Goal: Information Seeking & Learning: Check status

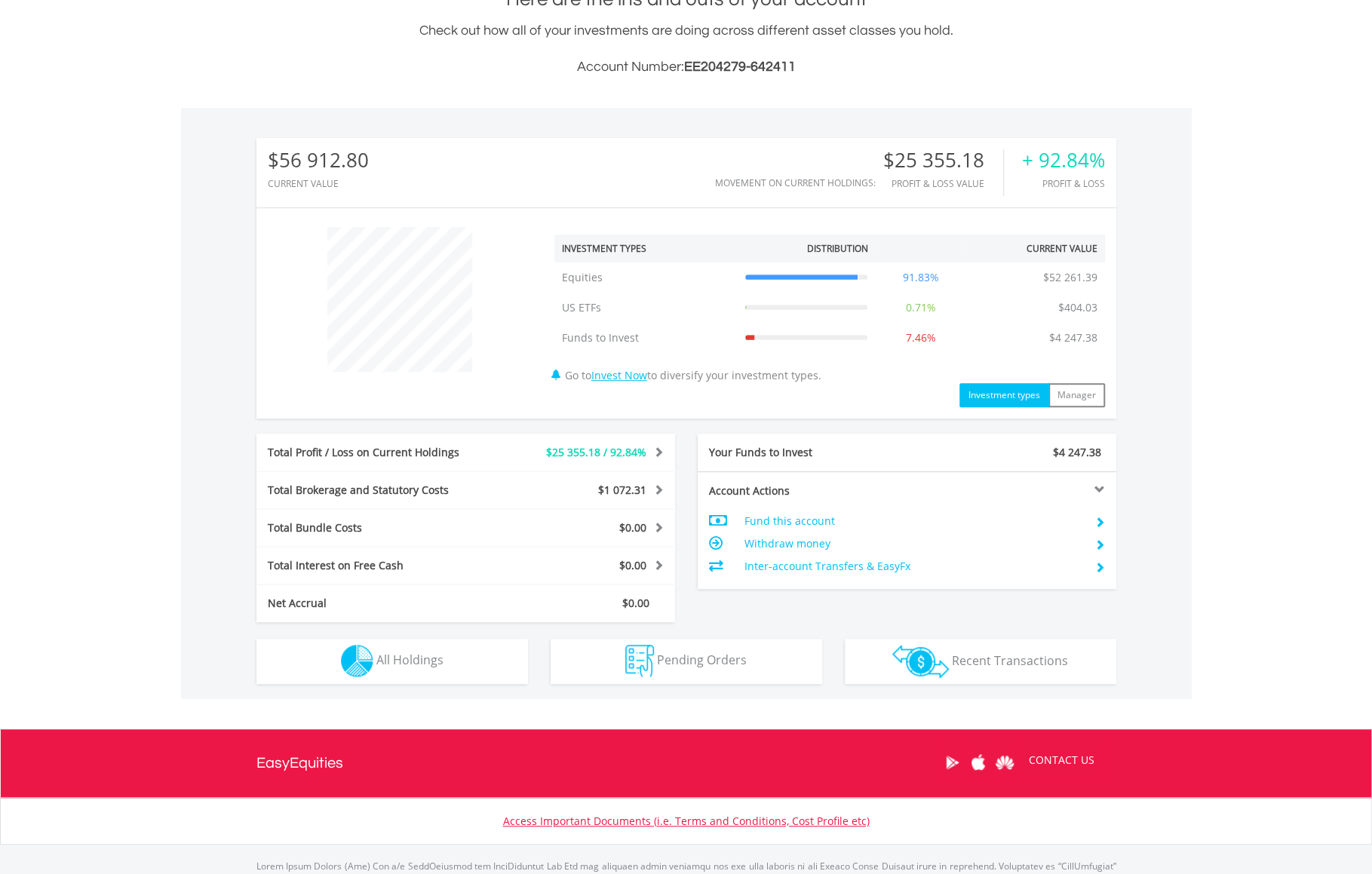
scroll to position [429, 0]
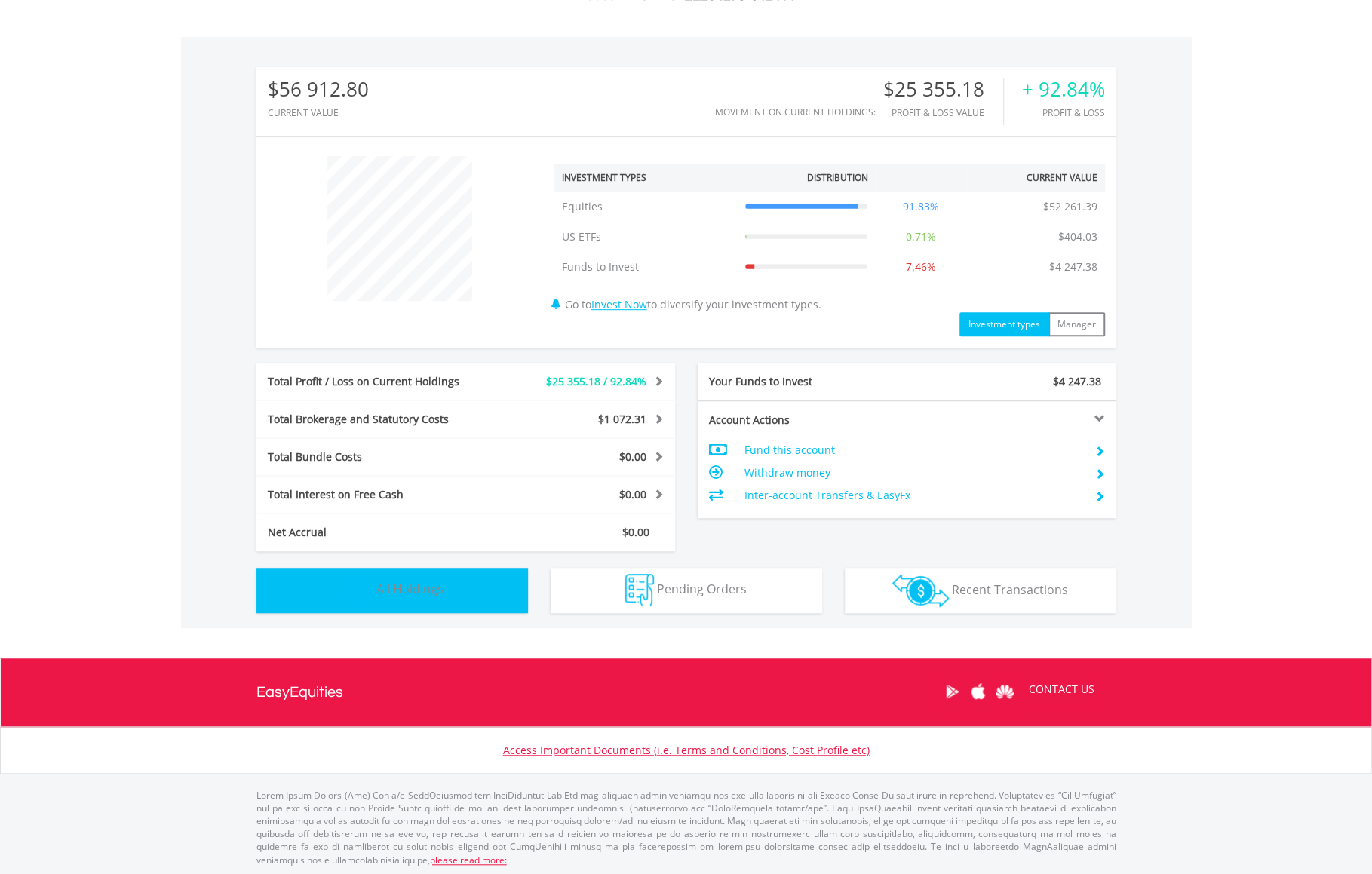
click at [401, 599] on button "Holdings All Holdings" at bounding box center [392, 589] width 272 height 45
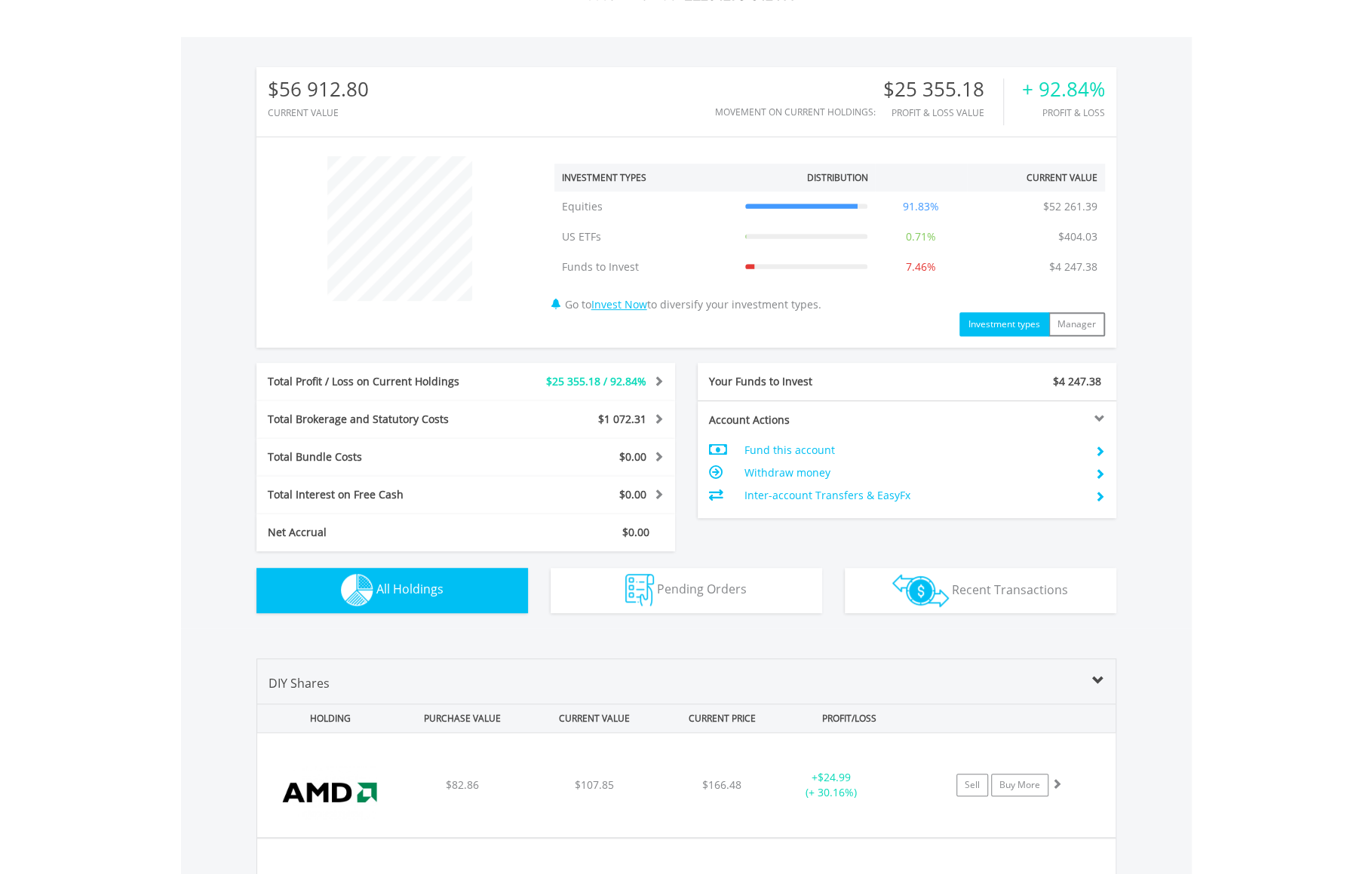
scroll to position [1087, 0]
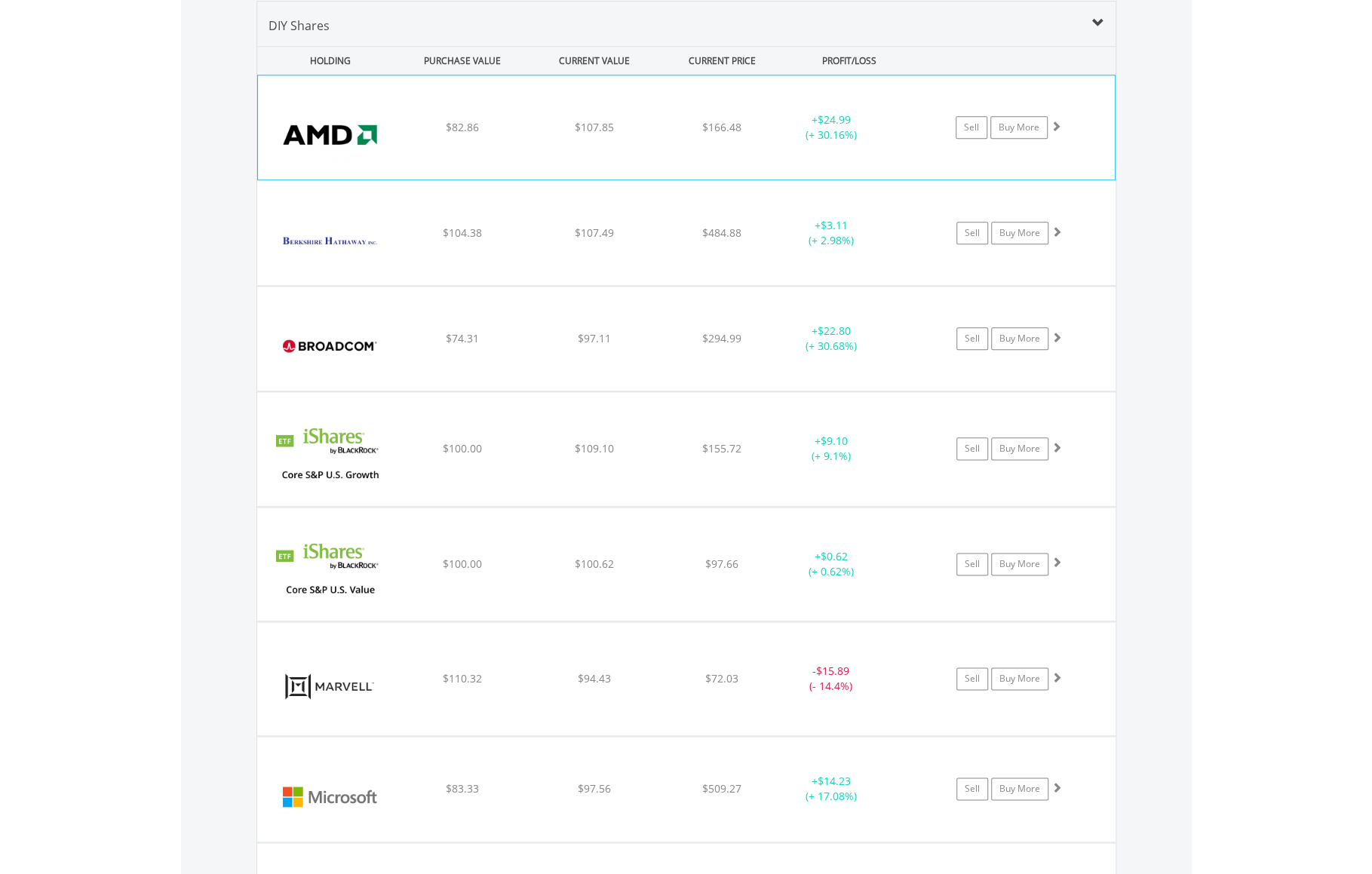
click at [372, 136] on img at bounding box center [331, 135] width 130 height 82
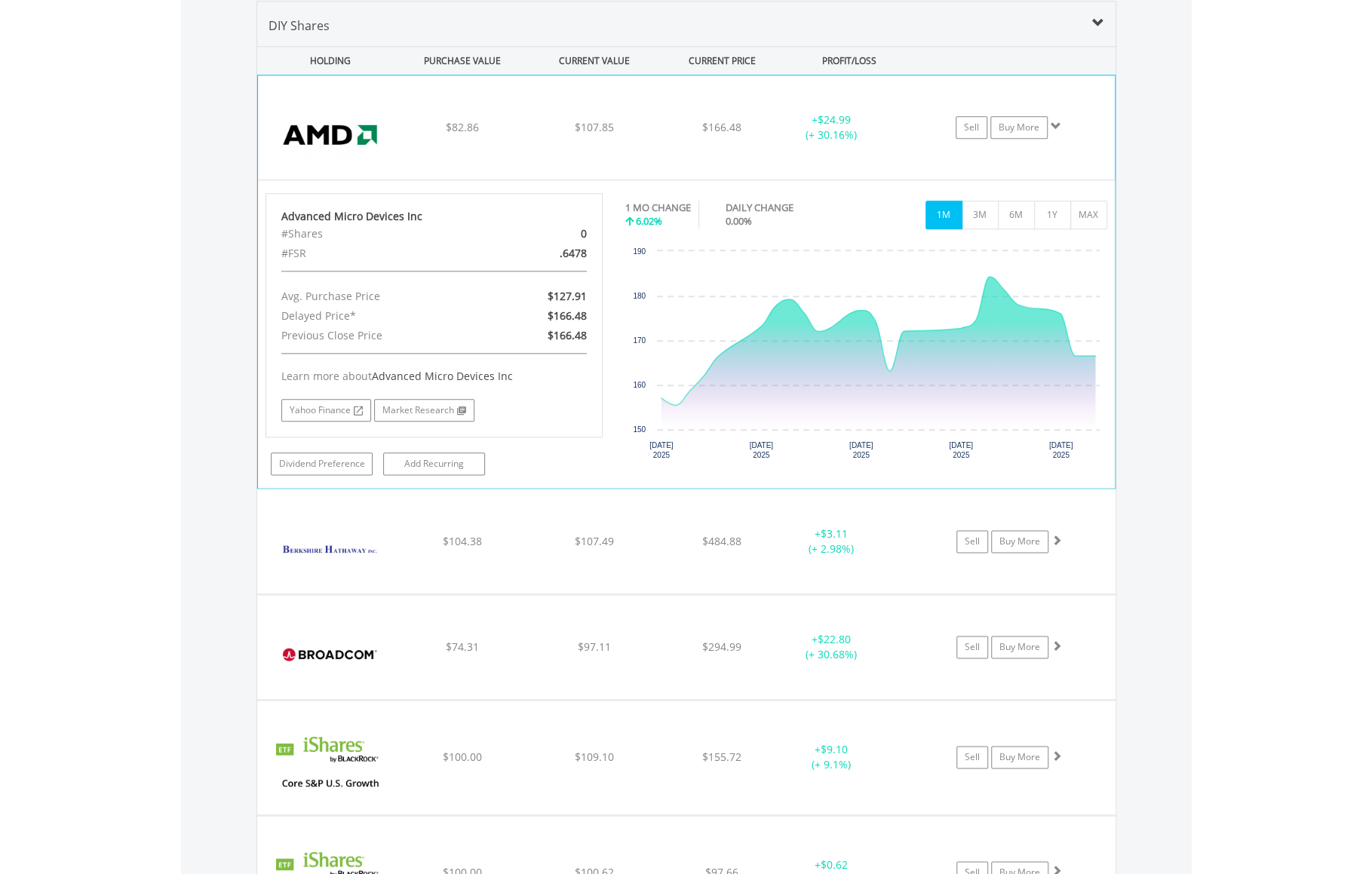
click at [372, 136] on img at bounding box center [331, 135] width 130 height 82
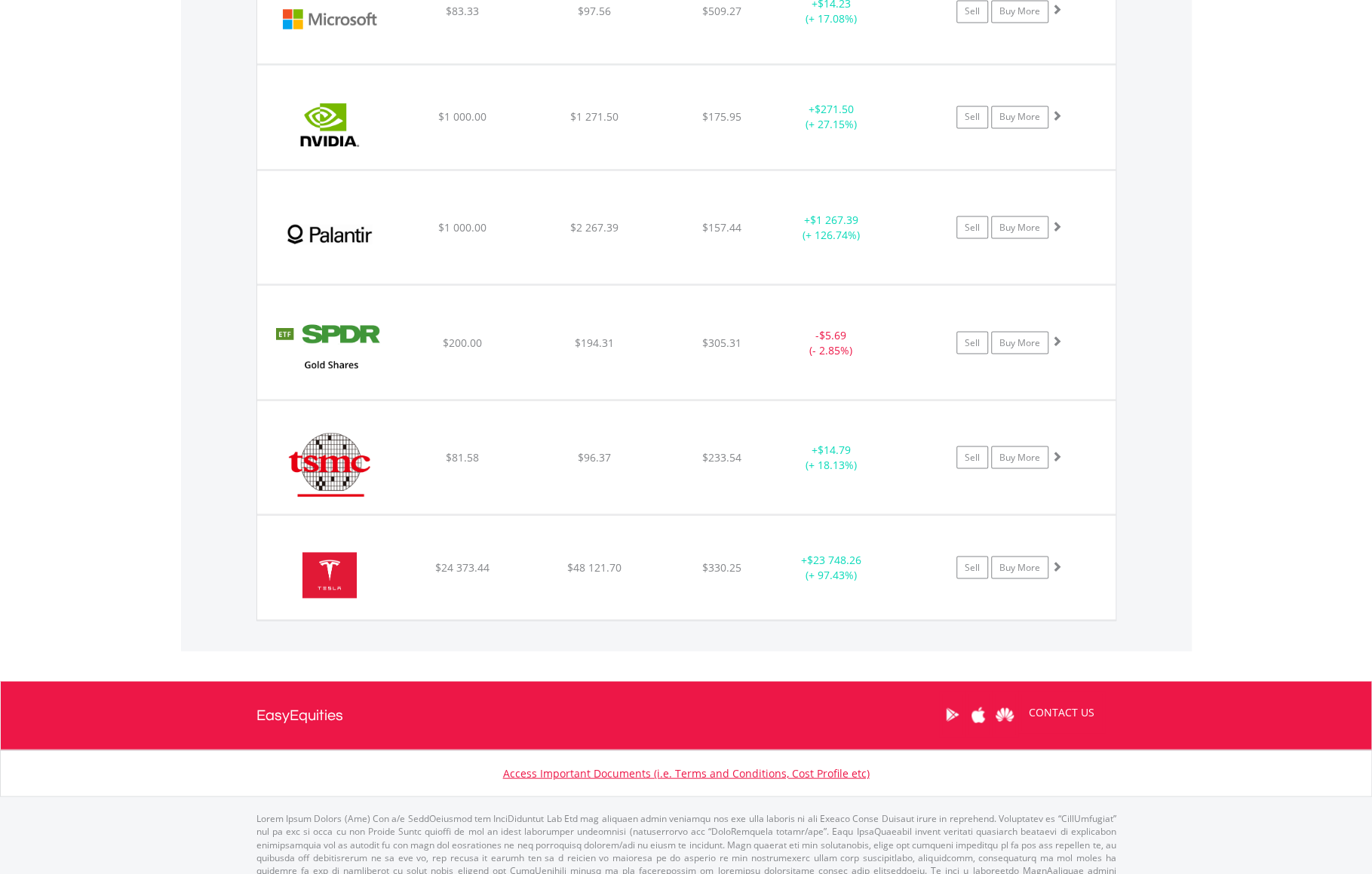
scroll to position [1882, 0]
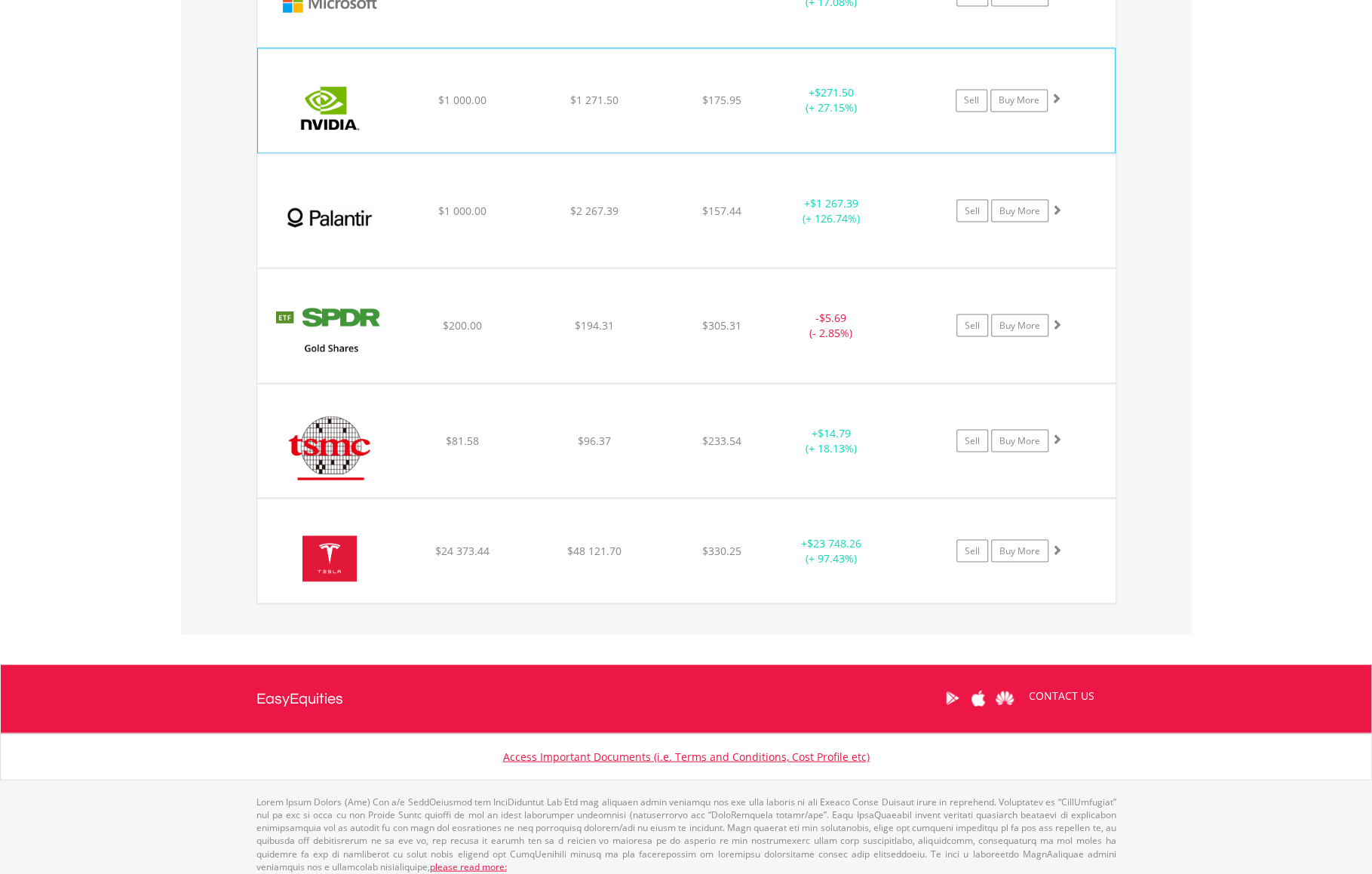
click at [341, 113] on img at bounding box center [331, 108] width 130 height 82
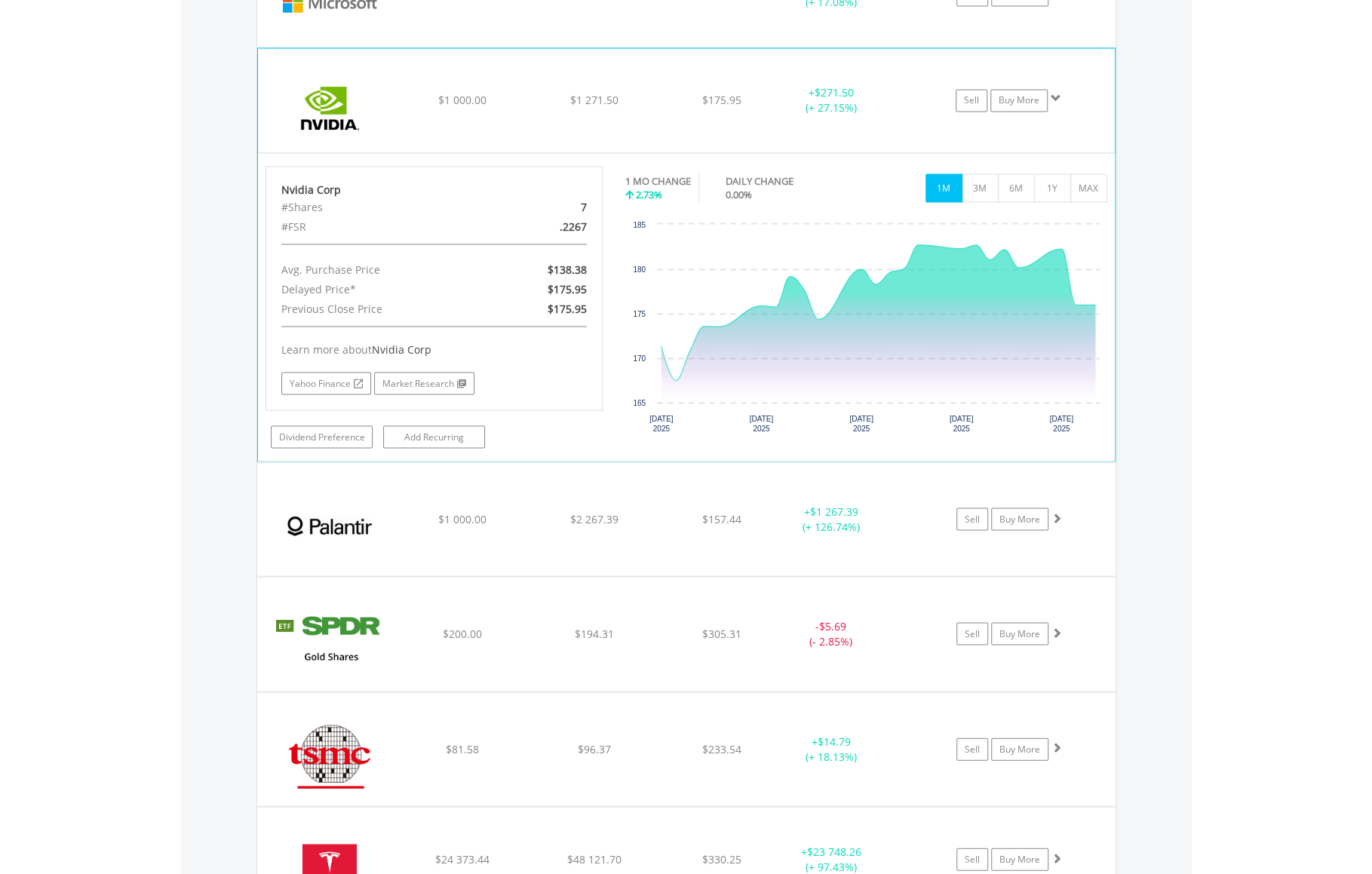
click at [341, 113] on img at bounding box center [331, 108] width 130 height 82
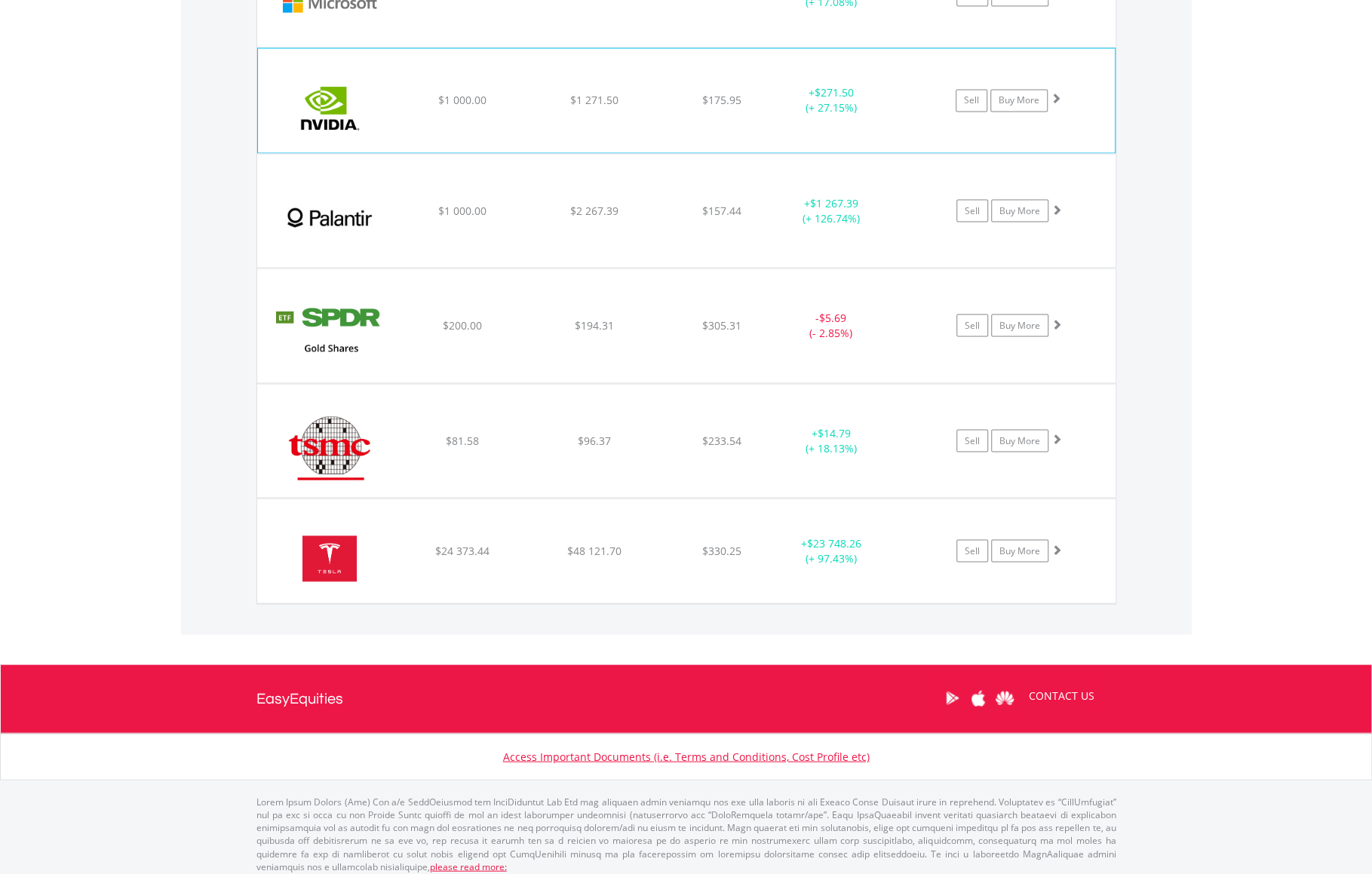
click at [341, 113] on img at bounding box center [331, 108] width 130 height 82
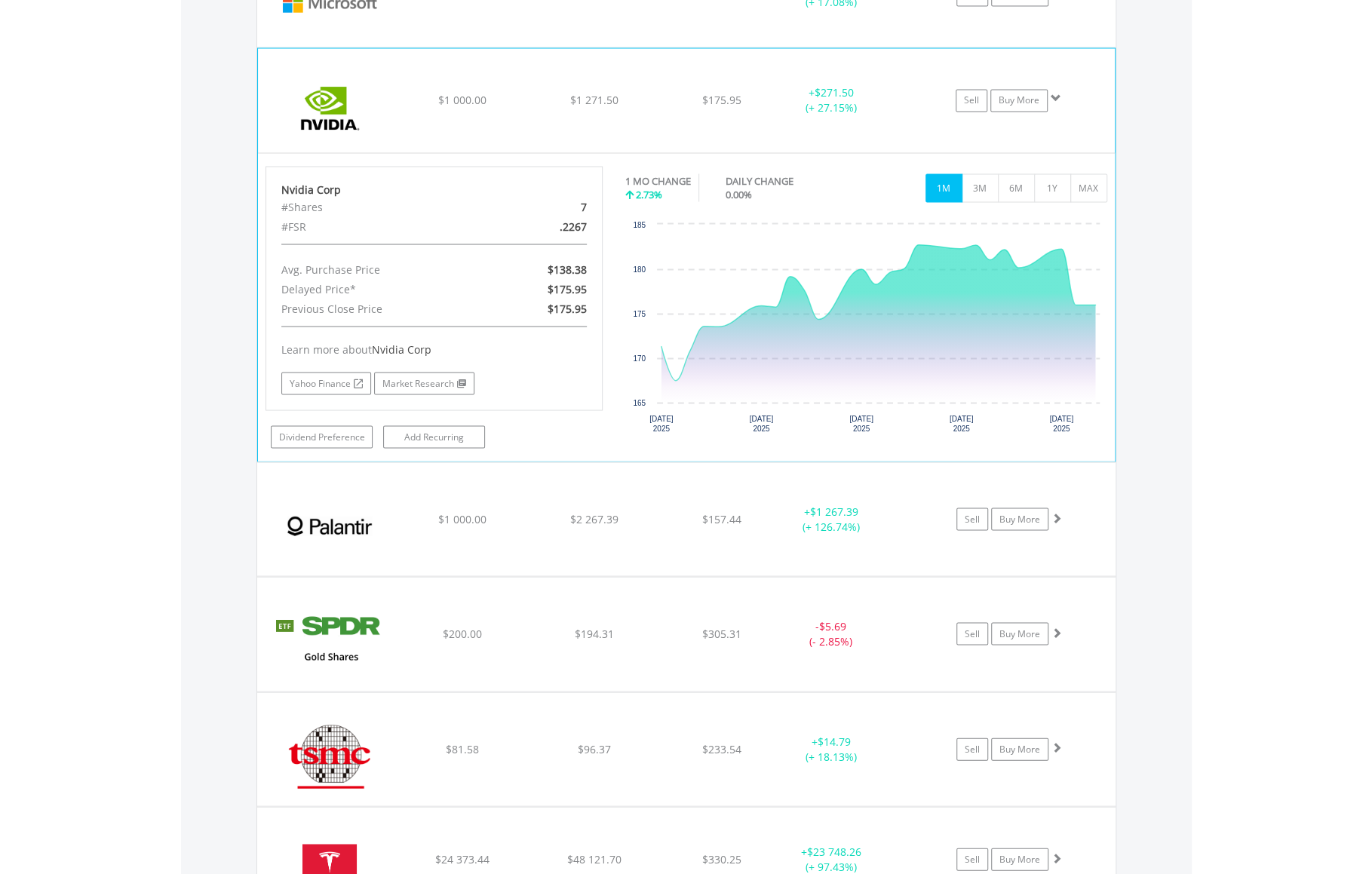
click at [341, 113] on img at bounding box center [331, 108] width 130 height 82
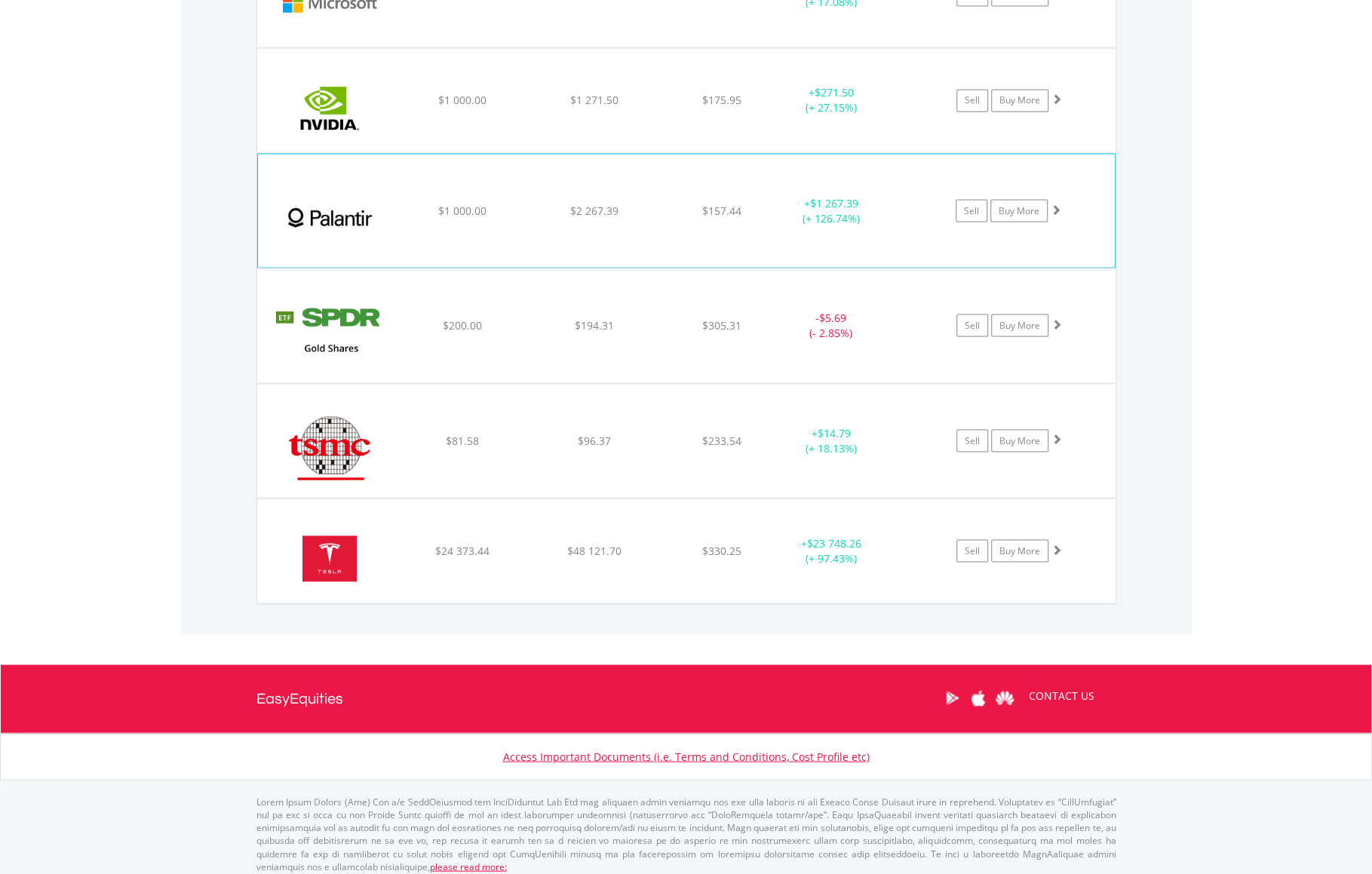
click at [345, 220] on img at bounding box center [331, 218] width 130 height 90
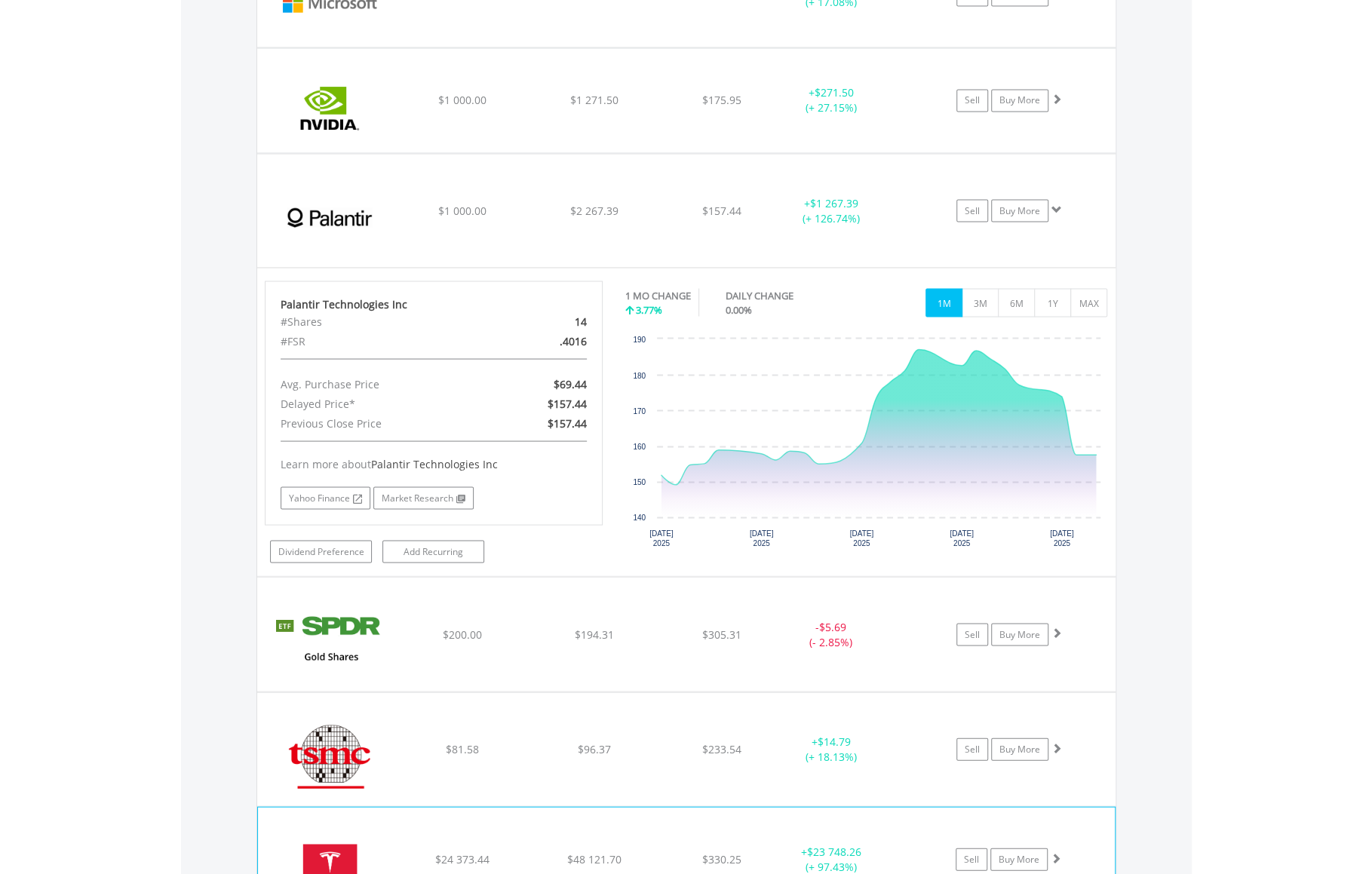
click at [333, 842] on img at bounding box center [331, 866] width 130 height 82
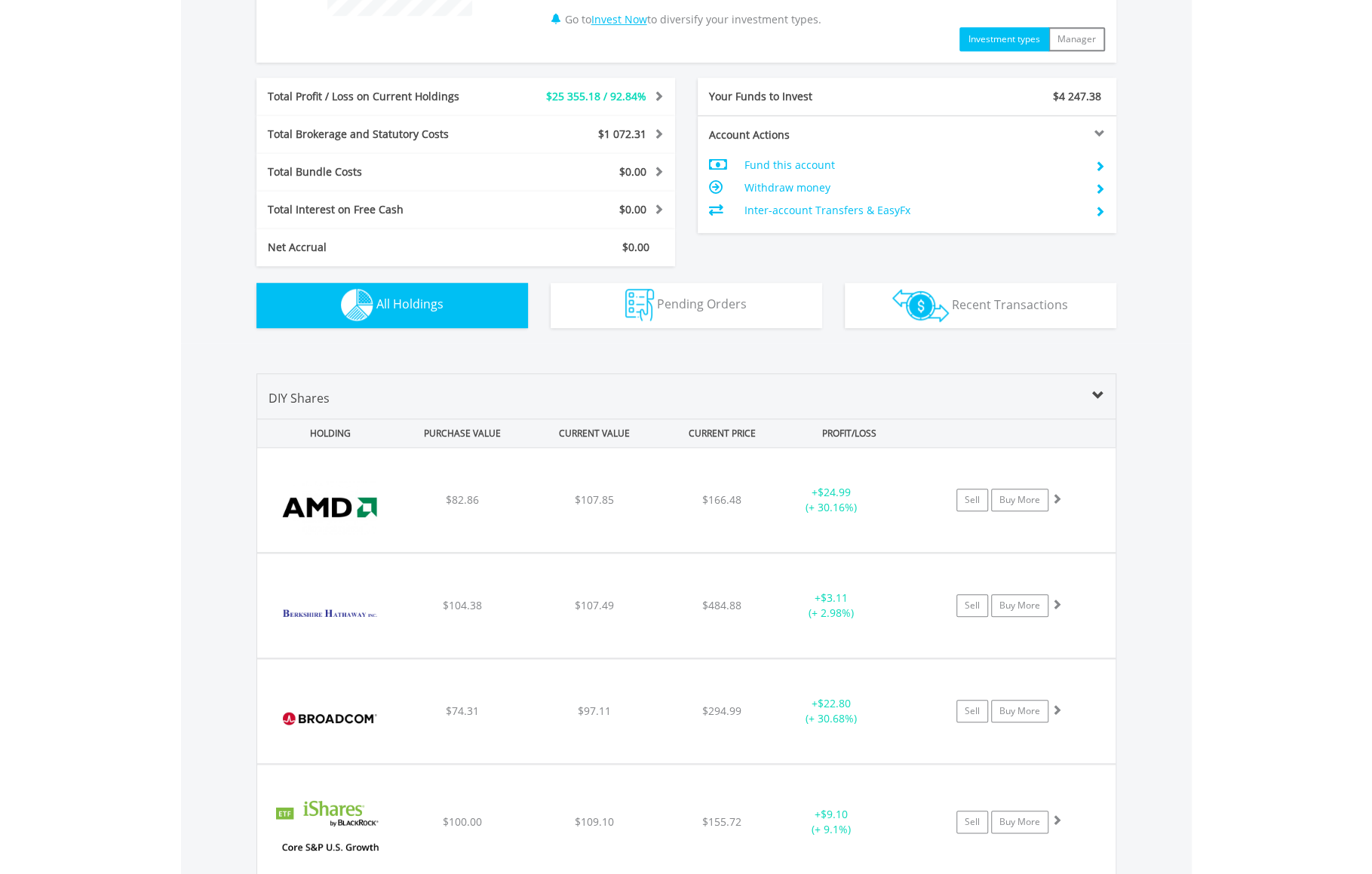
scroll to position [745, 0]
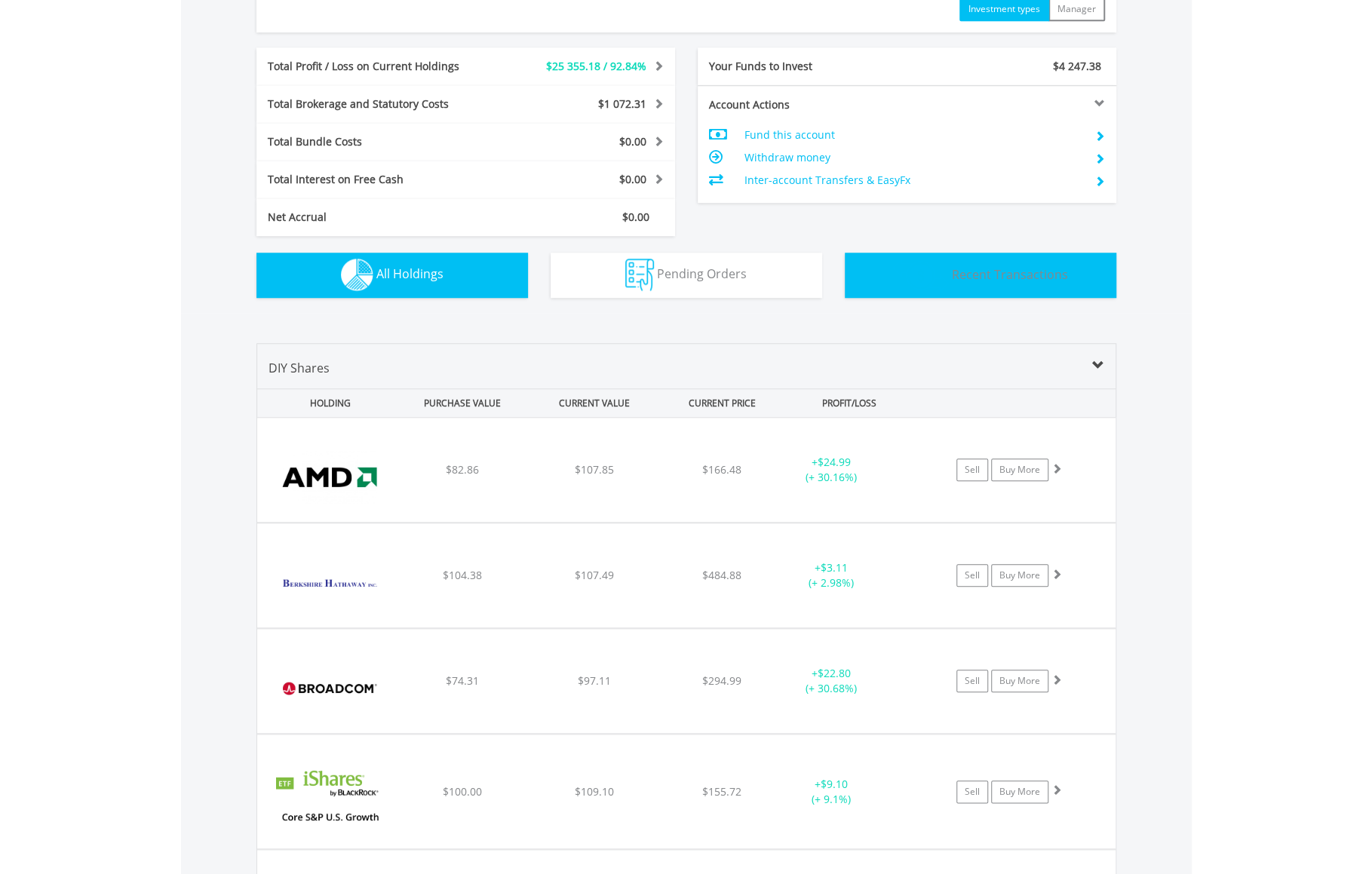
click at [1029, 266] on span "Recent Transactions" at bounding box center [1010, 273] width 116 height 16
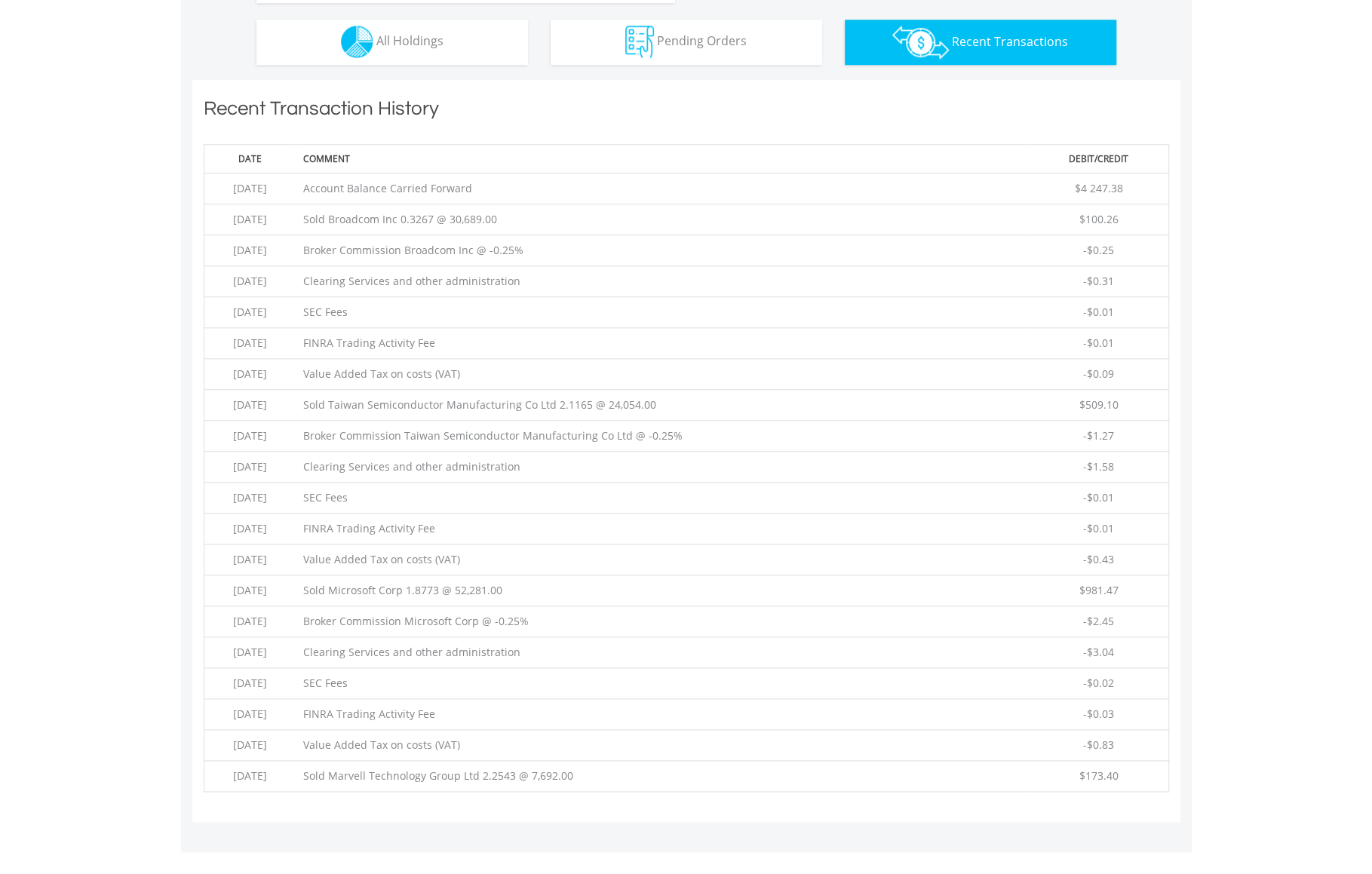
scroll to position [966, 0]
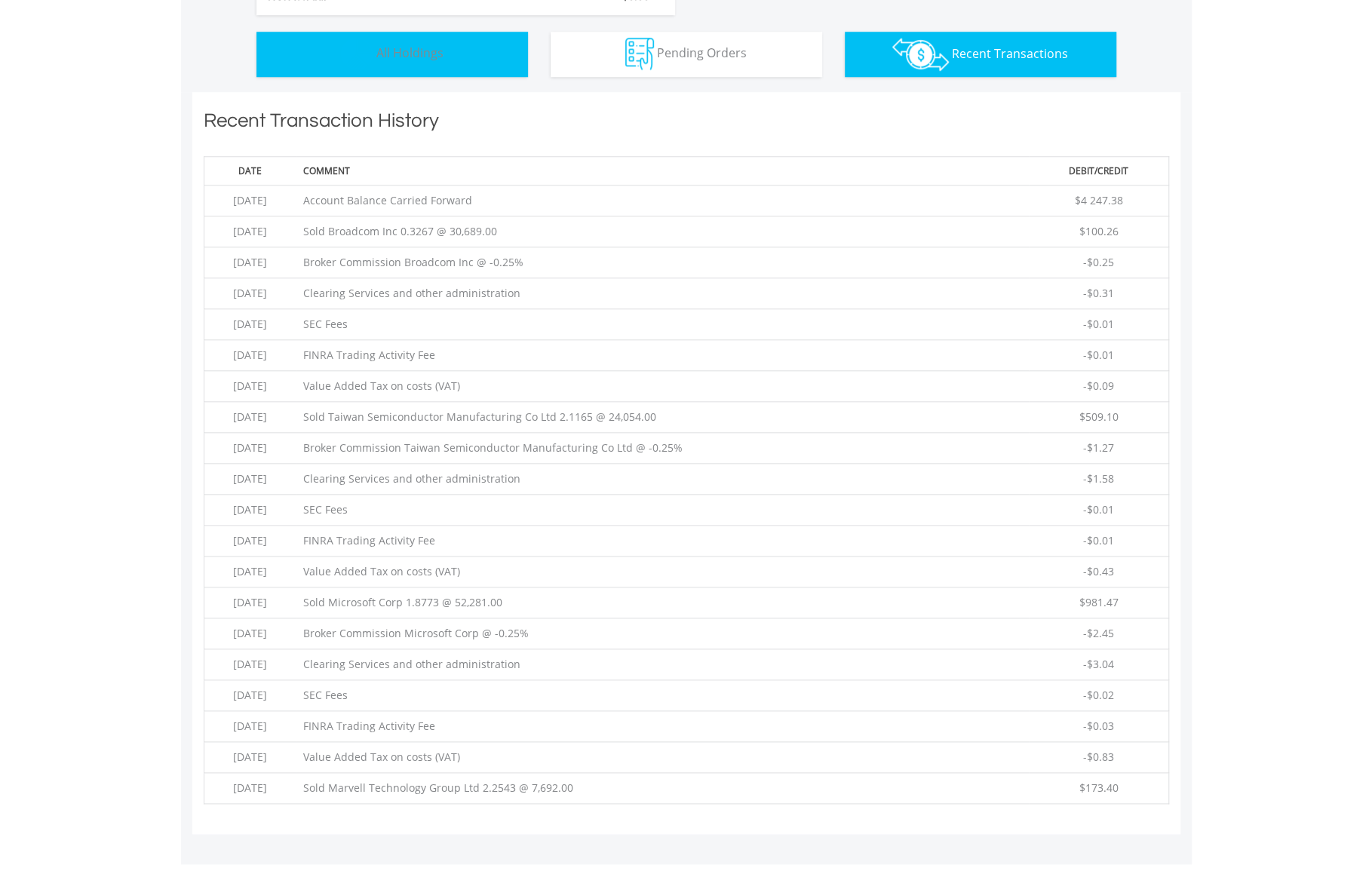
click at [395, 43] on button "Holdings All Holdings" at bounding box center [392, 54] width 272 height 45
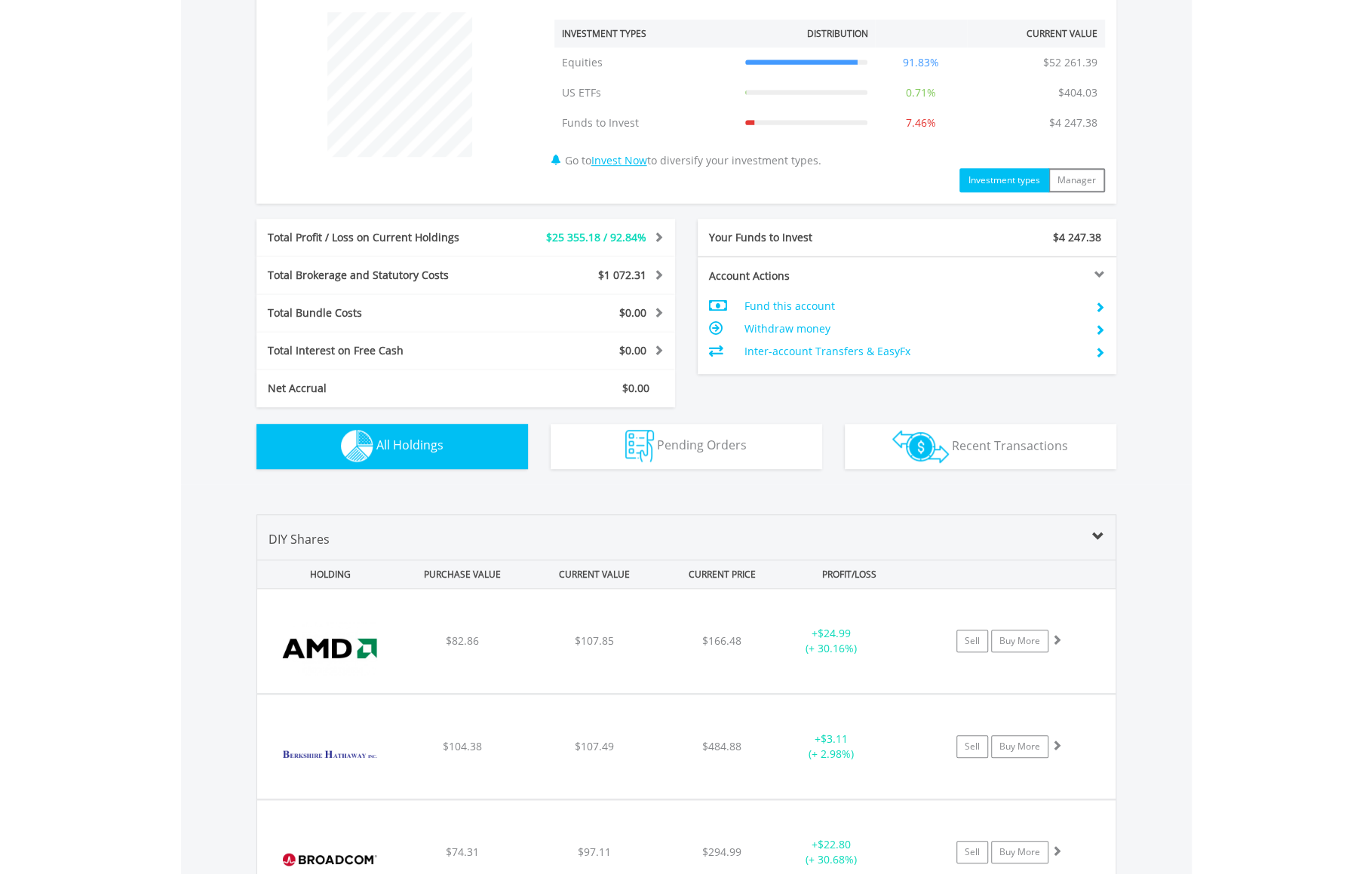
scroll to position [567, 0]
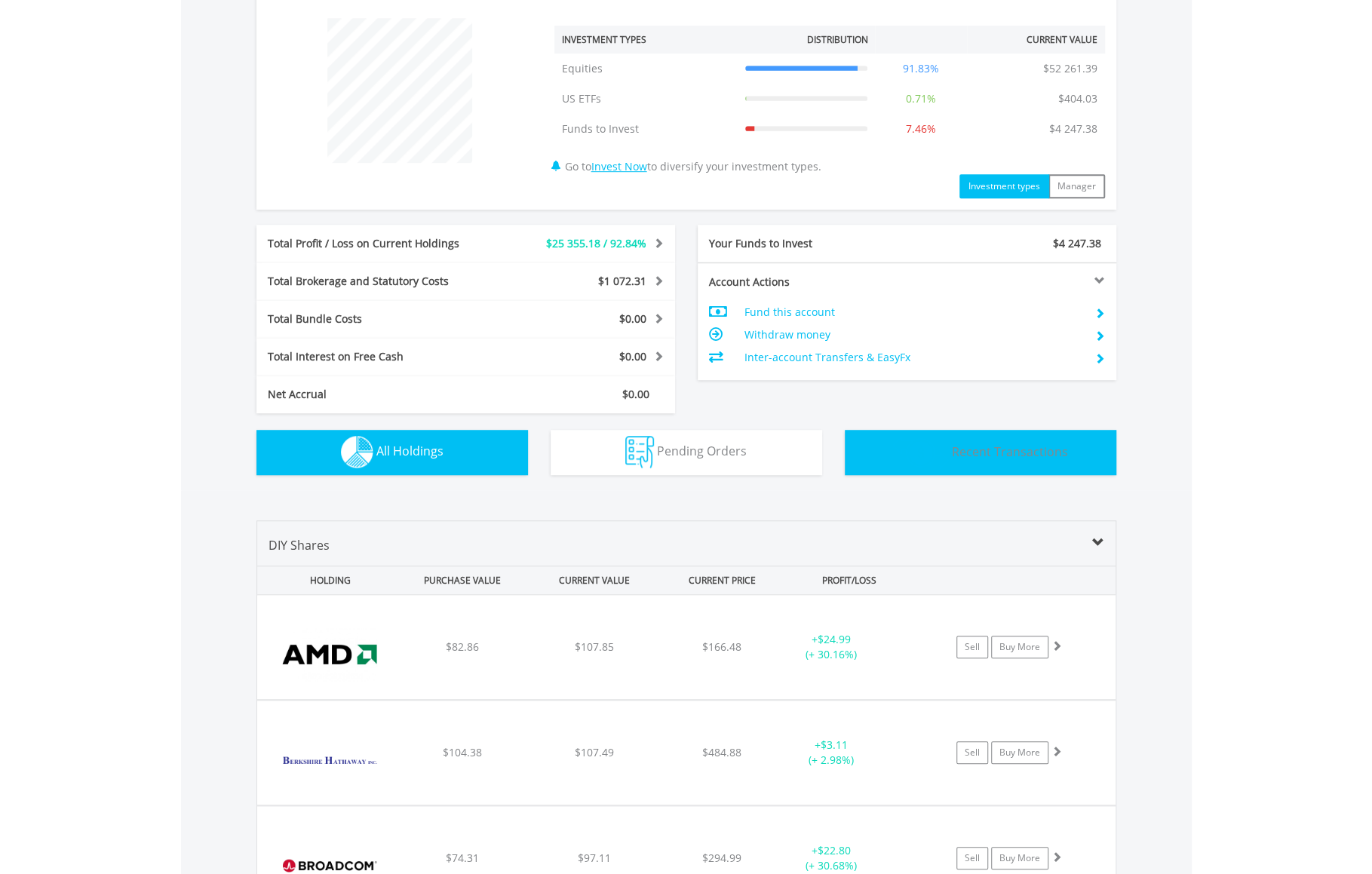
click at [1006, 461] on button "Transactions Recent Transactions" at bounding box center [980, 451] width 272 height 45
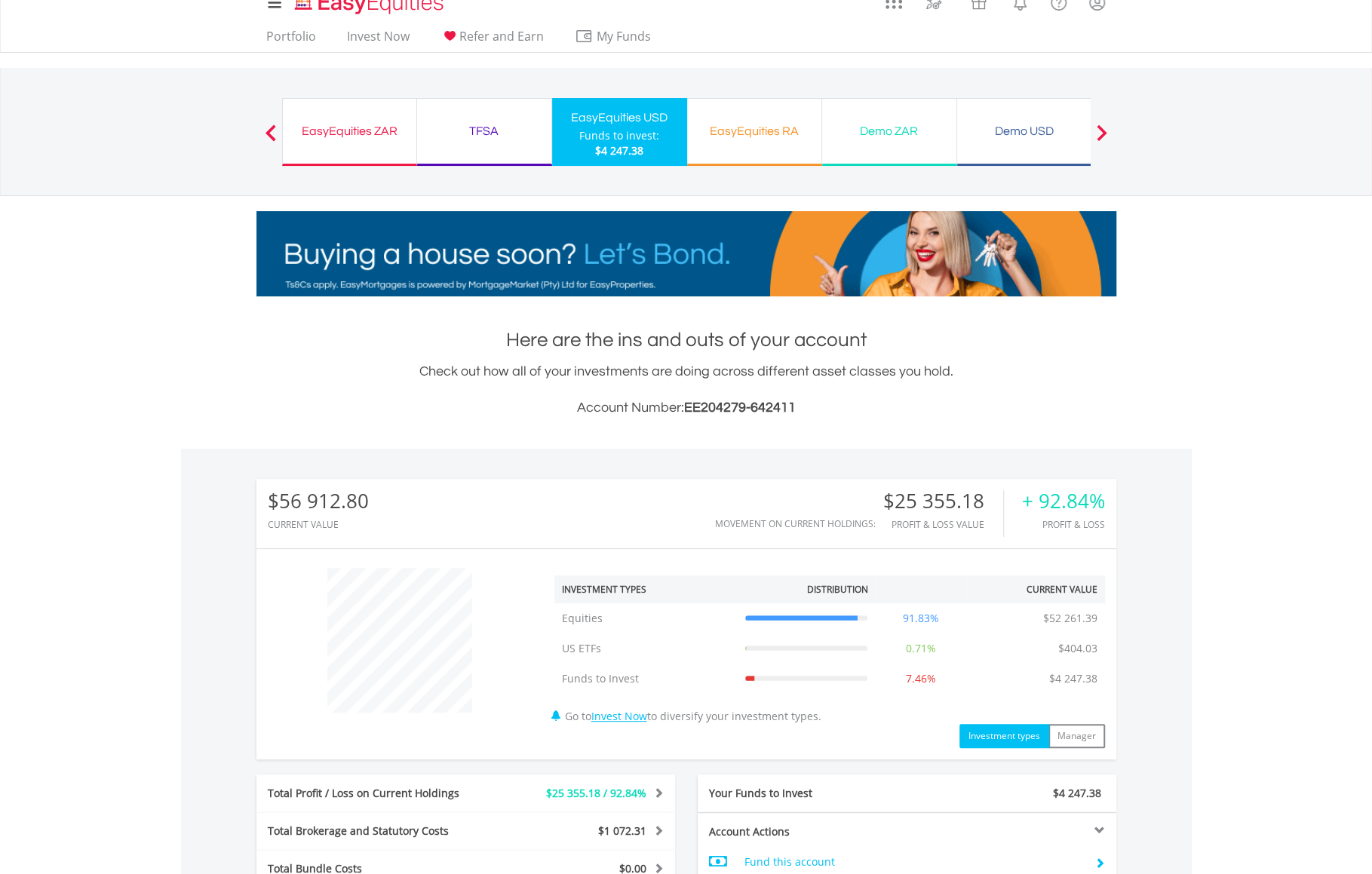
scroll to position [0, 0]
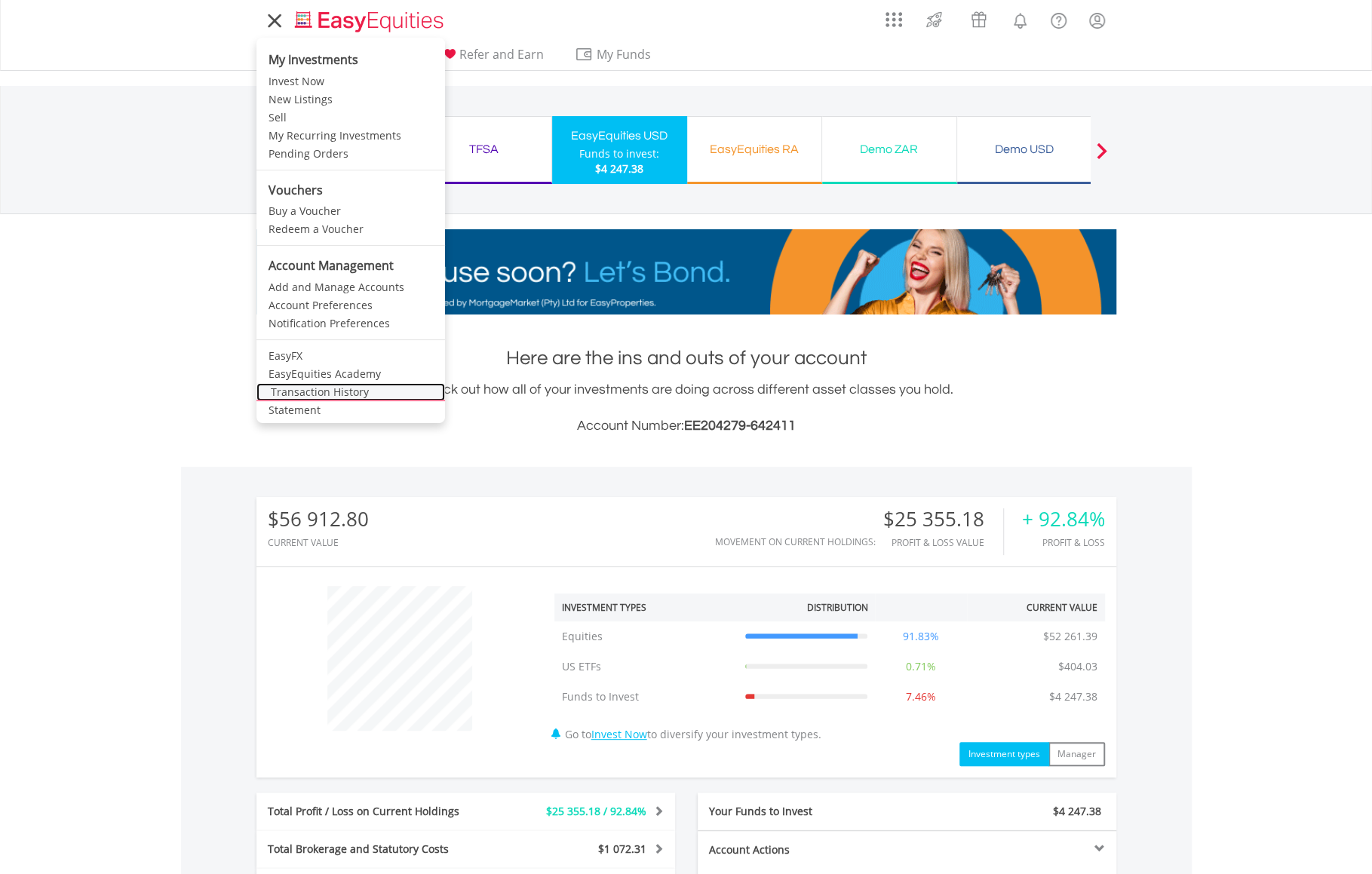
click at [281, 389] on link "Transaction History" at bounding box center [350, 392] width 188 height 18
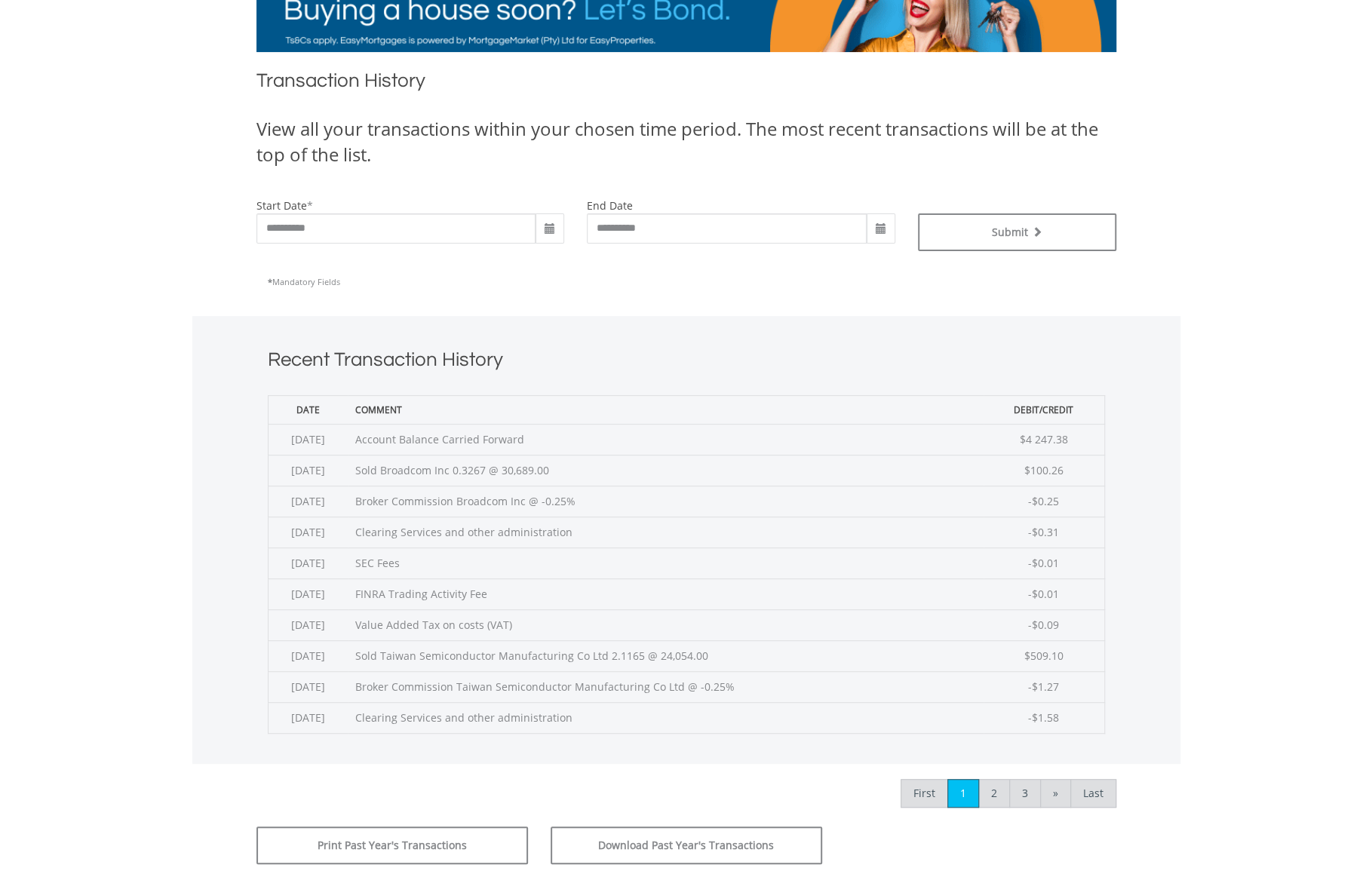
scroll to position [263, 0]
click at [550, 226] on span at bounding box center [550, 228] width 12 height 12
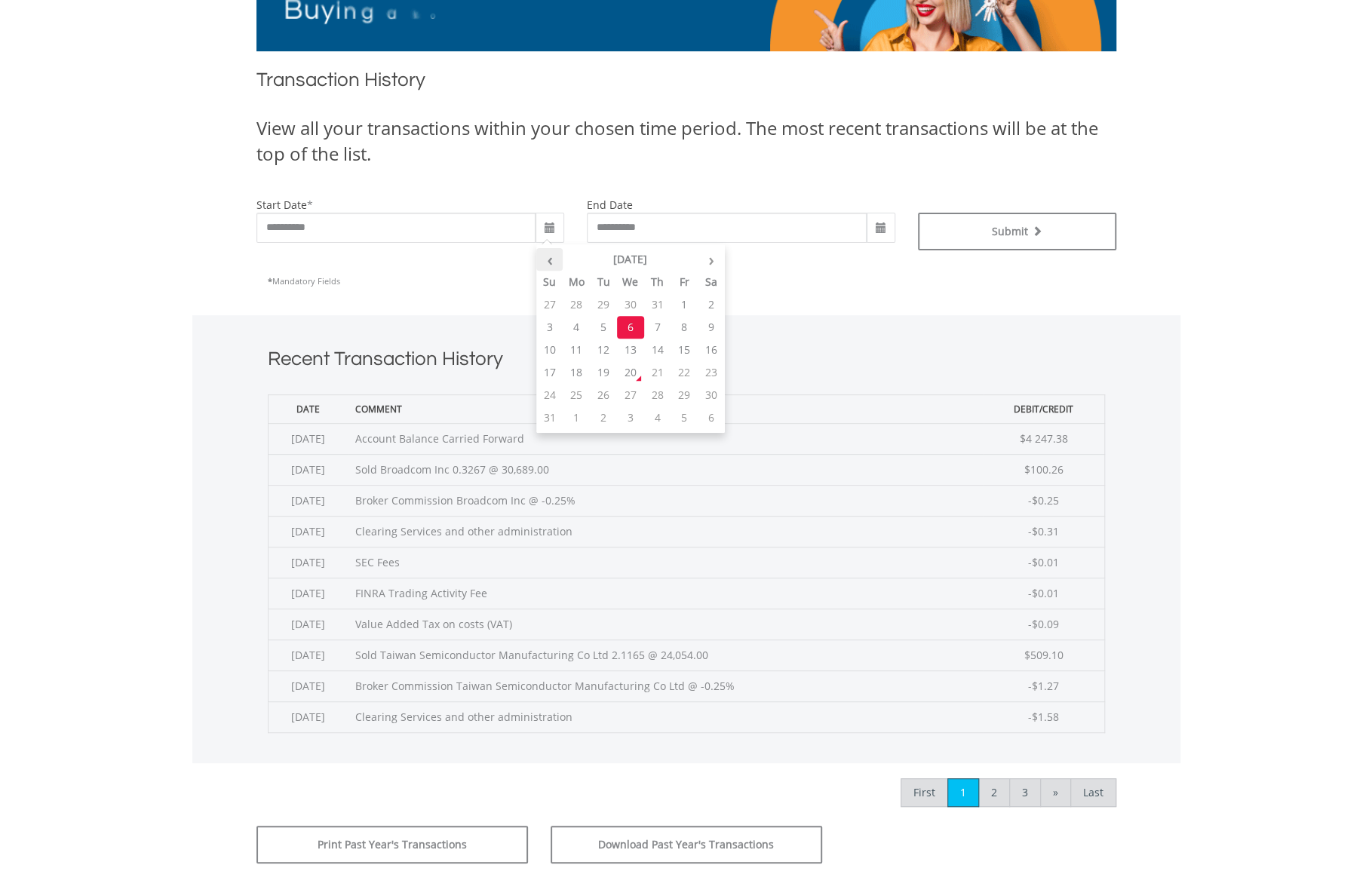
click at [551, 257] on th "‹" at bounding box center [550, 259] width 27 height 23
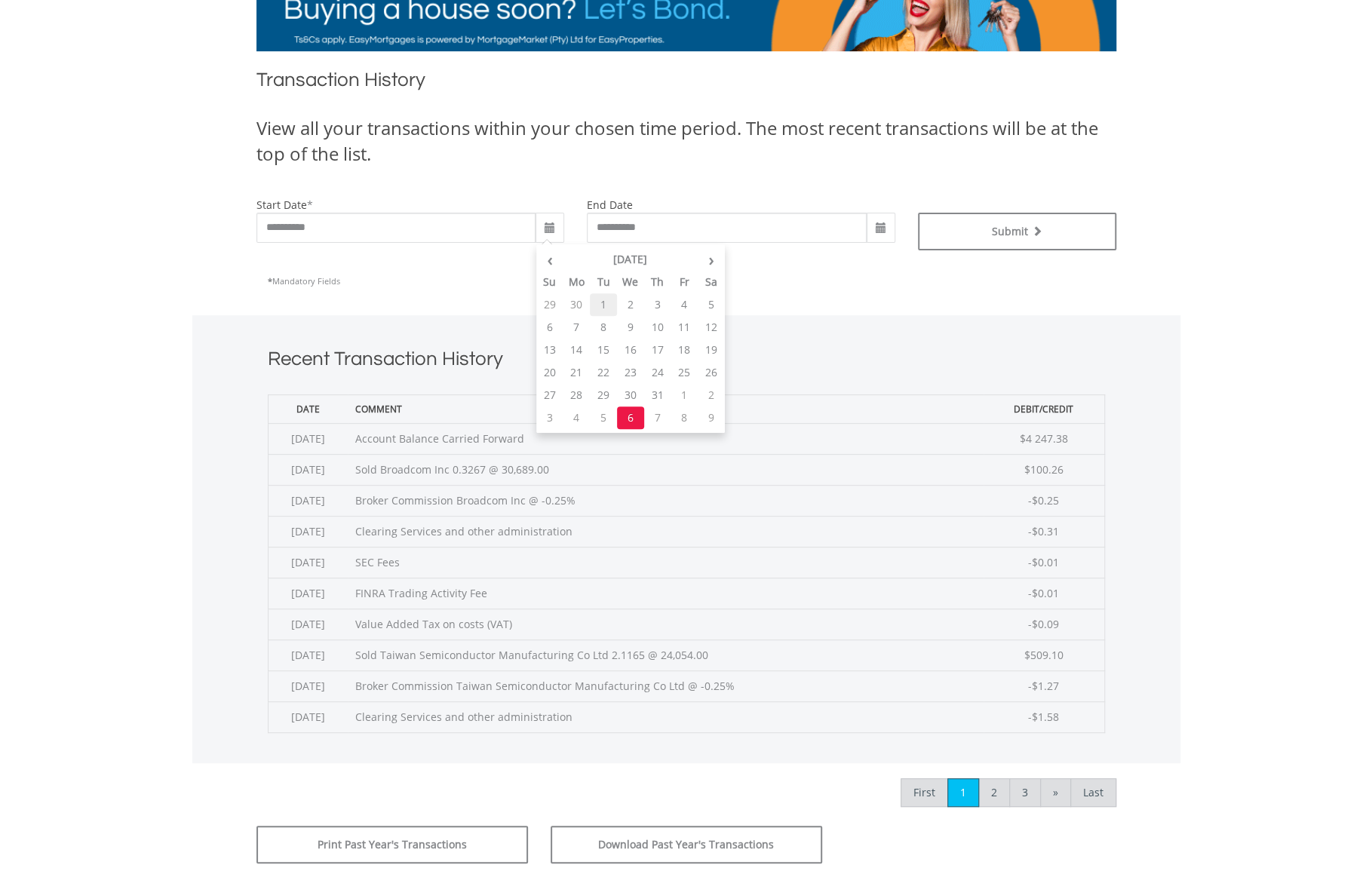
click at [611, 308] on td "1" at bounding box center [603, 304] width 27 height 23
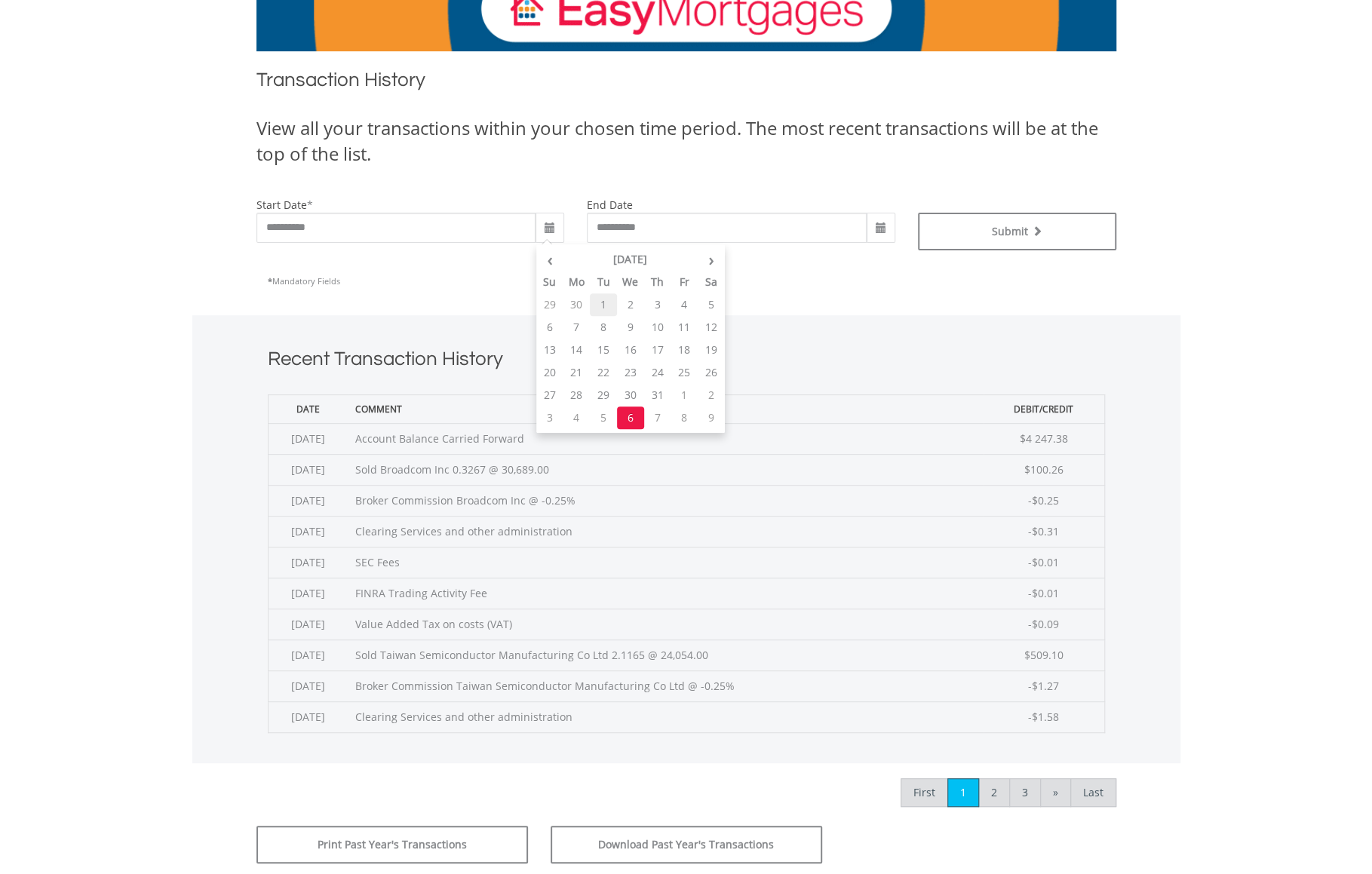
type input "**********"
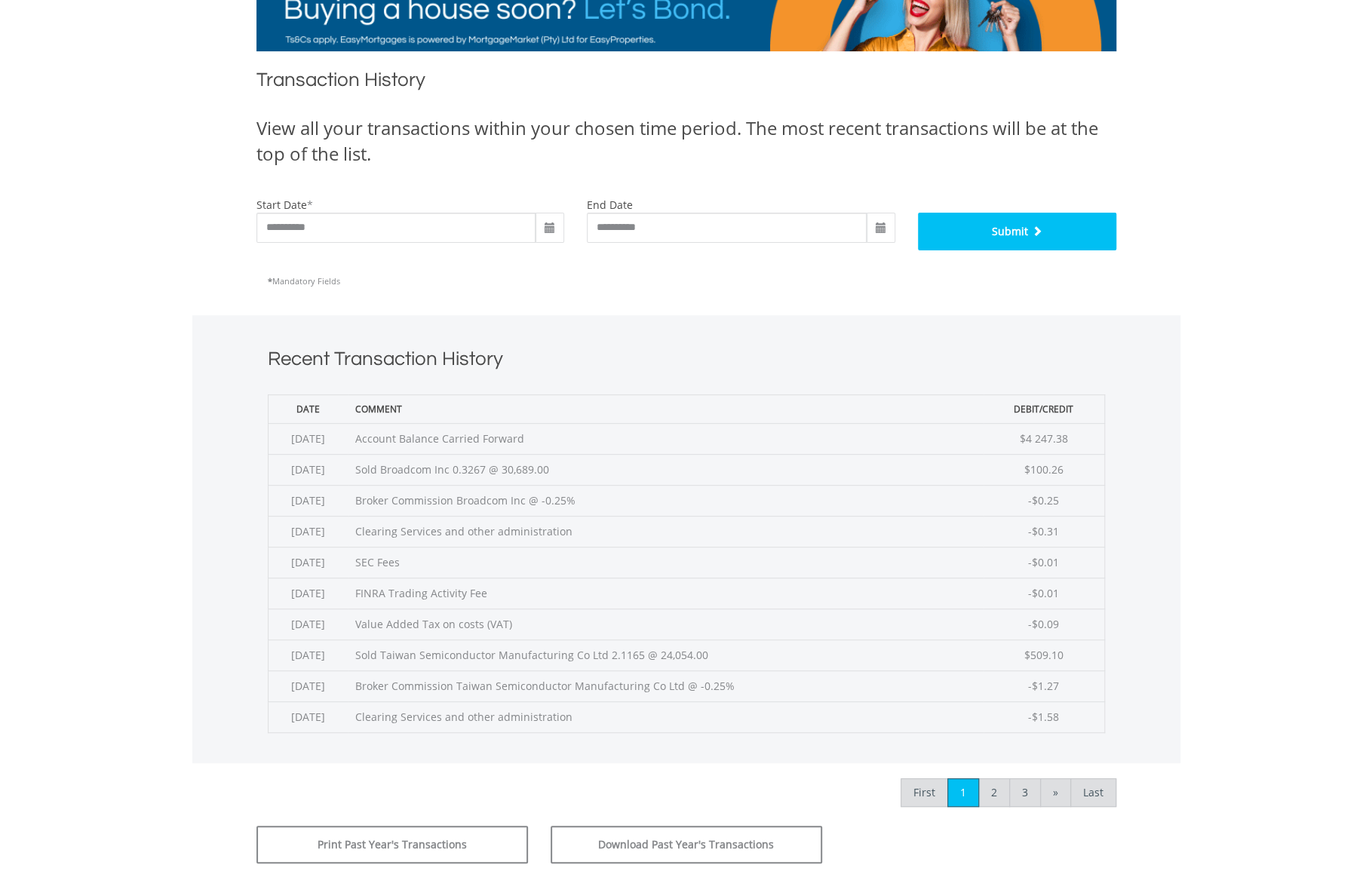
click at [998, 234] on button "Submit" at bounding box center [1017, 232] width 199 height 37
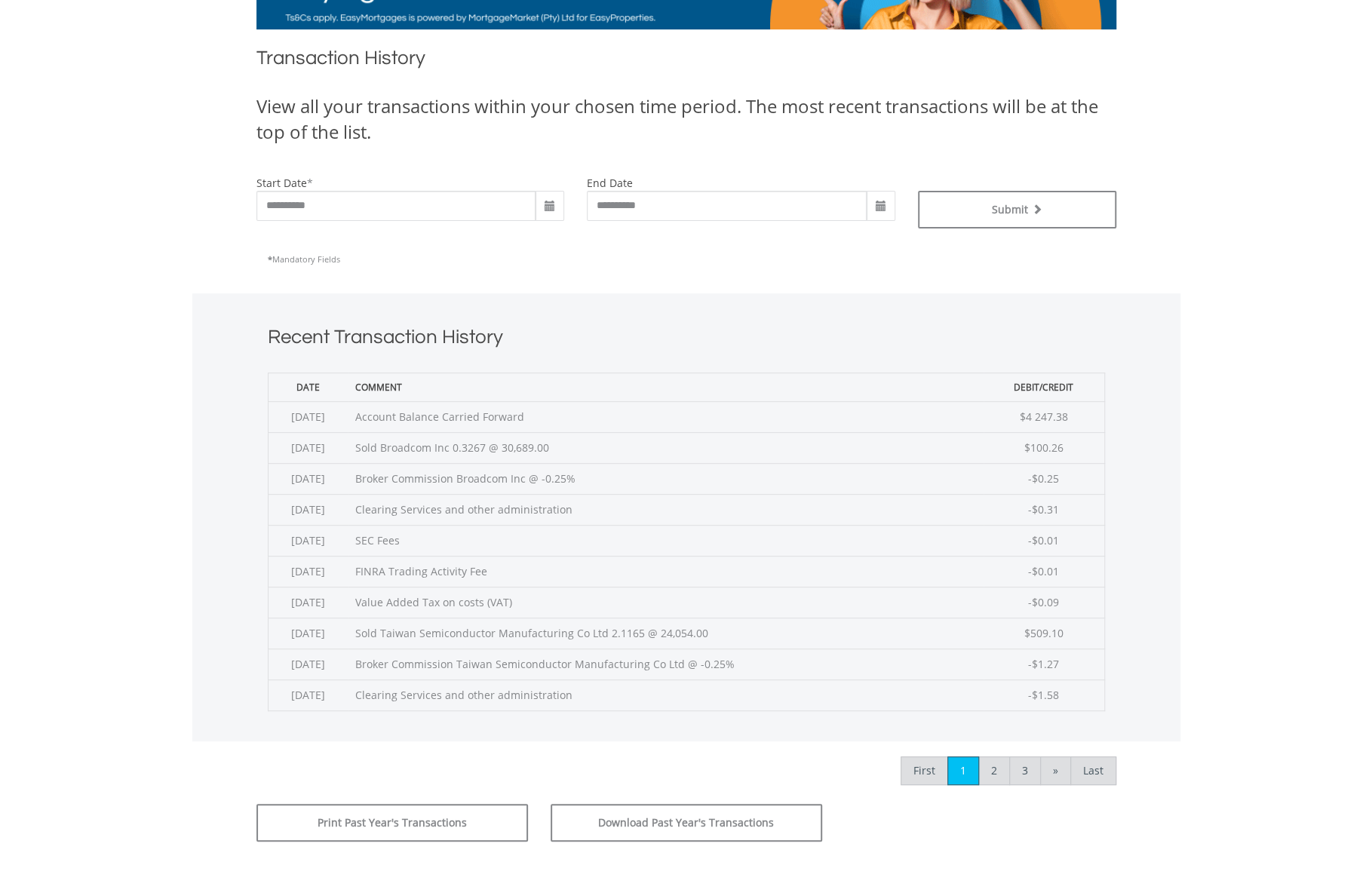
scroll to position [292, 0]
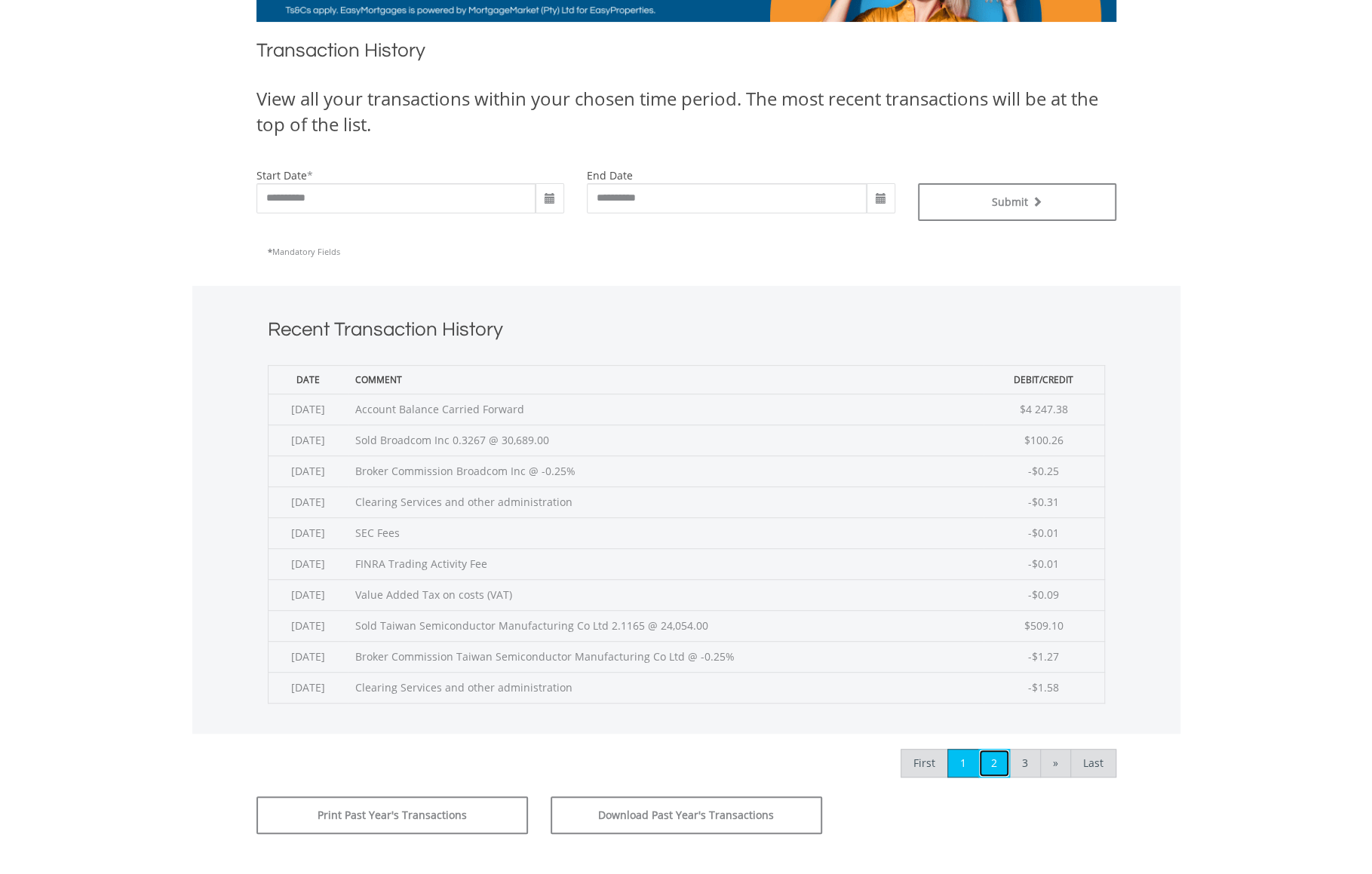
click at [1003, 767] on link "2" at bounding box center [994, 763] width 32 height 29
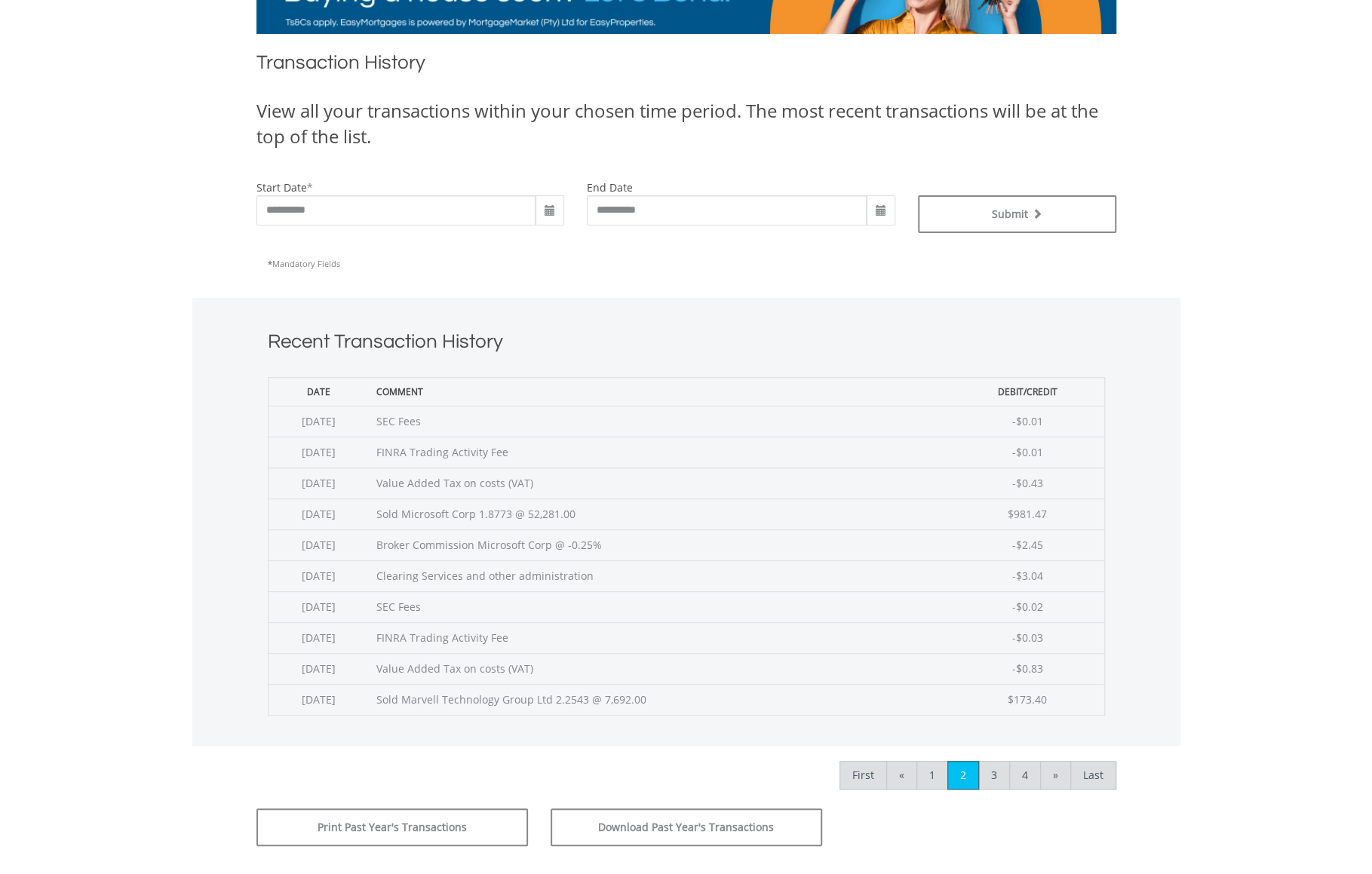
scroll to position [296, 0]
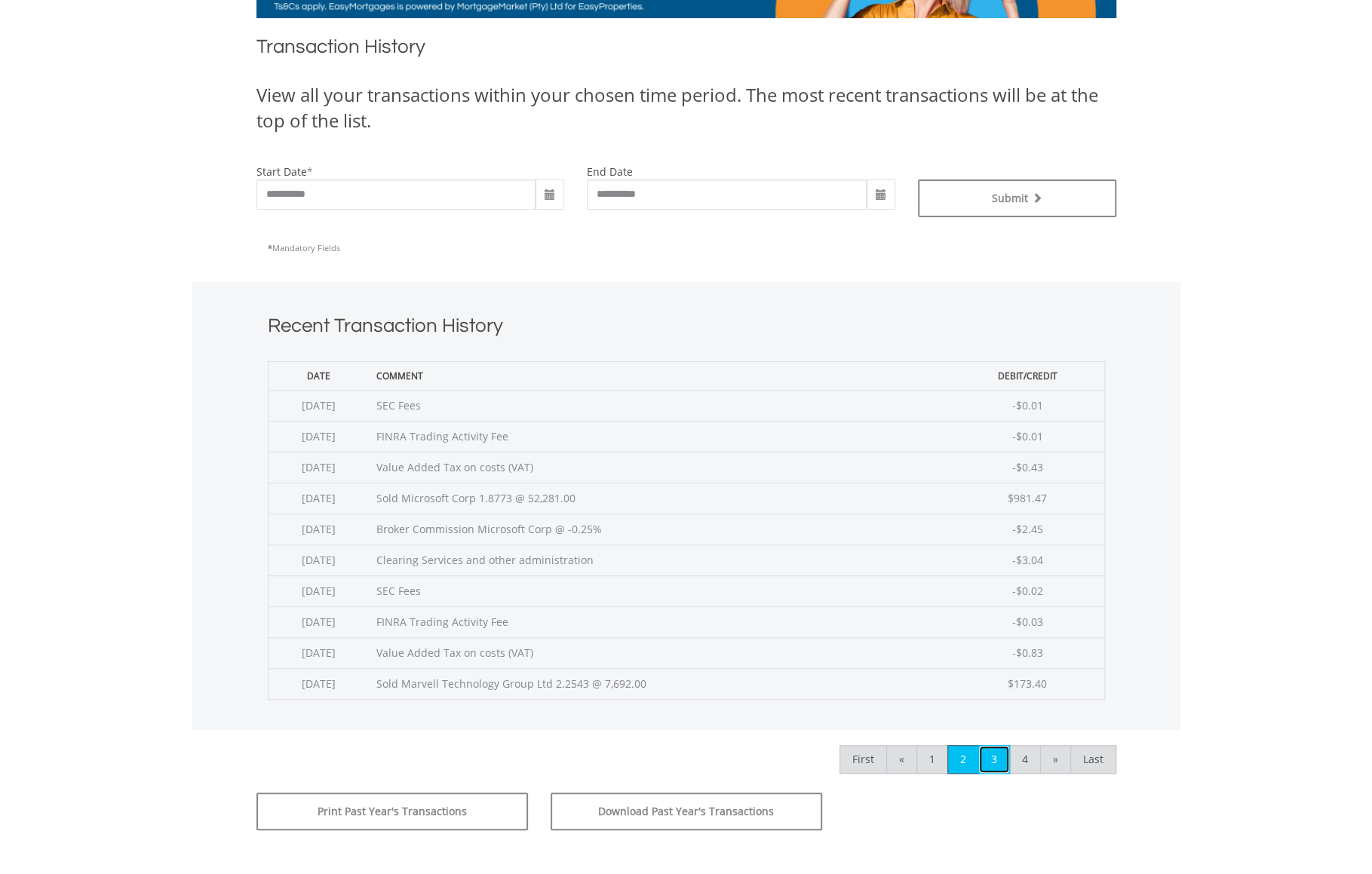
click at [991, 745] on link "3" at bounding box center [994, 759] width 32 height 29
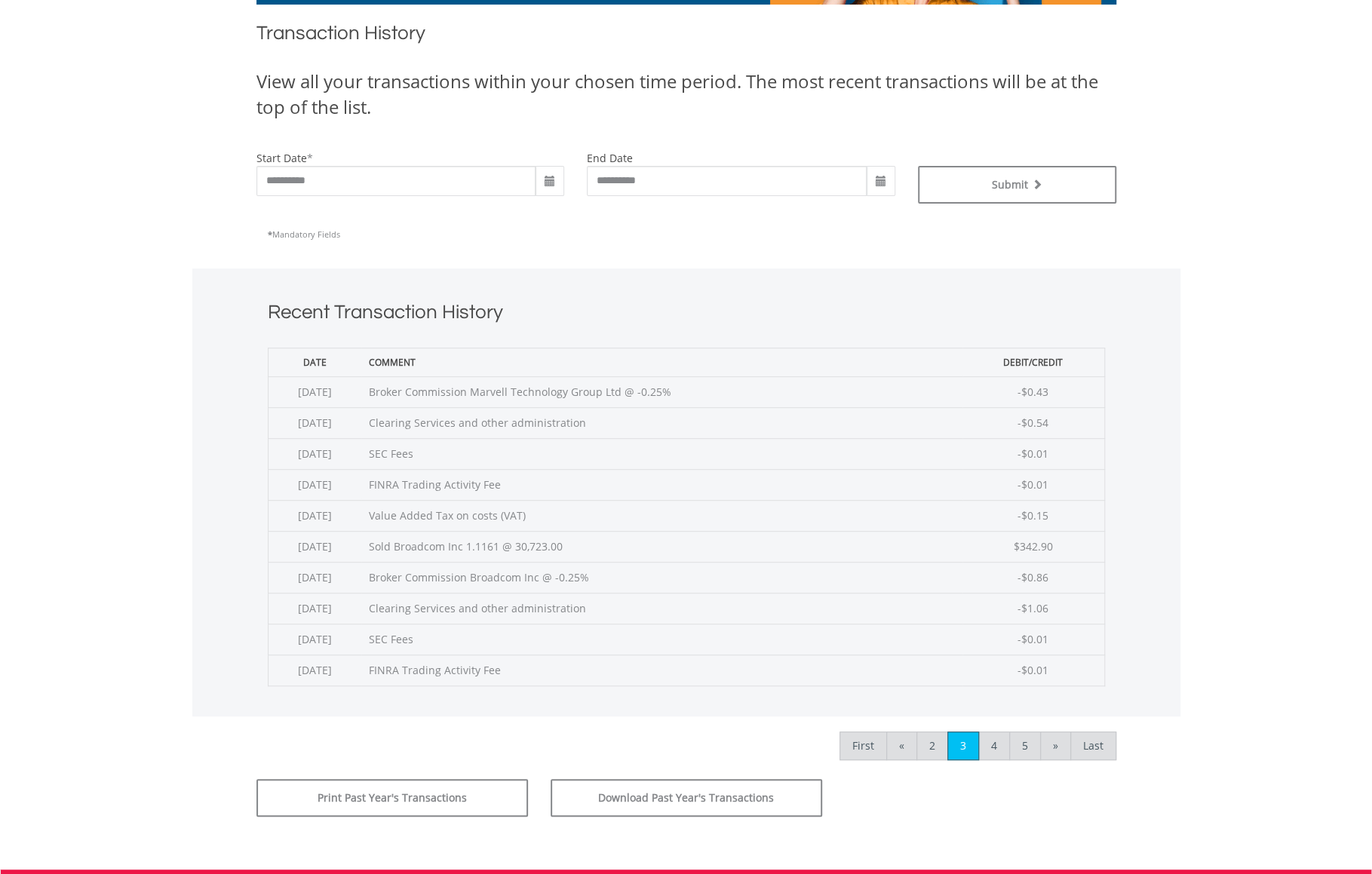
scroll to position [319, 0]
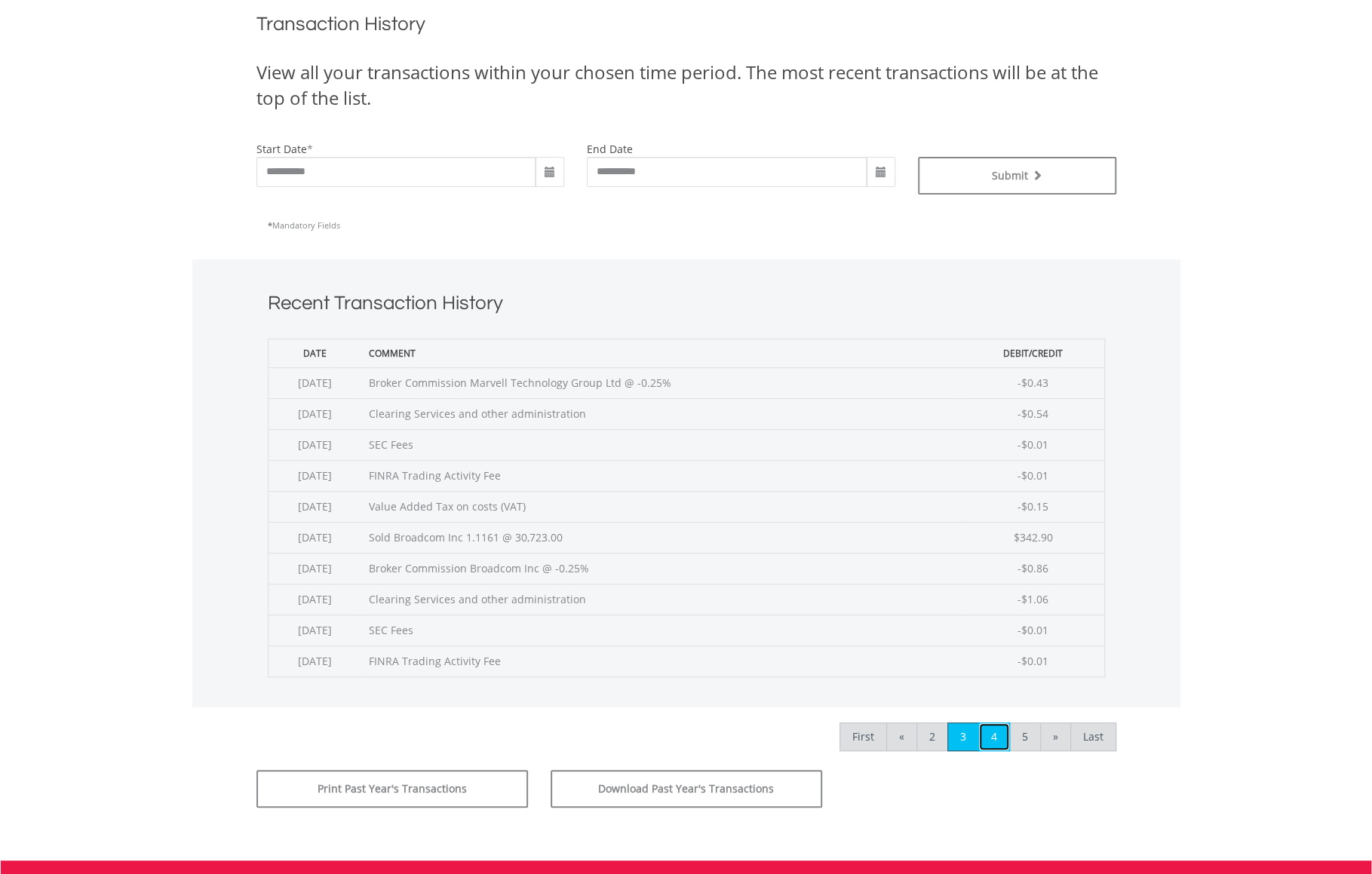
click at [994, 727] on link "4" at bounding box center [994, 737] width 32 height 29
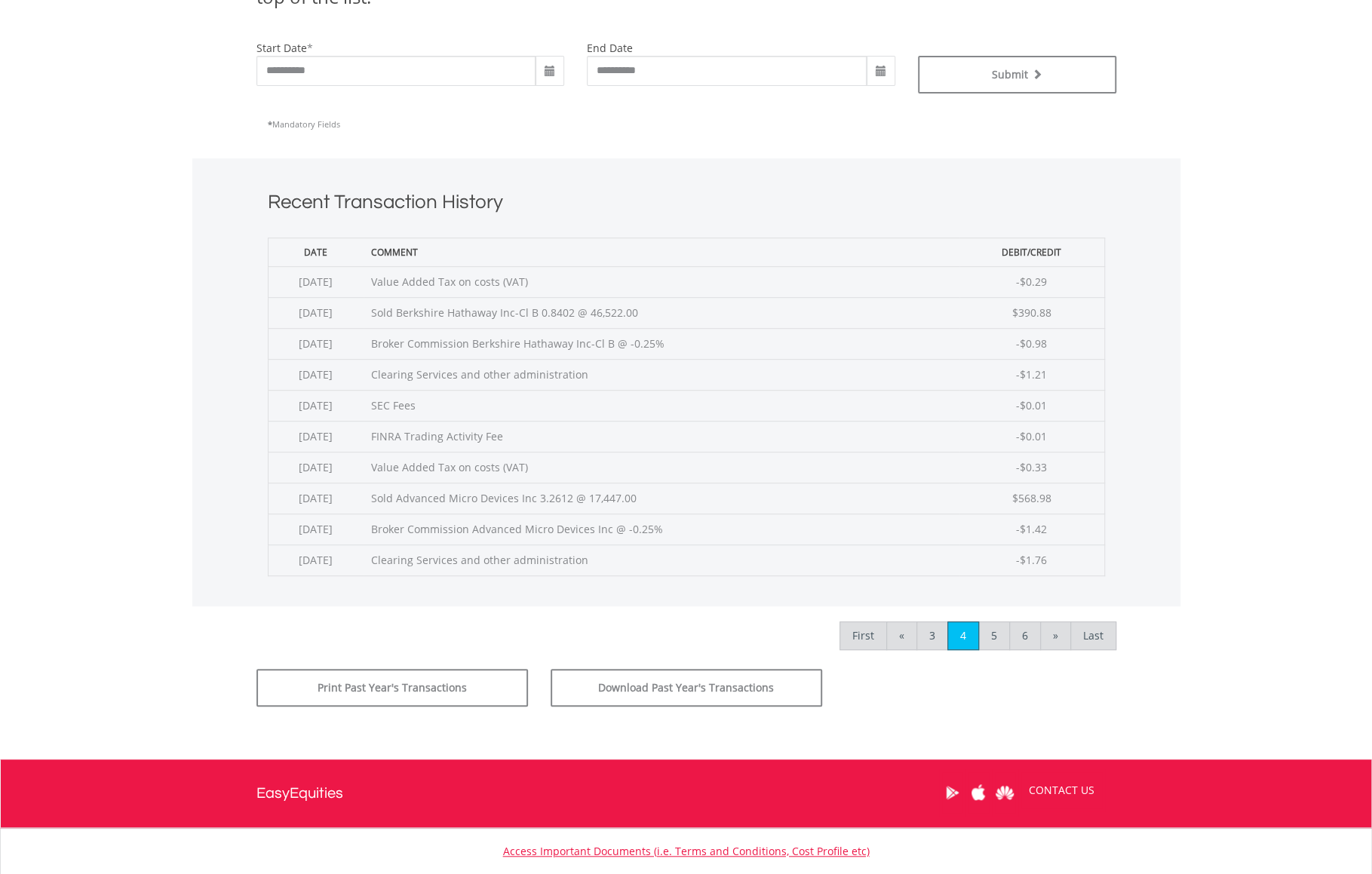
scroll to position [421, 0]
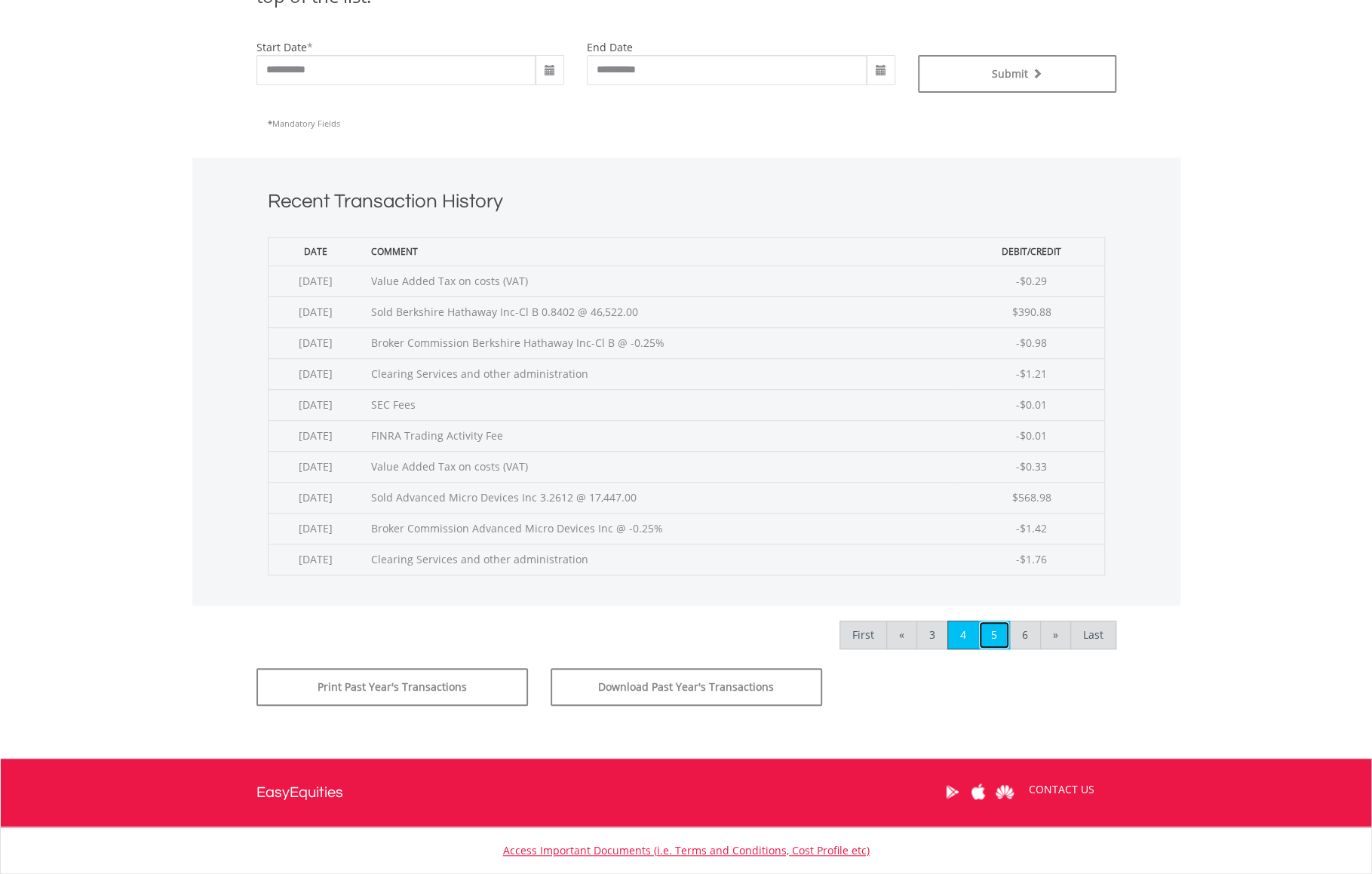
click at [1000, 639] on link "5" at bounding box center [994, 635] width 32 height 29
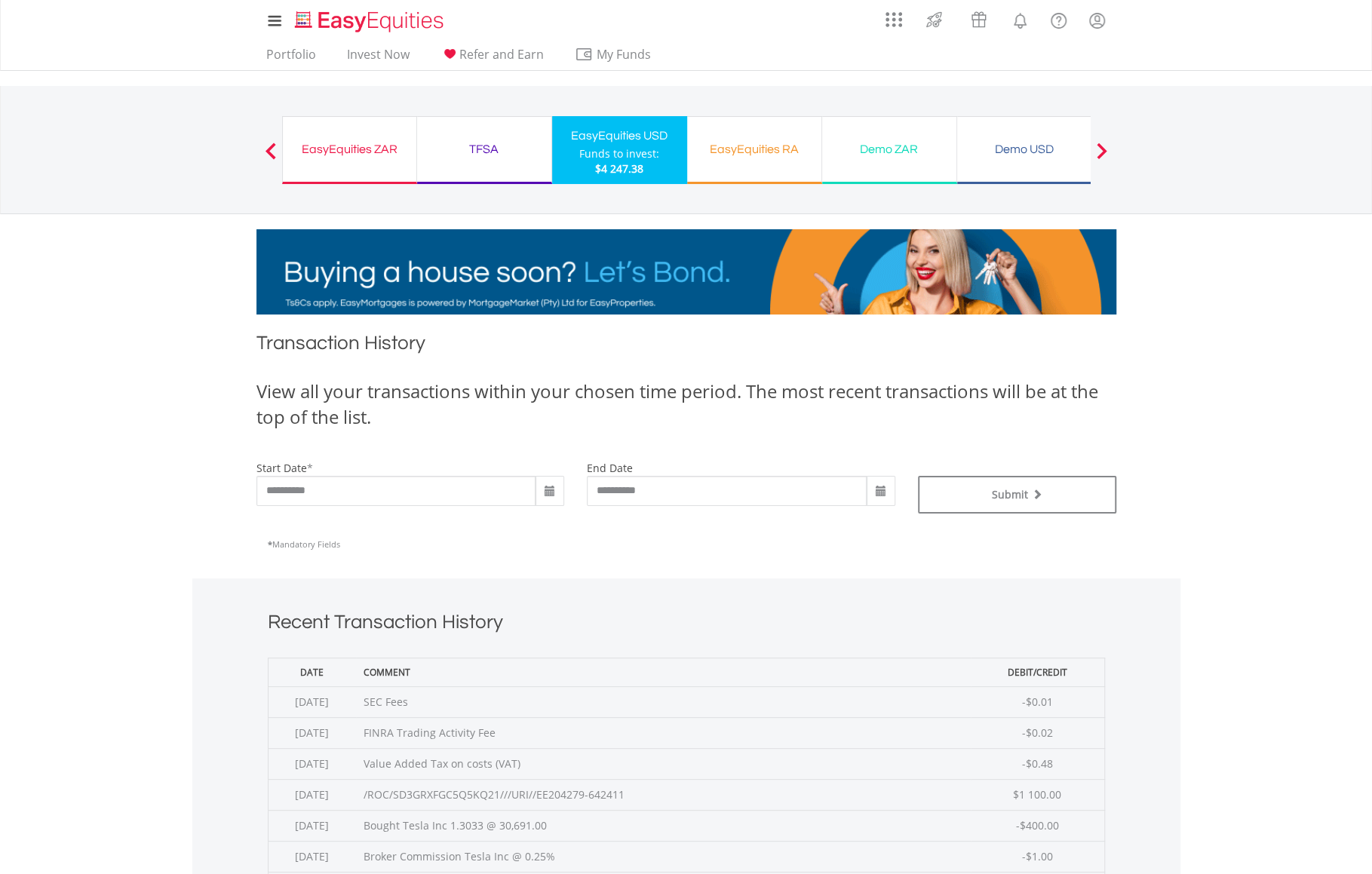
click at [337, 157] on div "EasyEquities ZAR" at bounding box center [349, 149] width 115 height 21
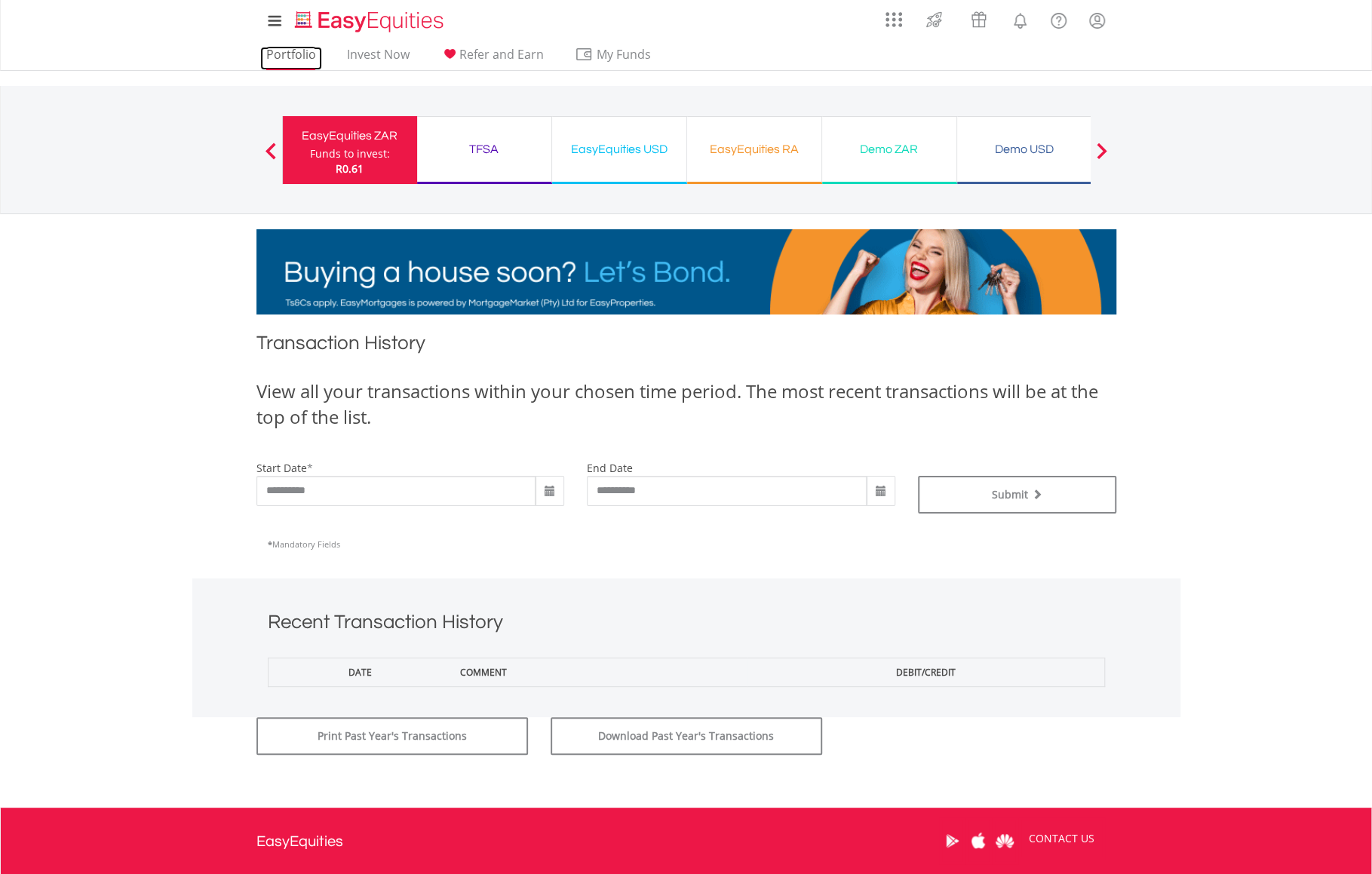
click at [285, 56] on link "Portfolio" at bounding box center [291, 58] width 62 height 23
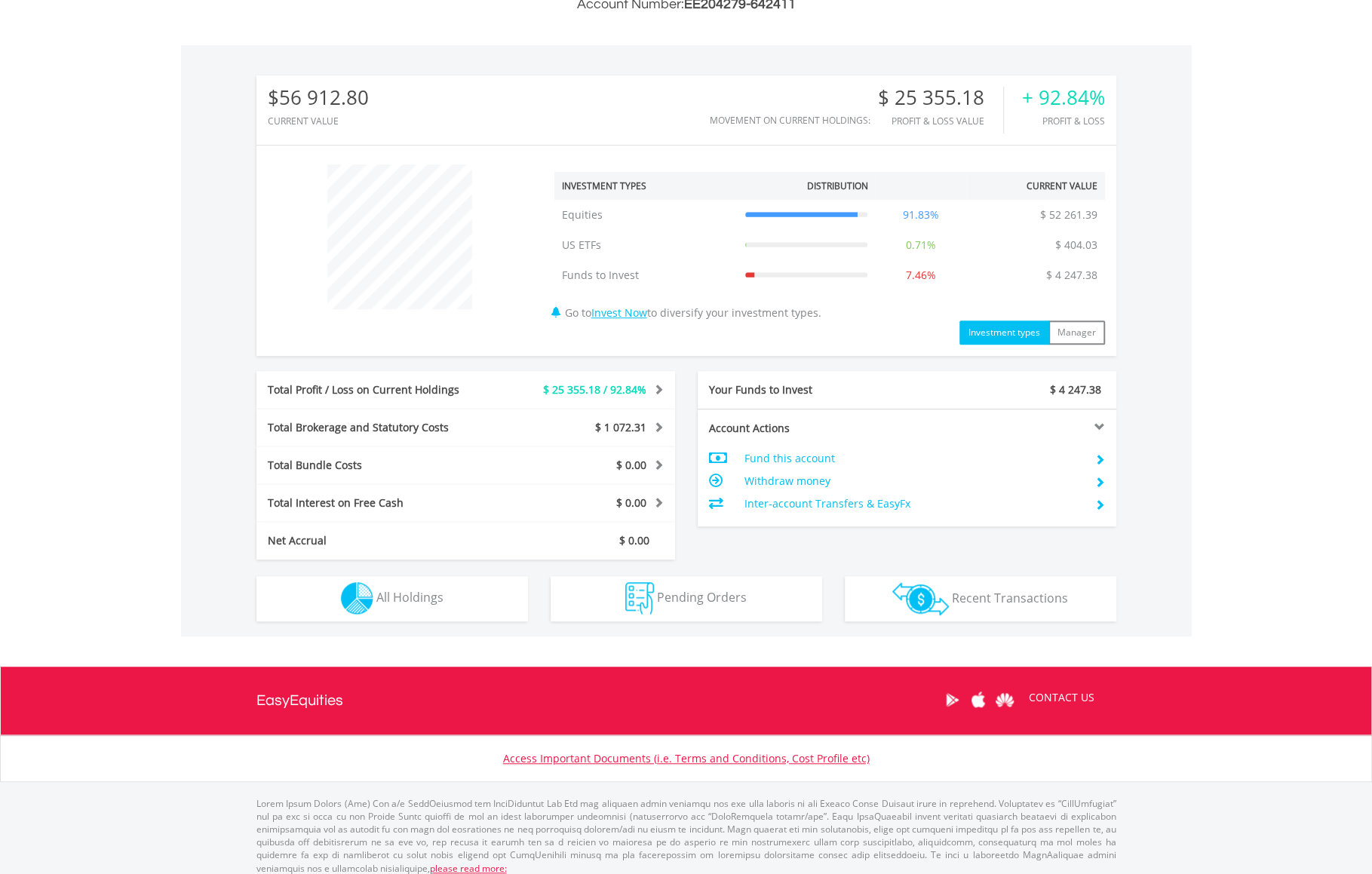
scroll to position [429, 0]
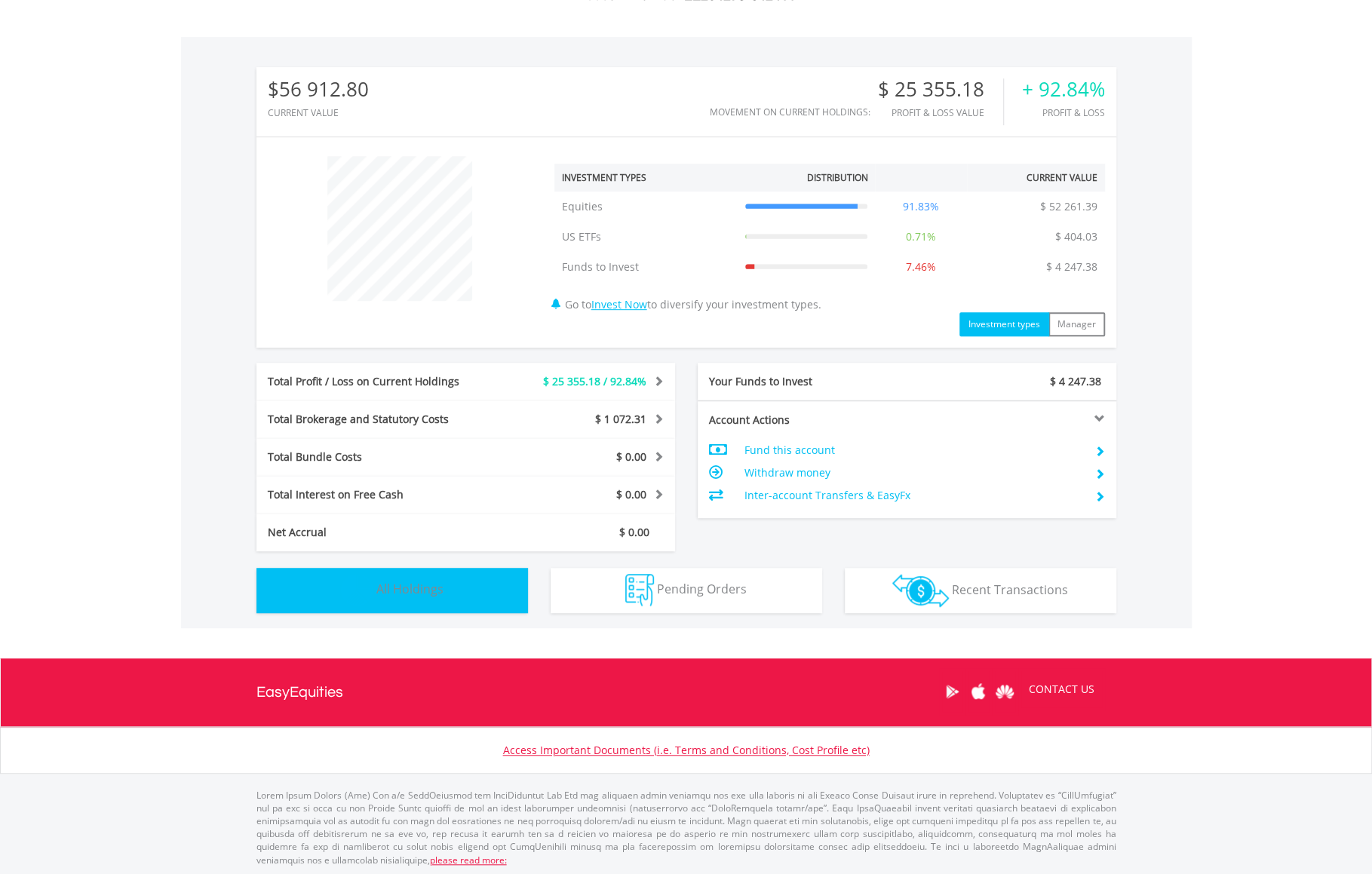
click at [385, 592] on span "All Holdings" at bounding box center [410, 588] width 67 height 16
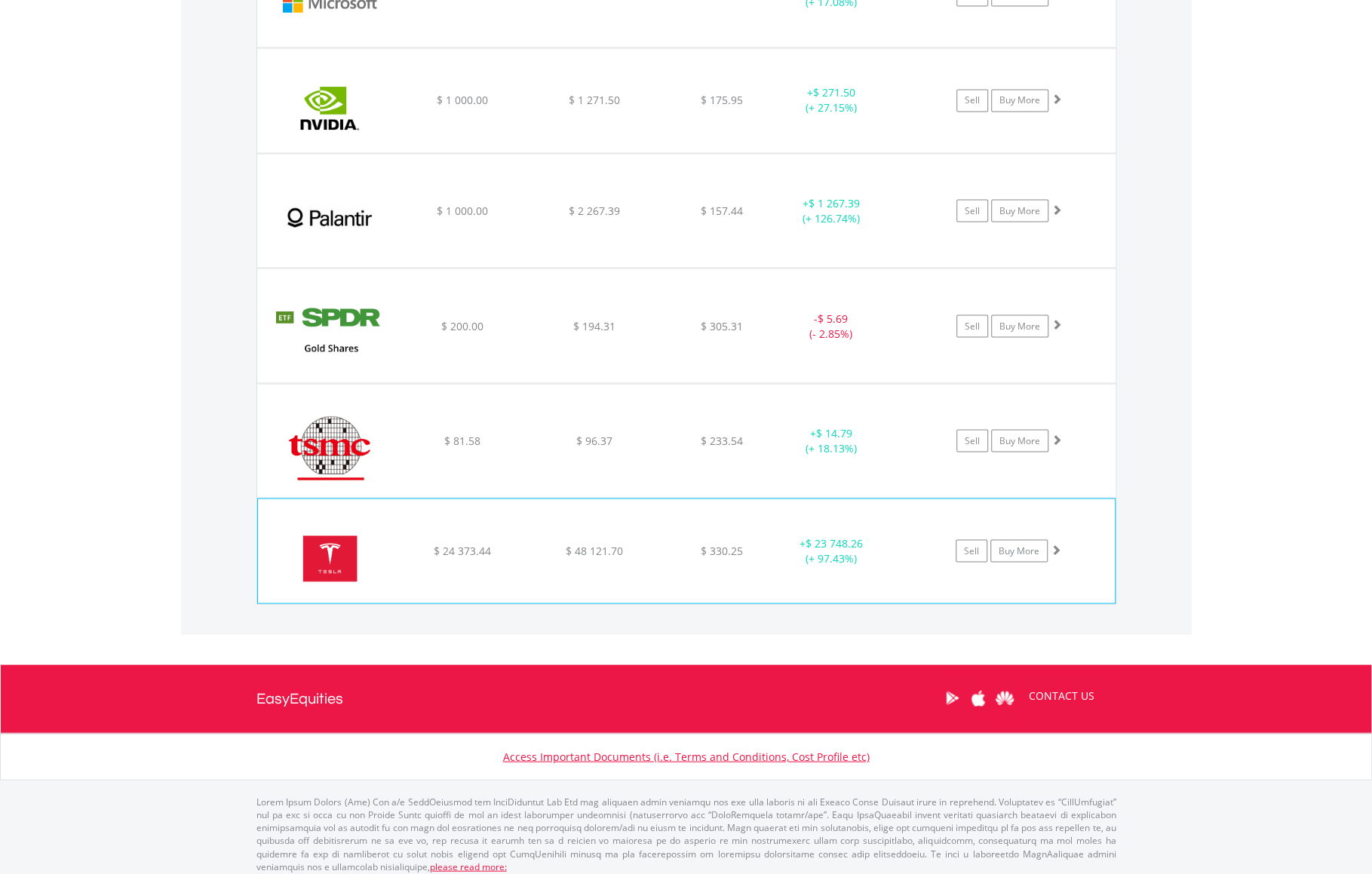
scroll to position [1882, 0]
click at [329, 573] on img at bounding box center [331, 558] width 130 height 82
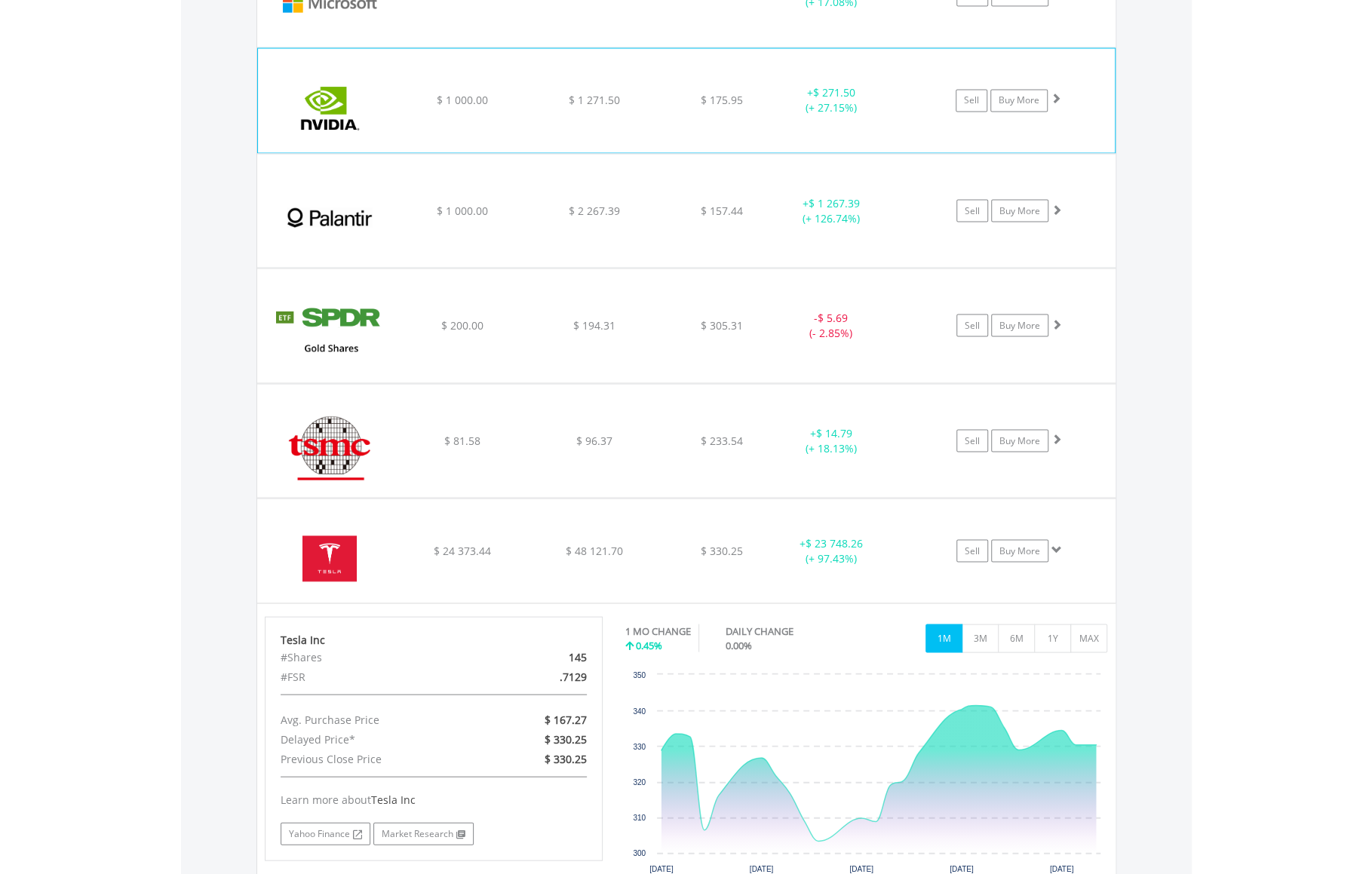
click at [328, 92] on img at bounding box center [331, 108] width 130 height 82
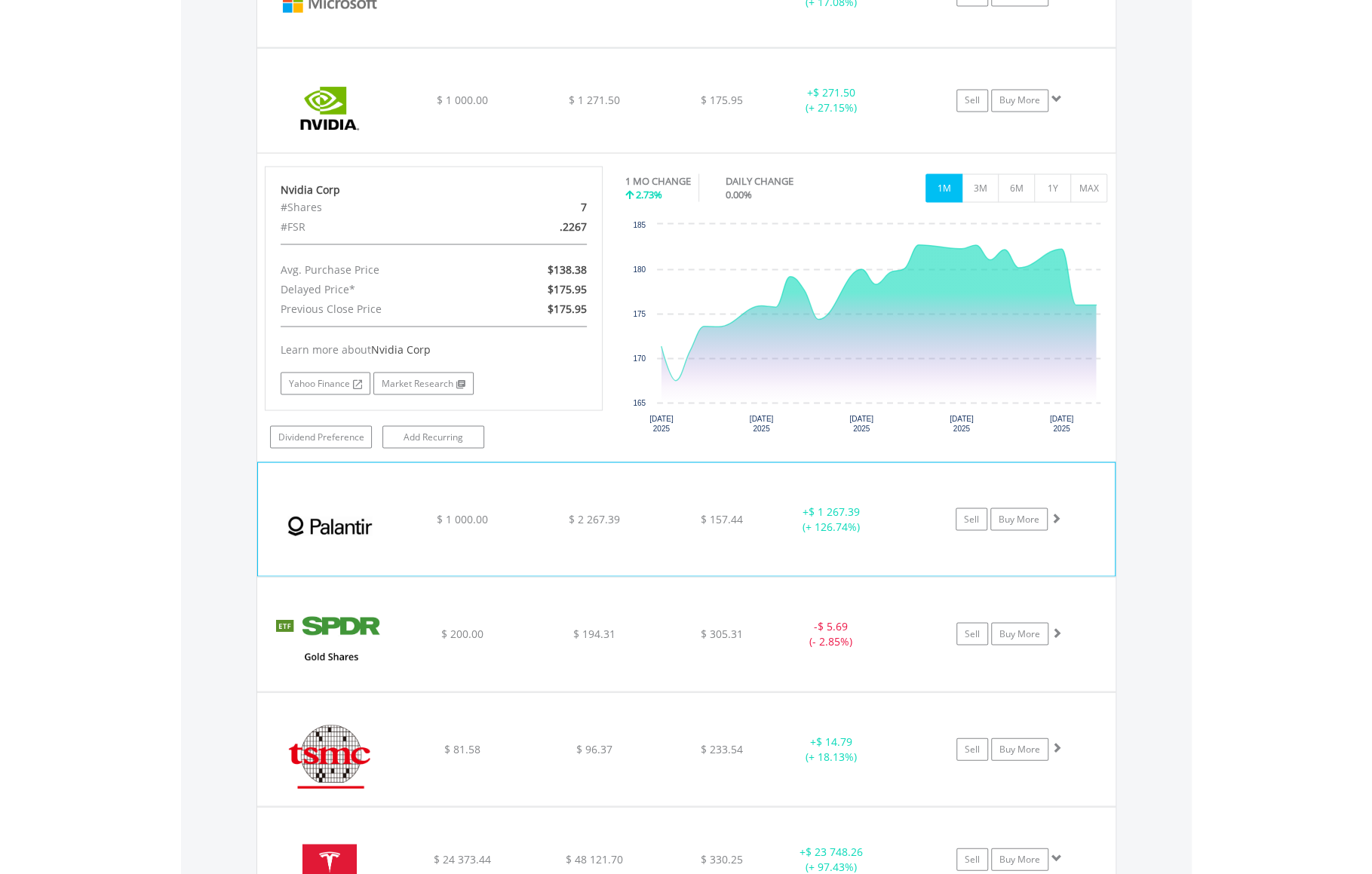
click at [321, 536] on img at bounding box center [331, 526] width 130 height 90
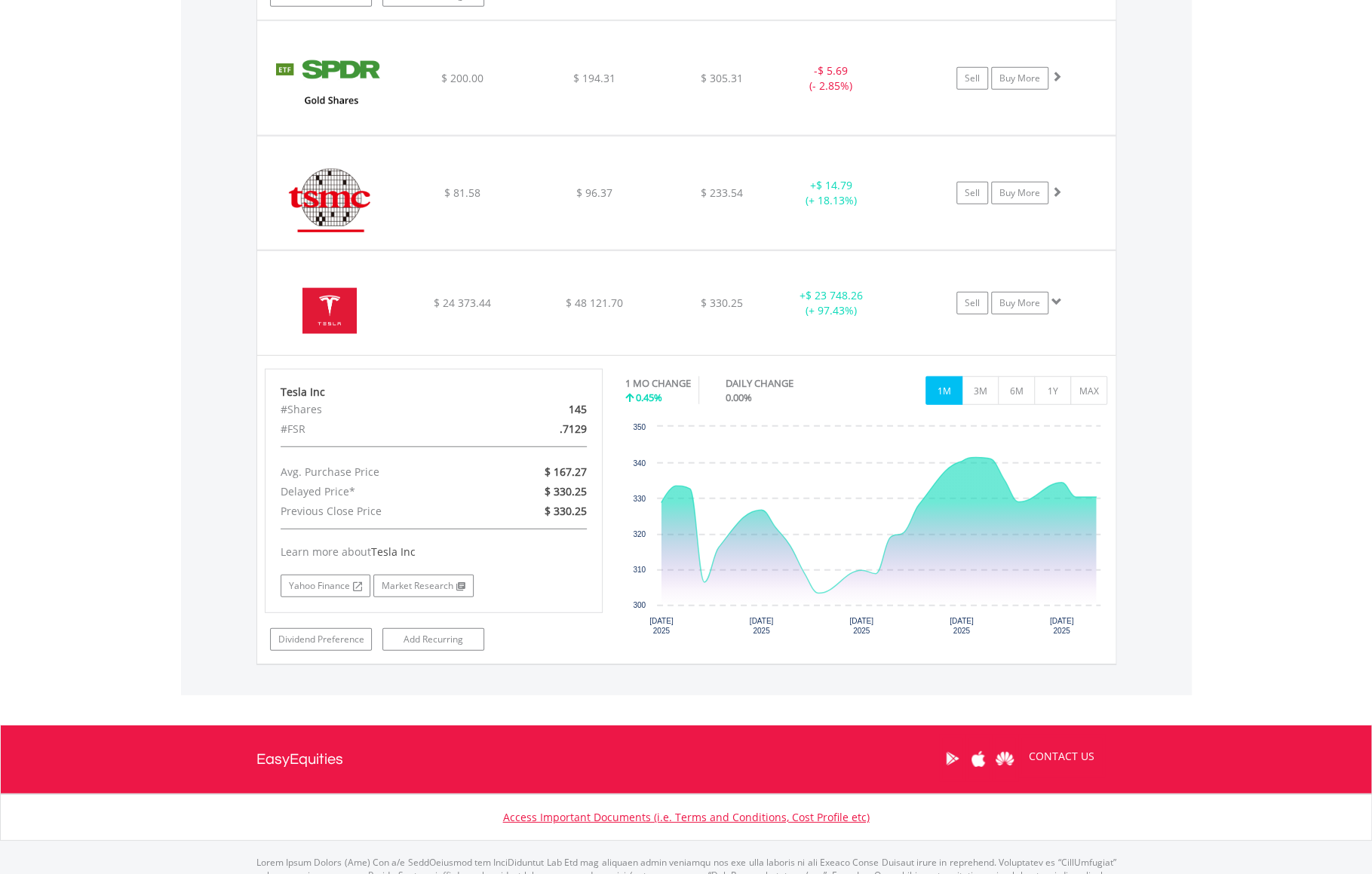
scroll to position [2748, 0]
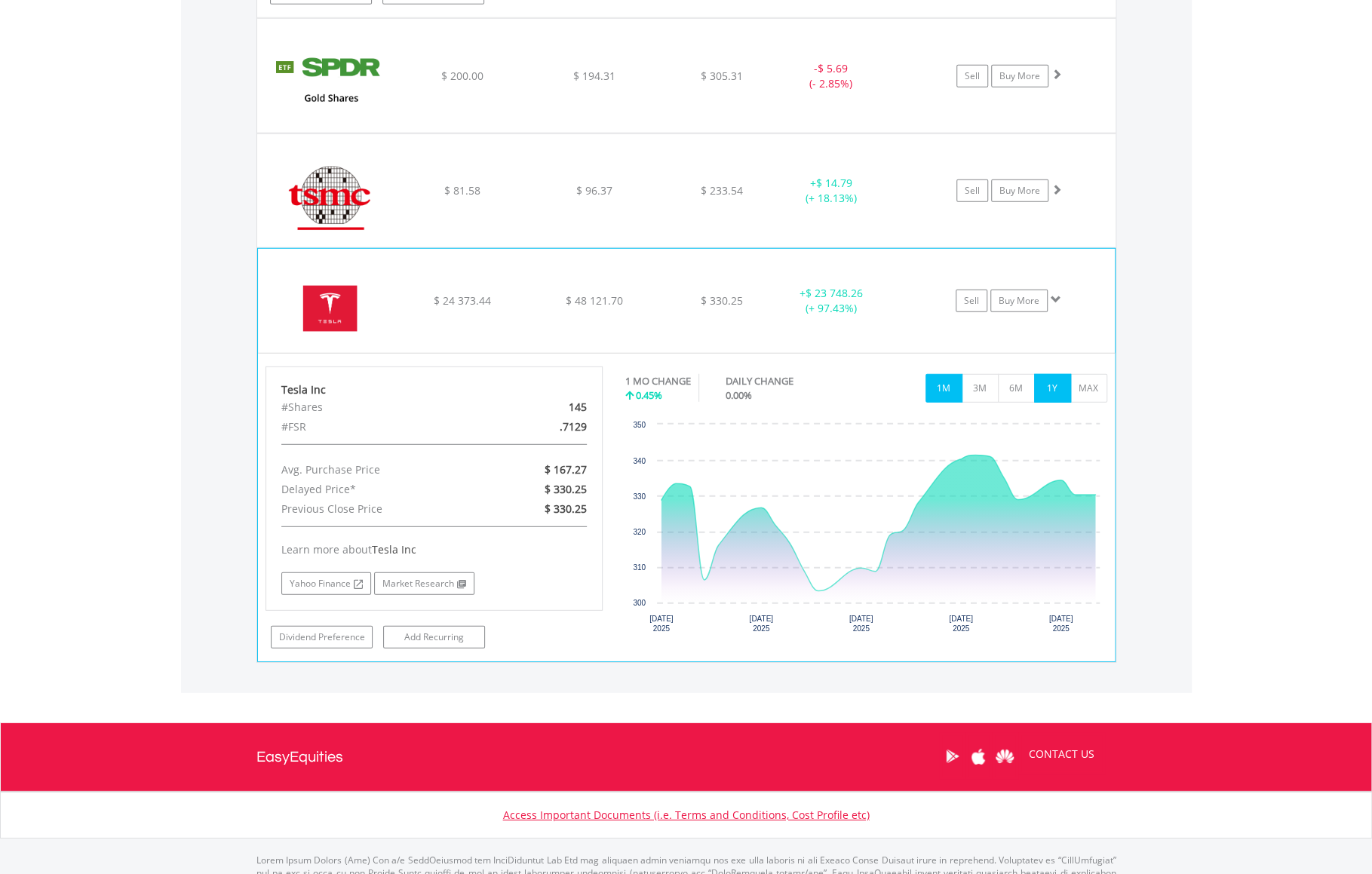
click at [1046, 374] on button "1Y" at bounding box center [1052, 388] width 37 height 29
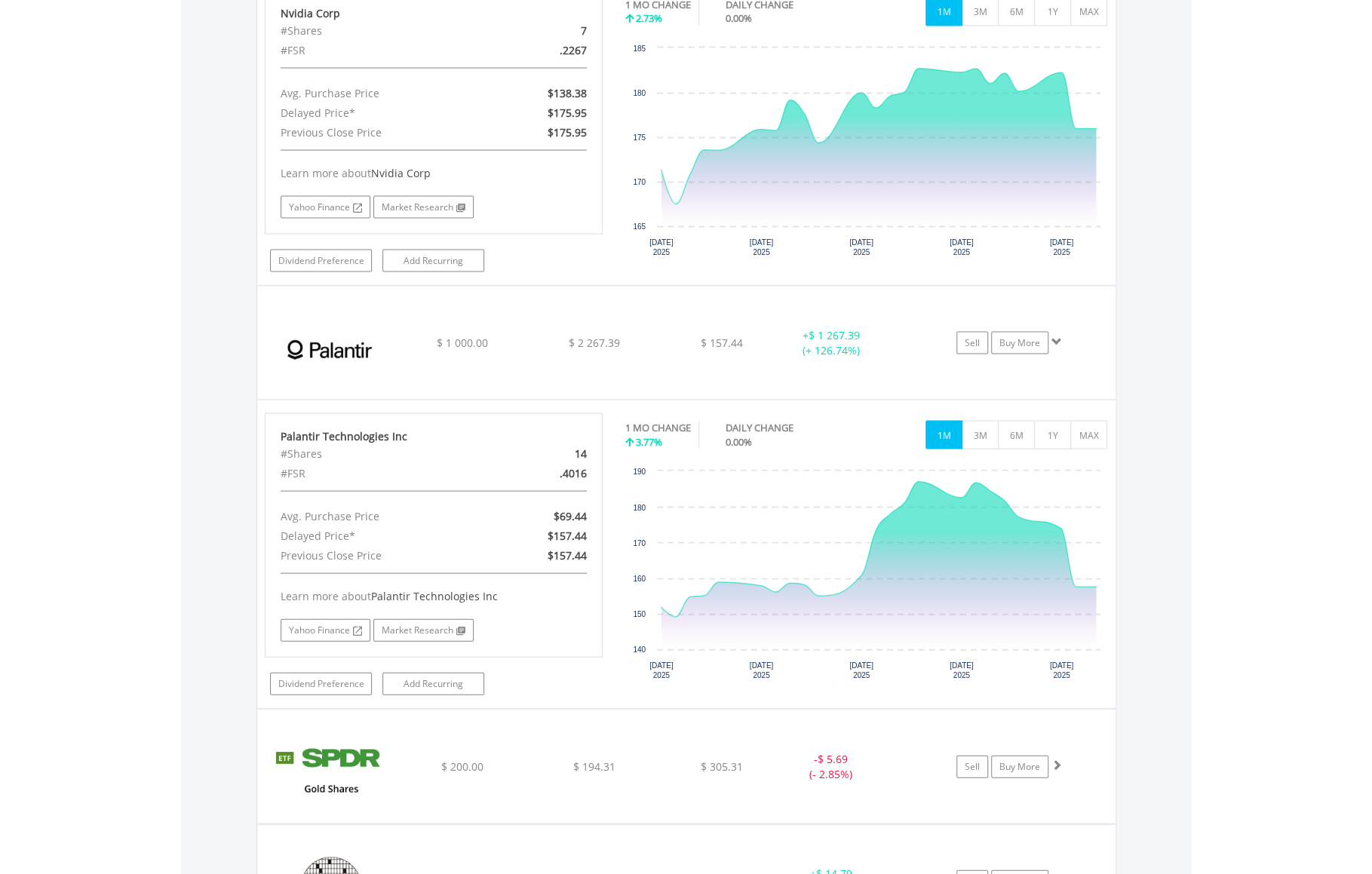
scroll to position [2055, 0]
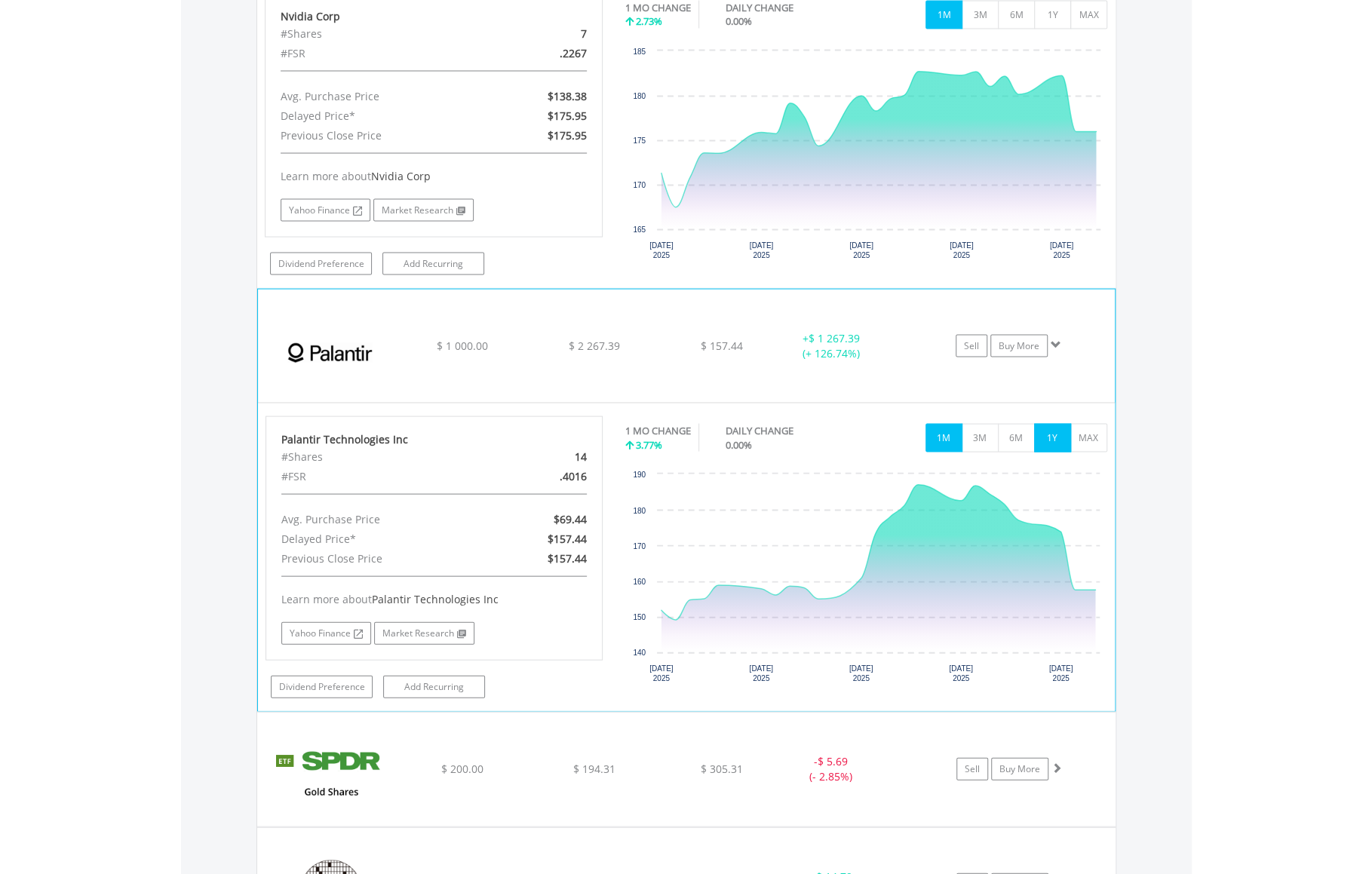
click at [1046, 435] on button "1Y" at bounding box center [1052, 437] width 37 height 29
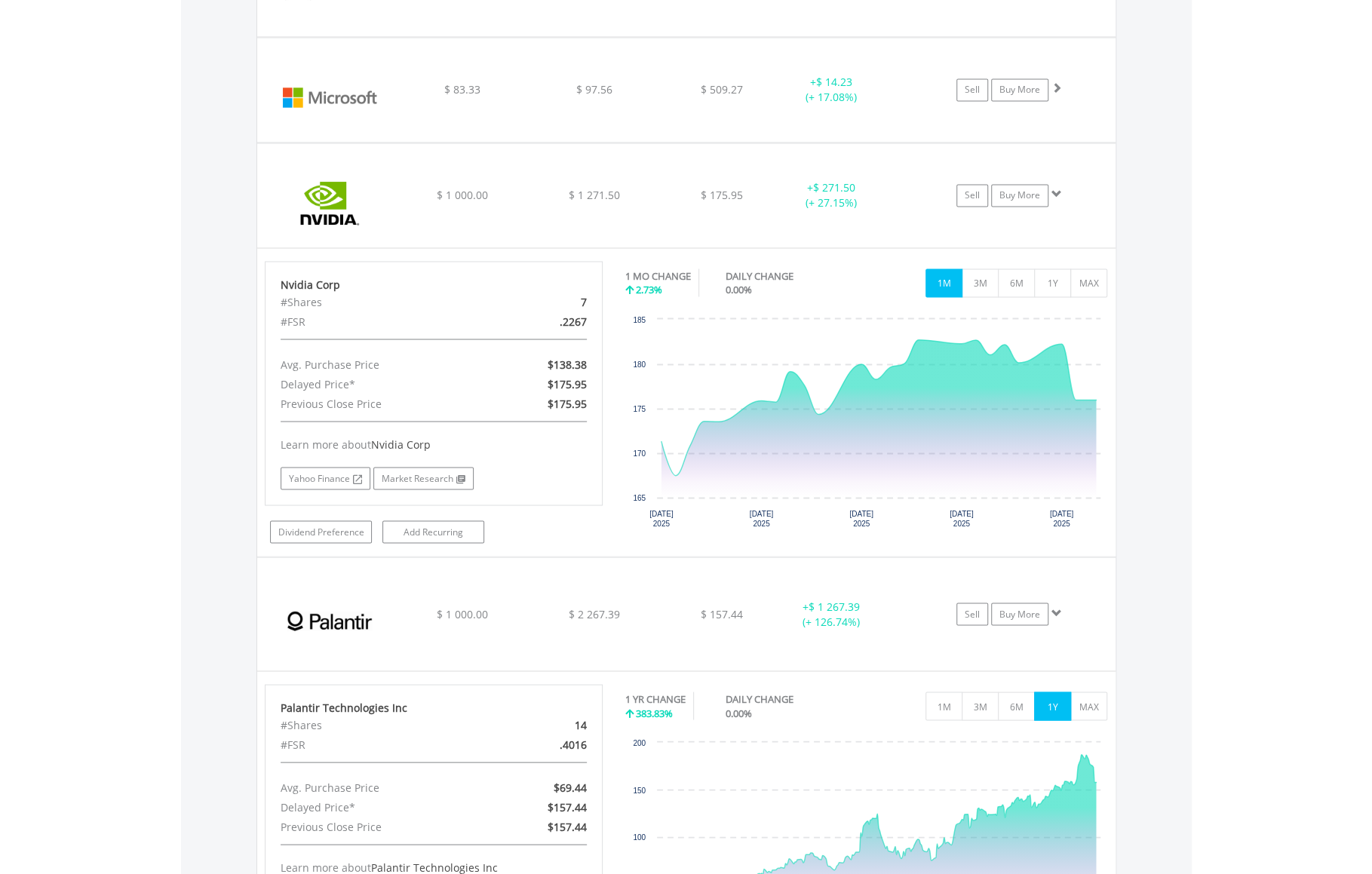
scroll to position [1785, 0]
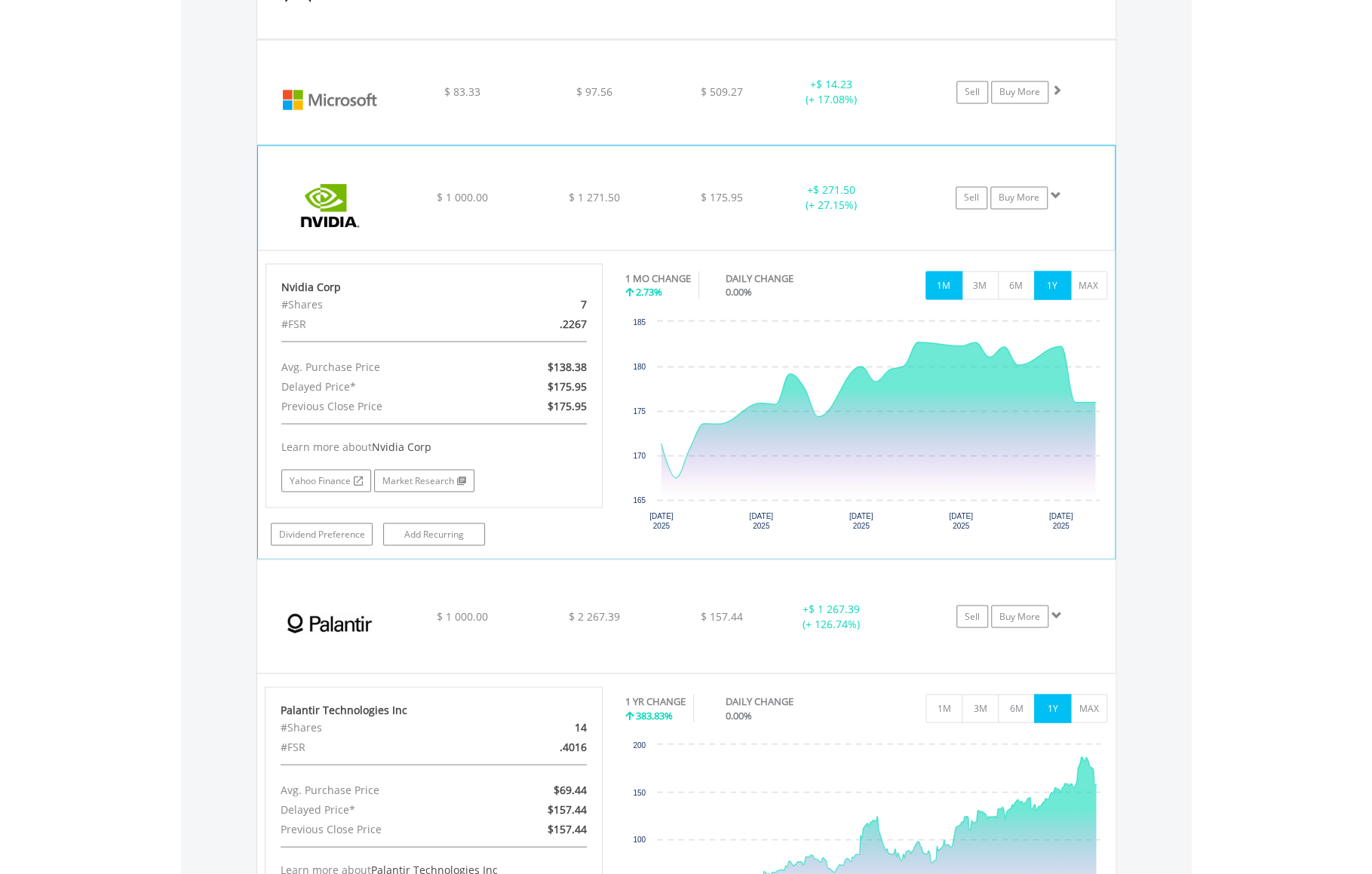
click at [1056, 273] on button "1Y" at bounding box center [1052, 285] width 37 height 29
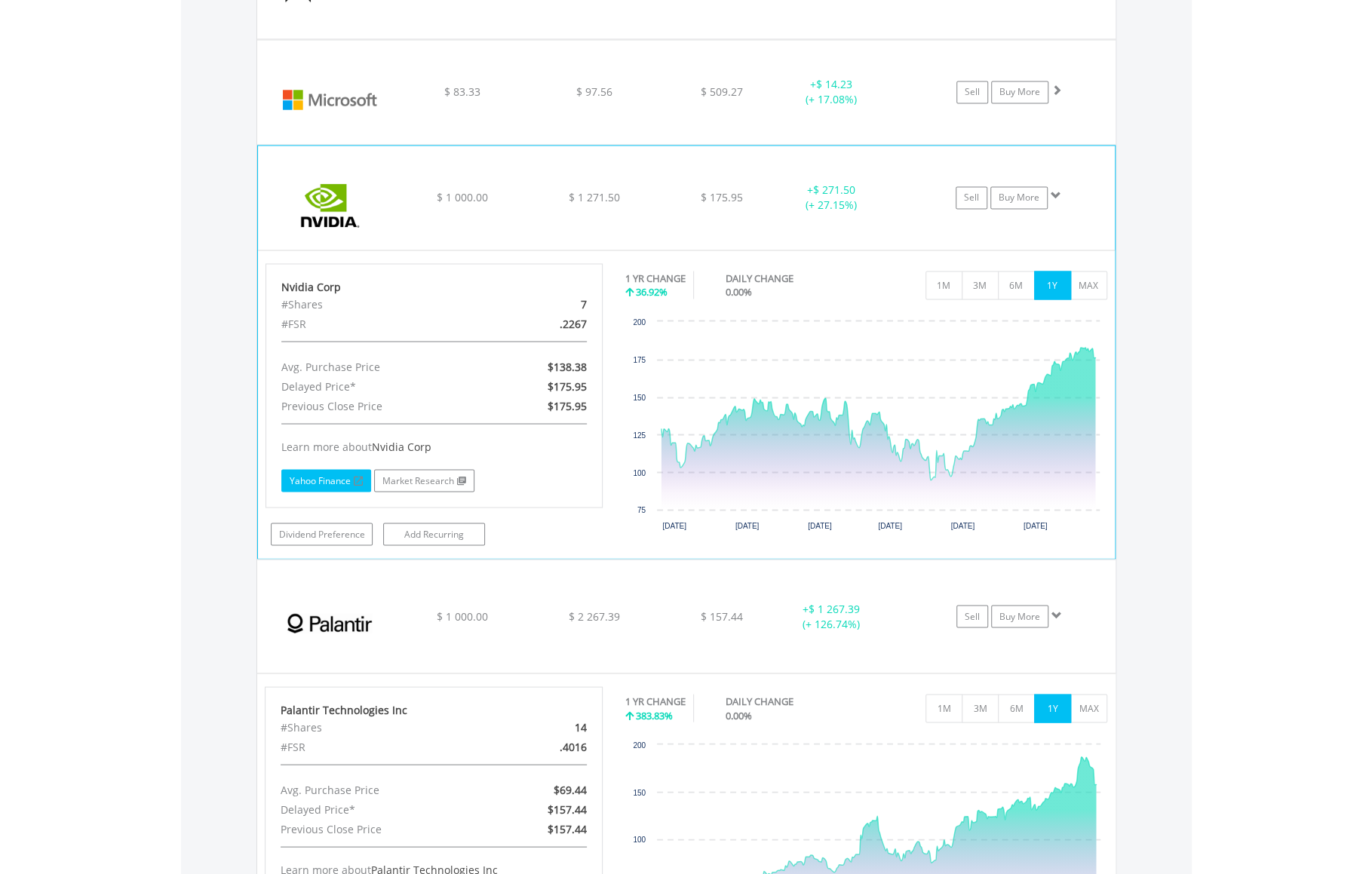
click at [330, 469] on link "Yahoo Finance" at bounding box center [326, 480] width 89 height 23
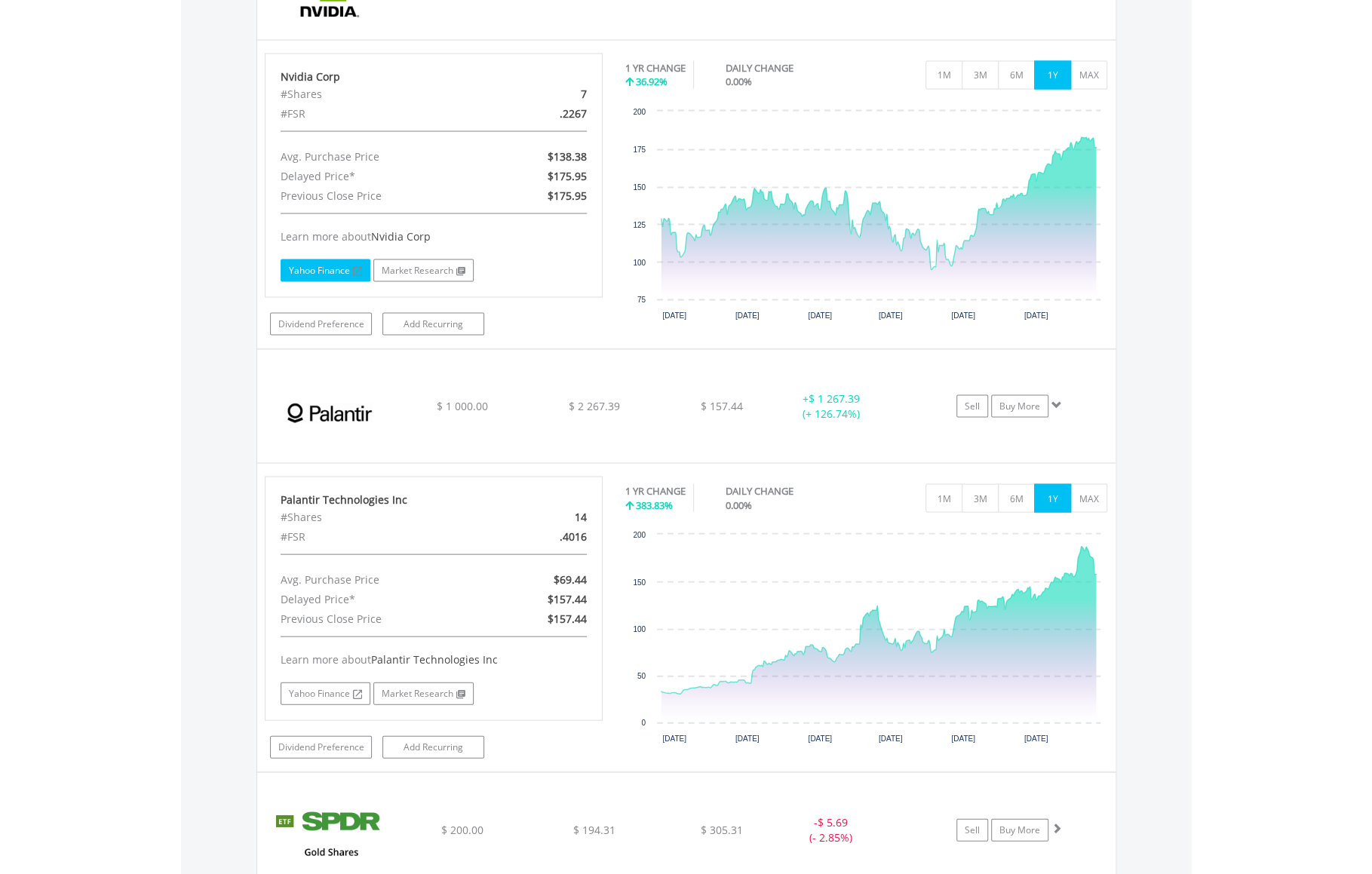
scroll to position [2021, 0]
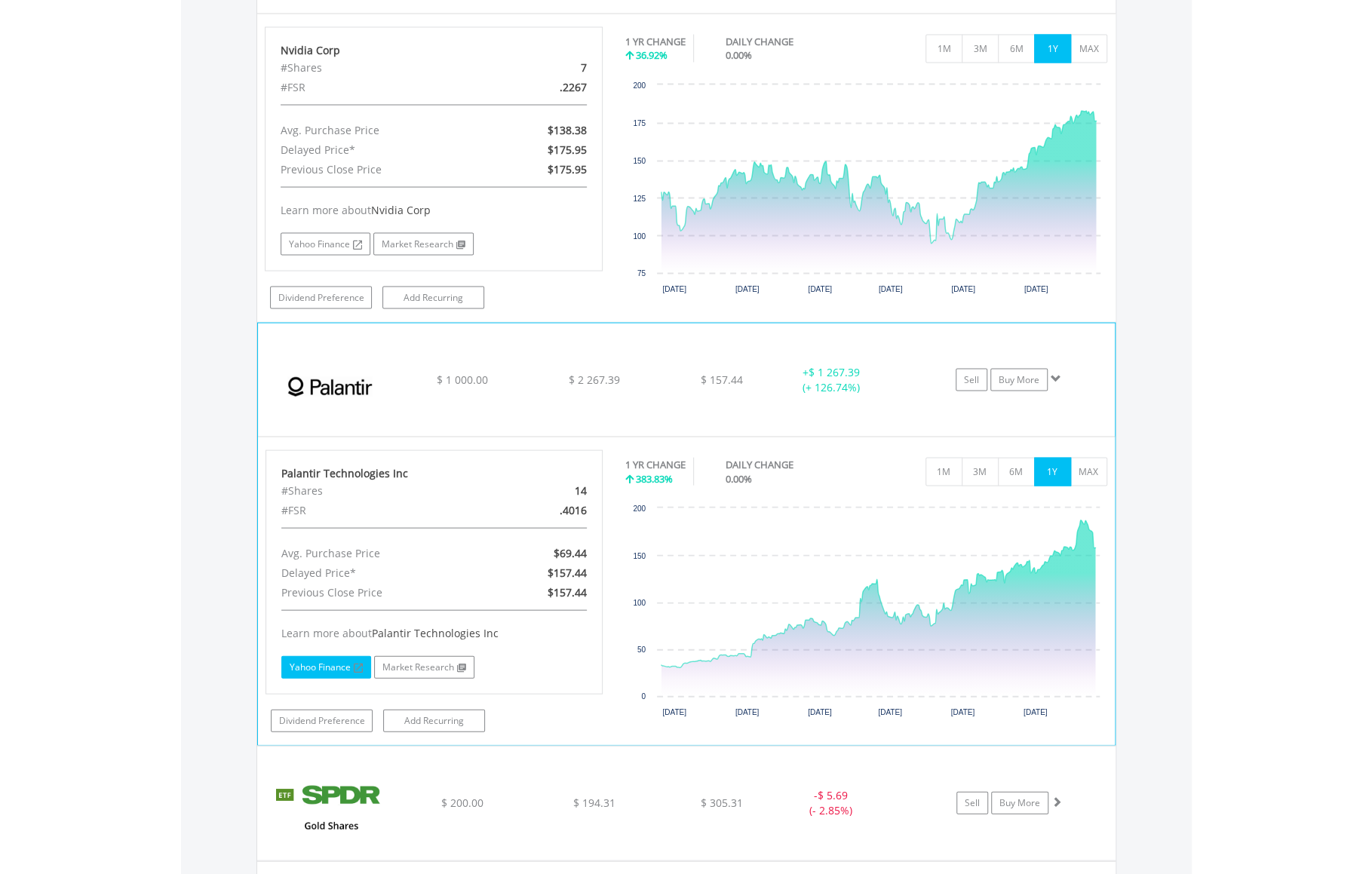
click at [315, 661] on link "Yahoo Finance" at bounding box center [326, 666] width 89 height 23
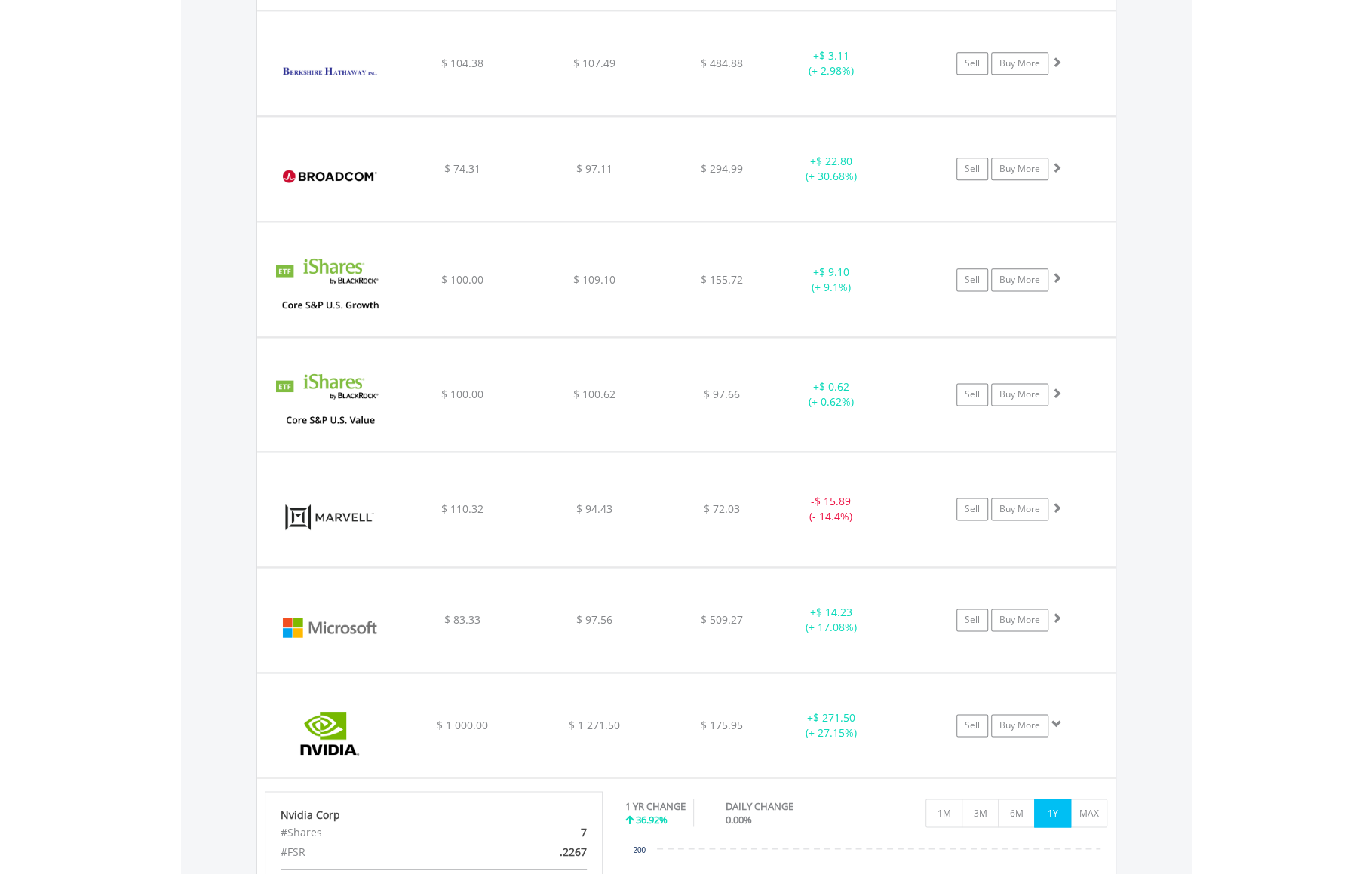
scroll to position [0, 0]
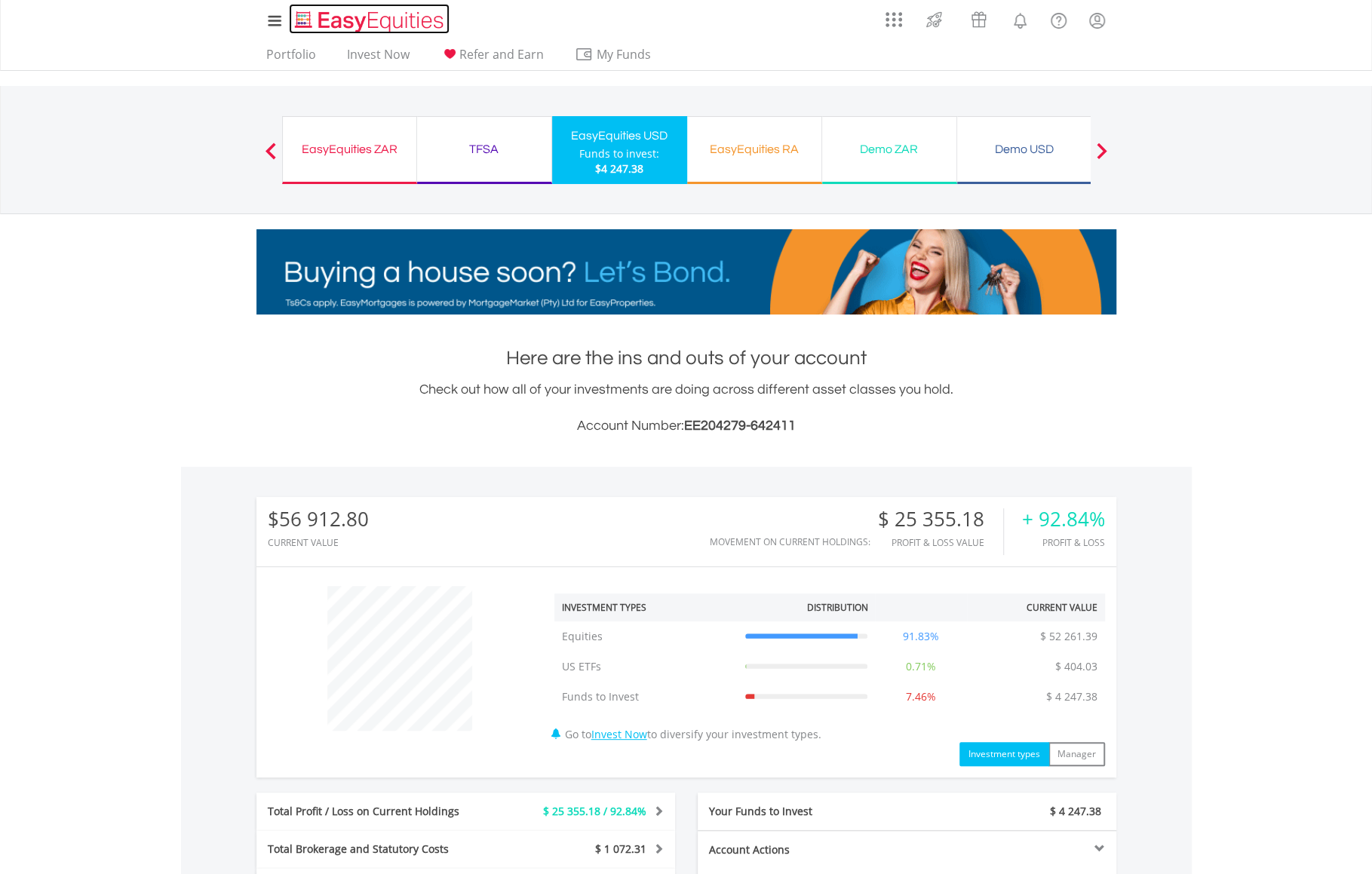
click at [303, 25] on img "Home page" at bounding box center [370, 21] width 158 height 25
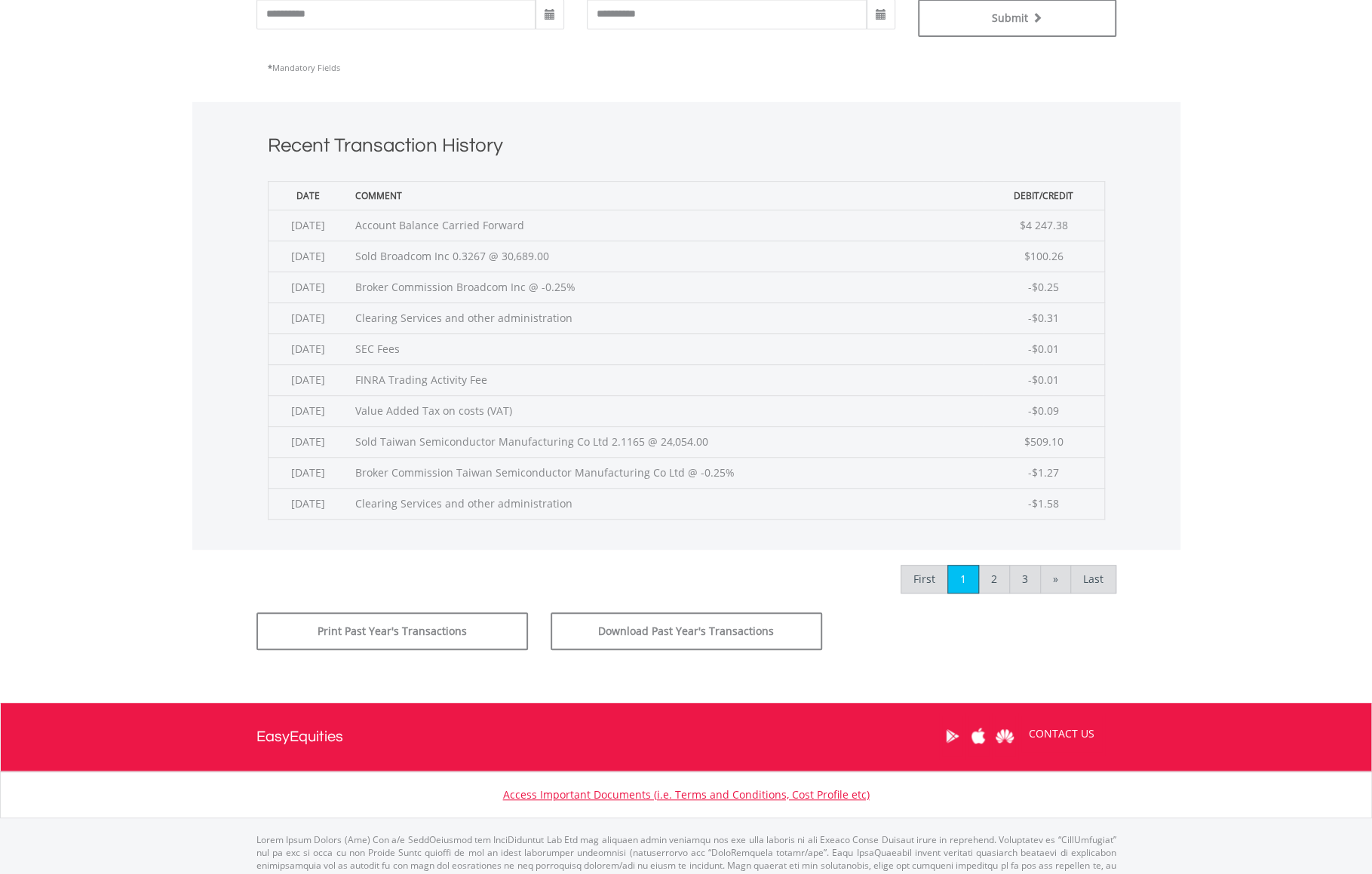
scroll to position [478, 0]
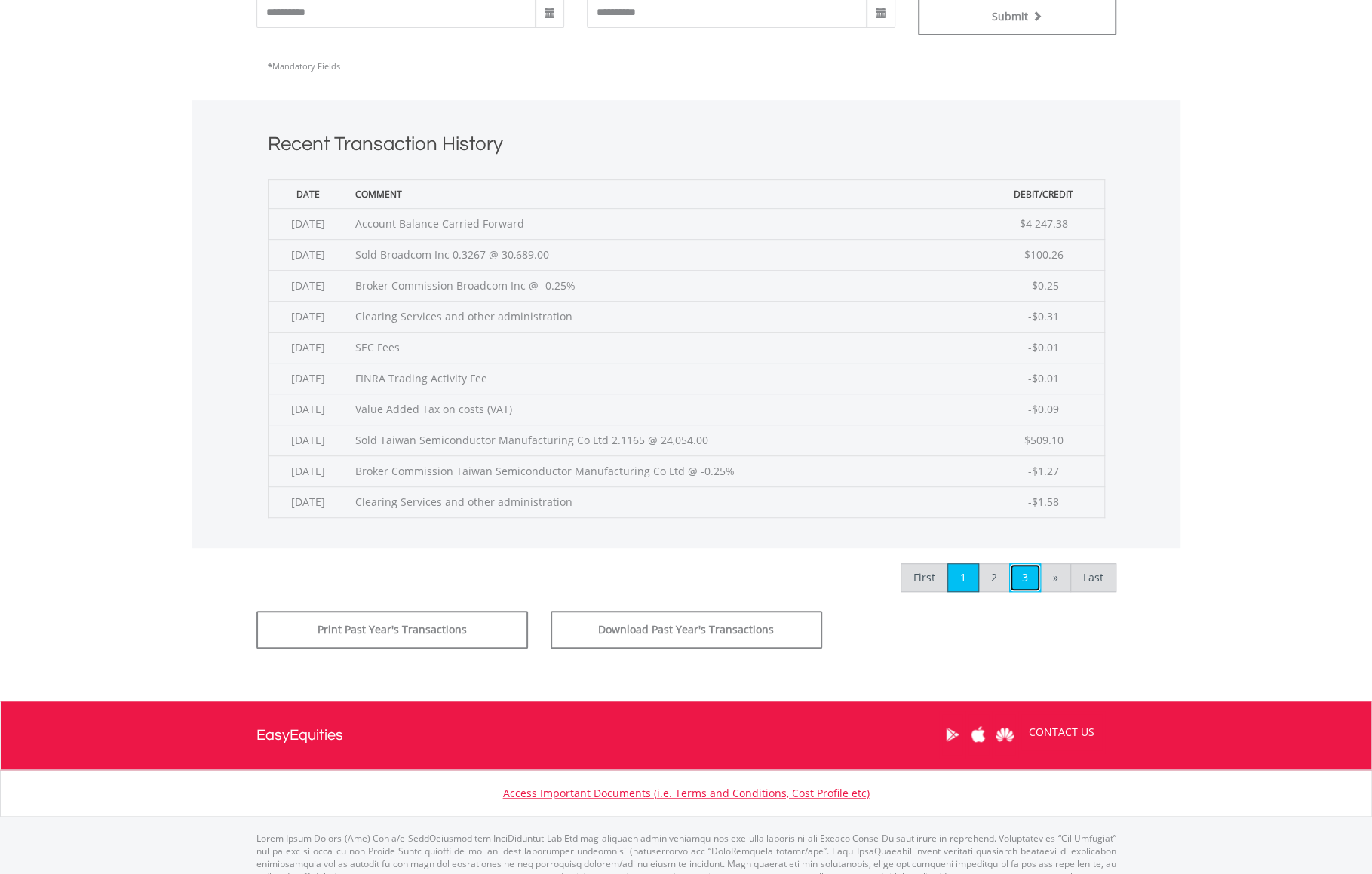
click at [1027, 578] on link "3" at bounding box center [1024, 578] width 32 height 29
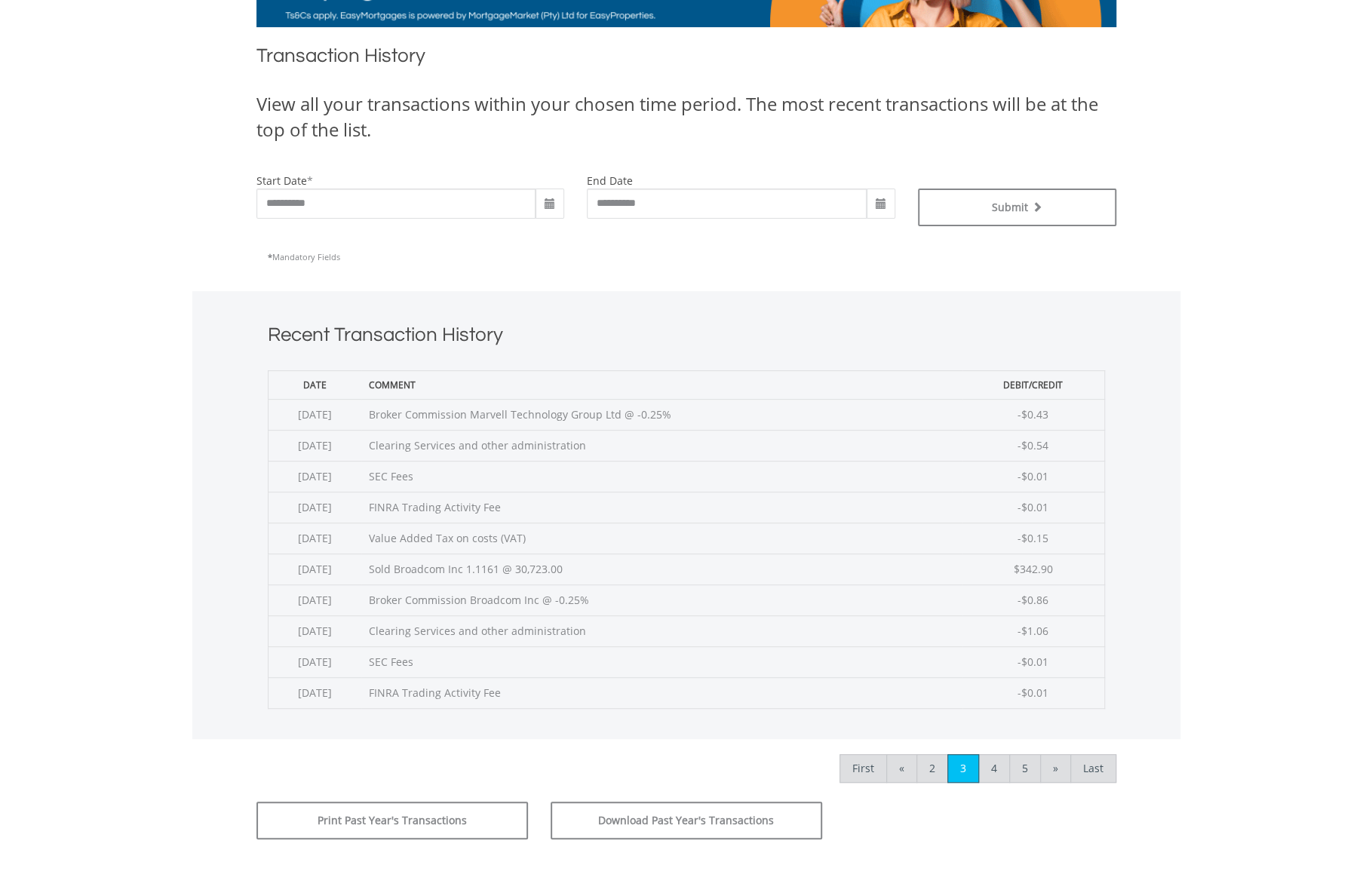
scroll to position [302, 0]
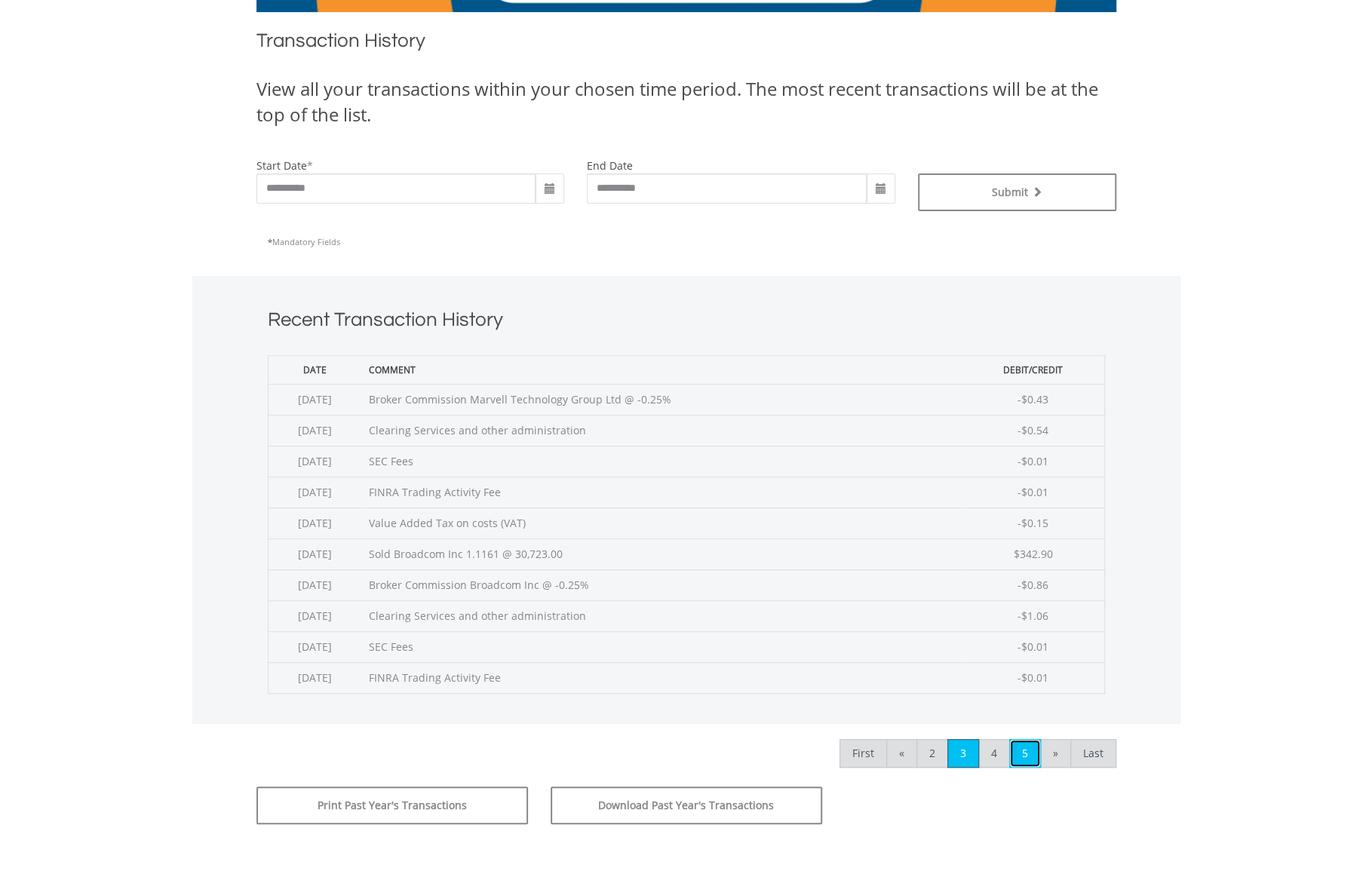
click at [1025, 750] on link "5" at bounding box center [1024, 753] width 32 height 29
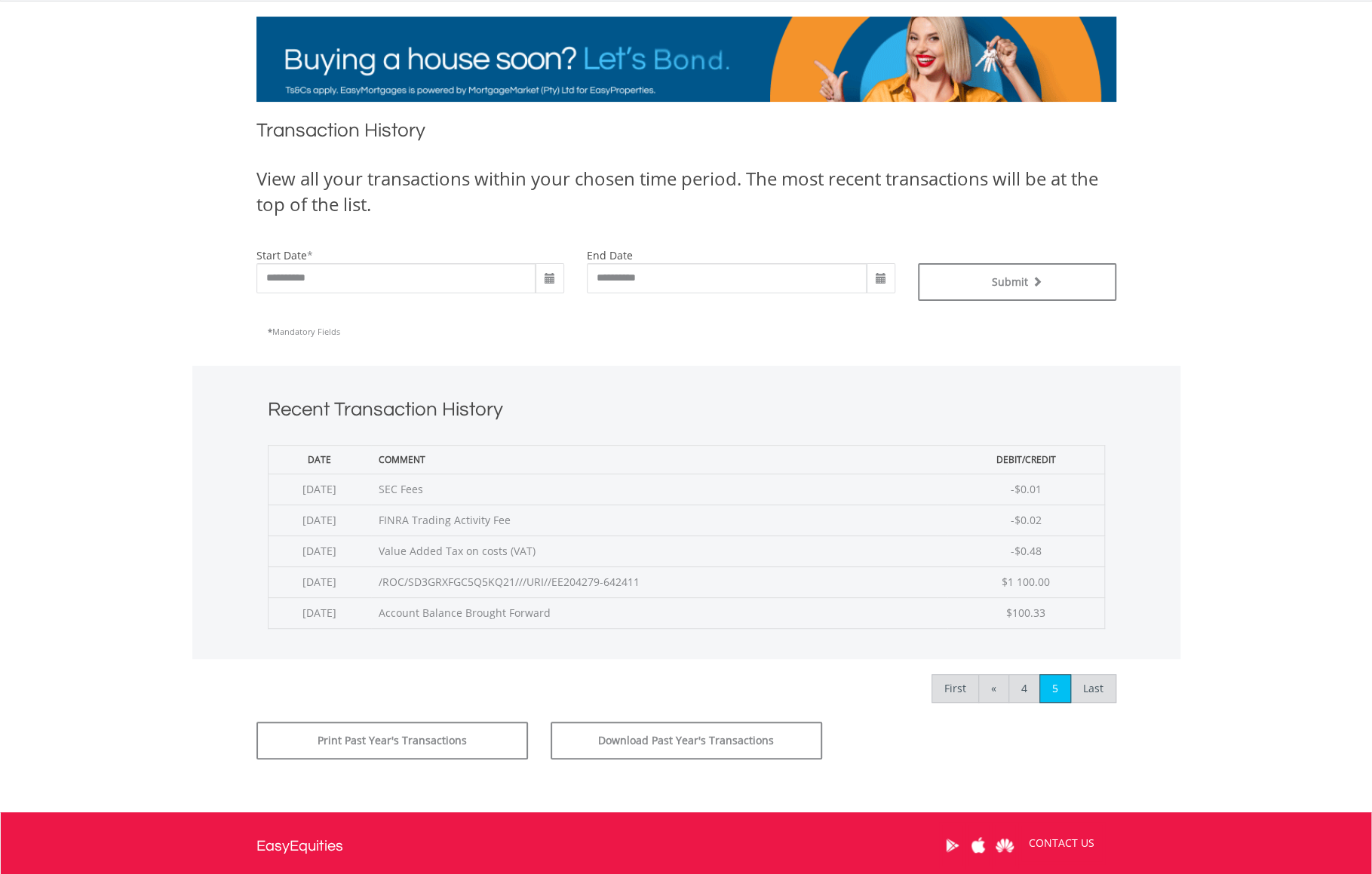
scroll to position [220, 0]
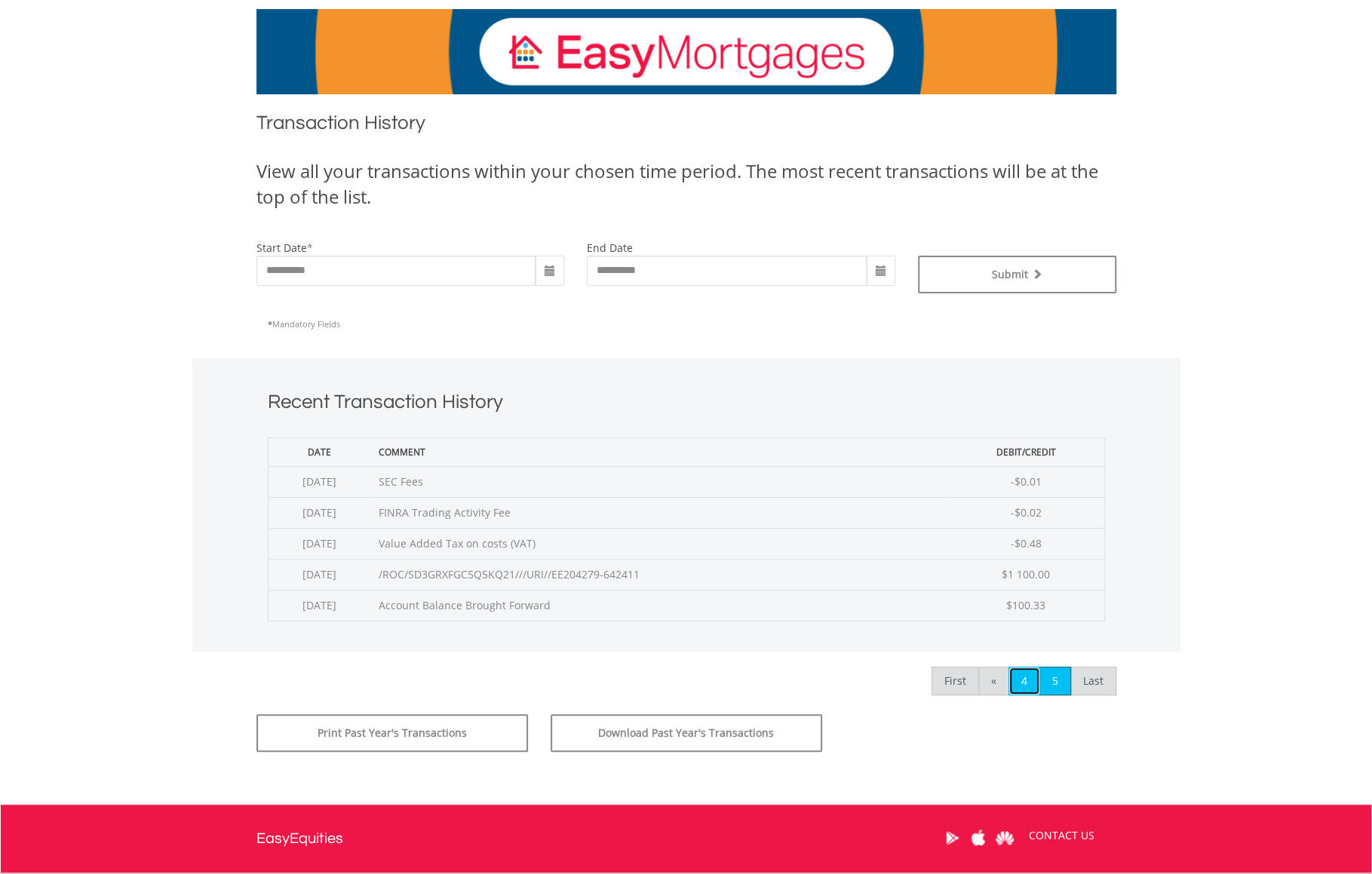
click at [1024, 674] on link "4" at bounding box center [1023, 681] width 32 height 29
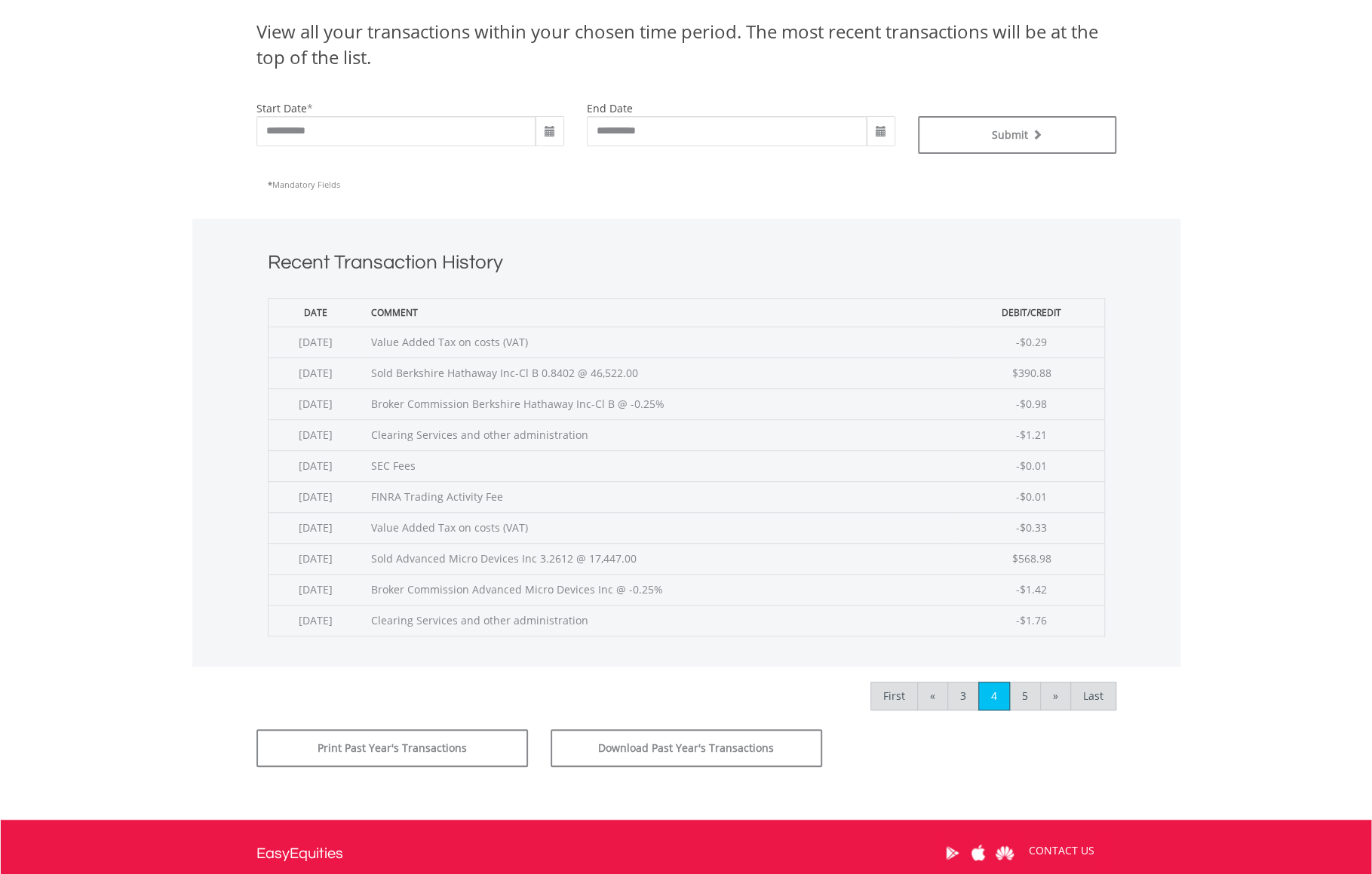
scroll to position [365, 0]
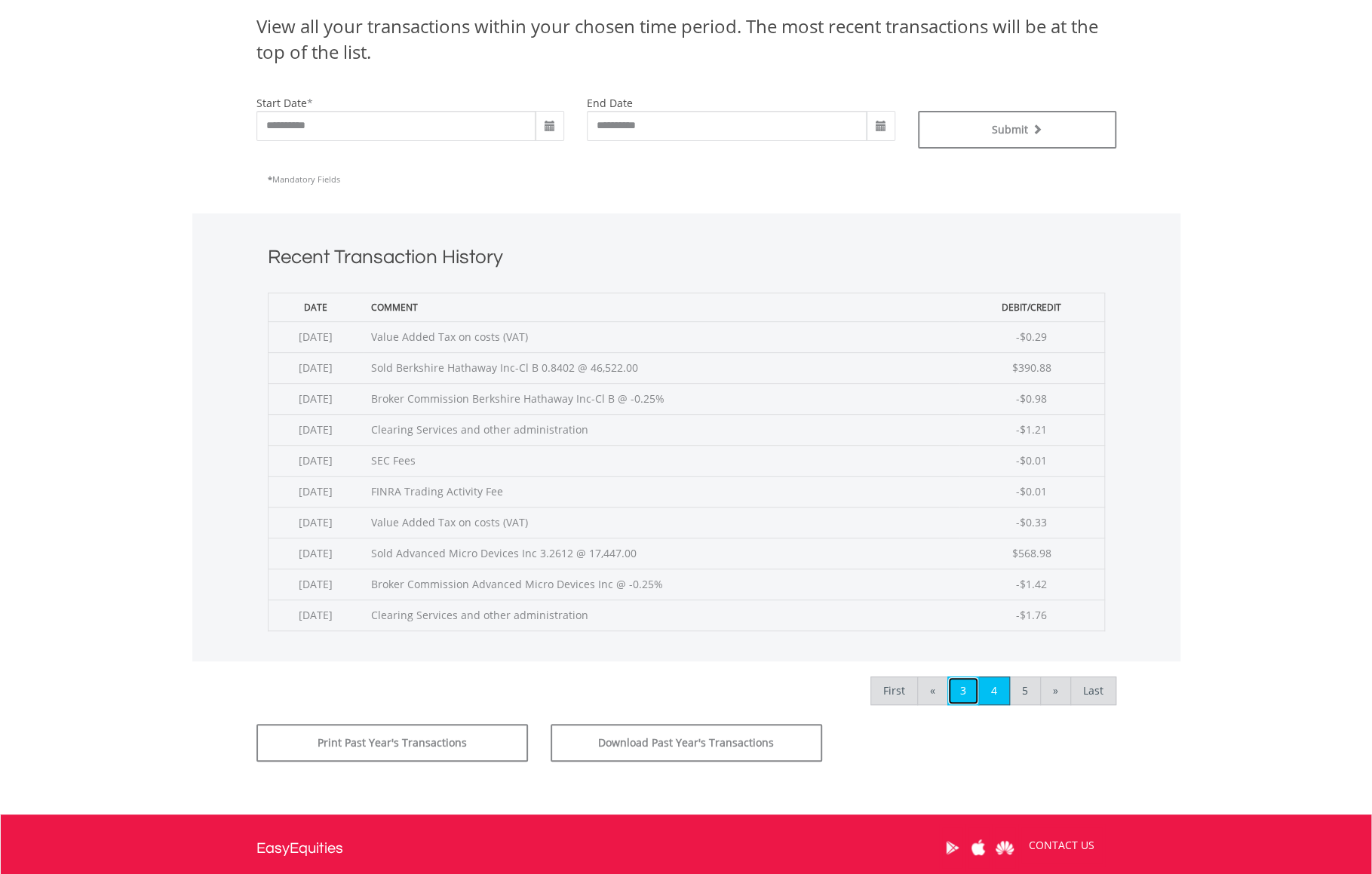
click at [960, 687] on link "3" at bounding box center [963, 691] width 32 height 29
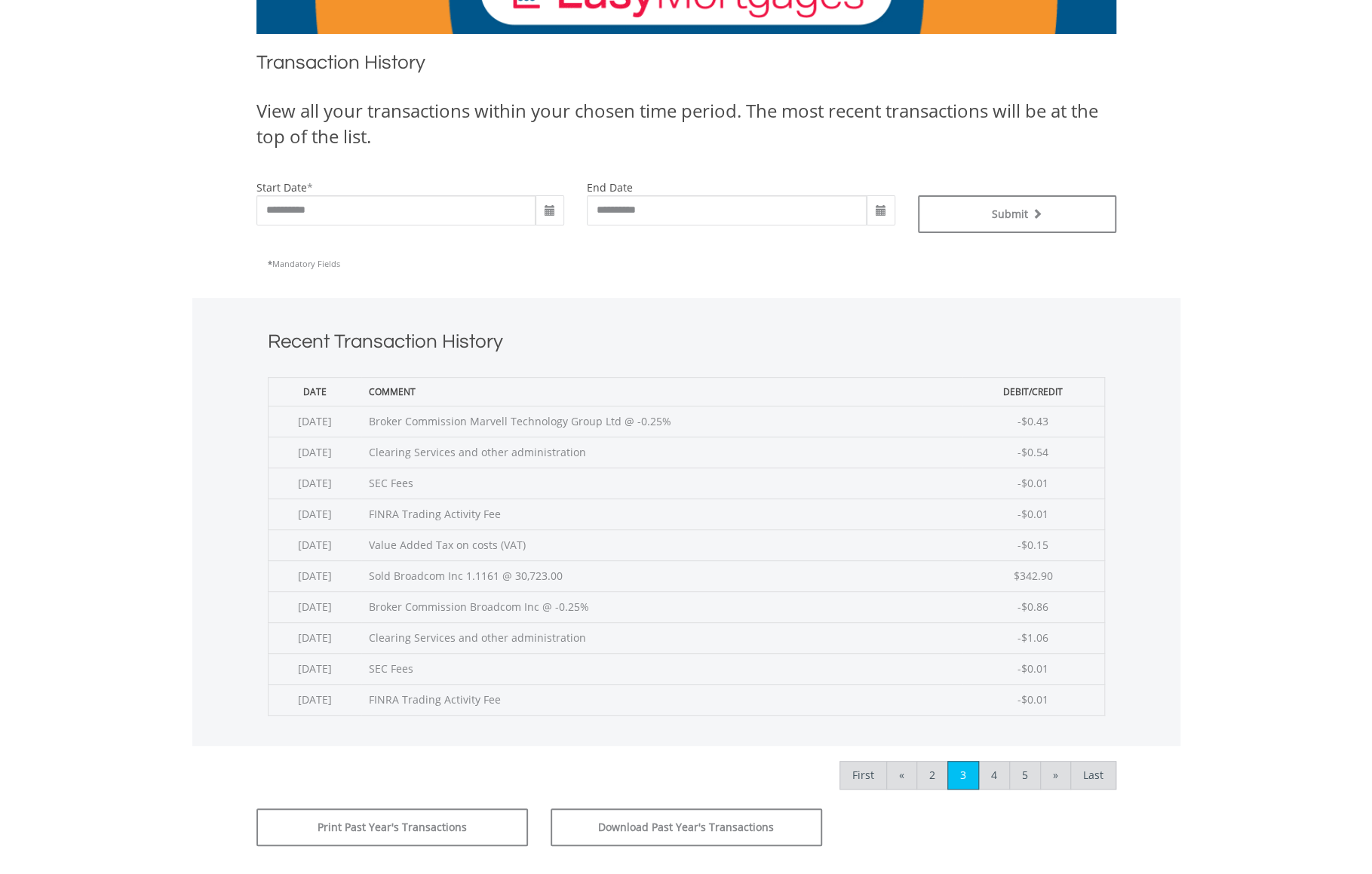
scroll to position [281, 0]
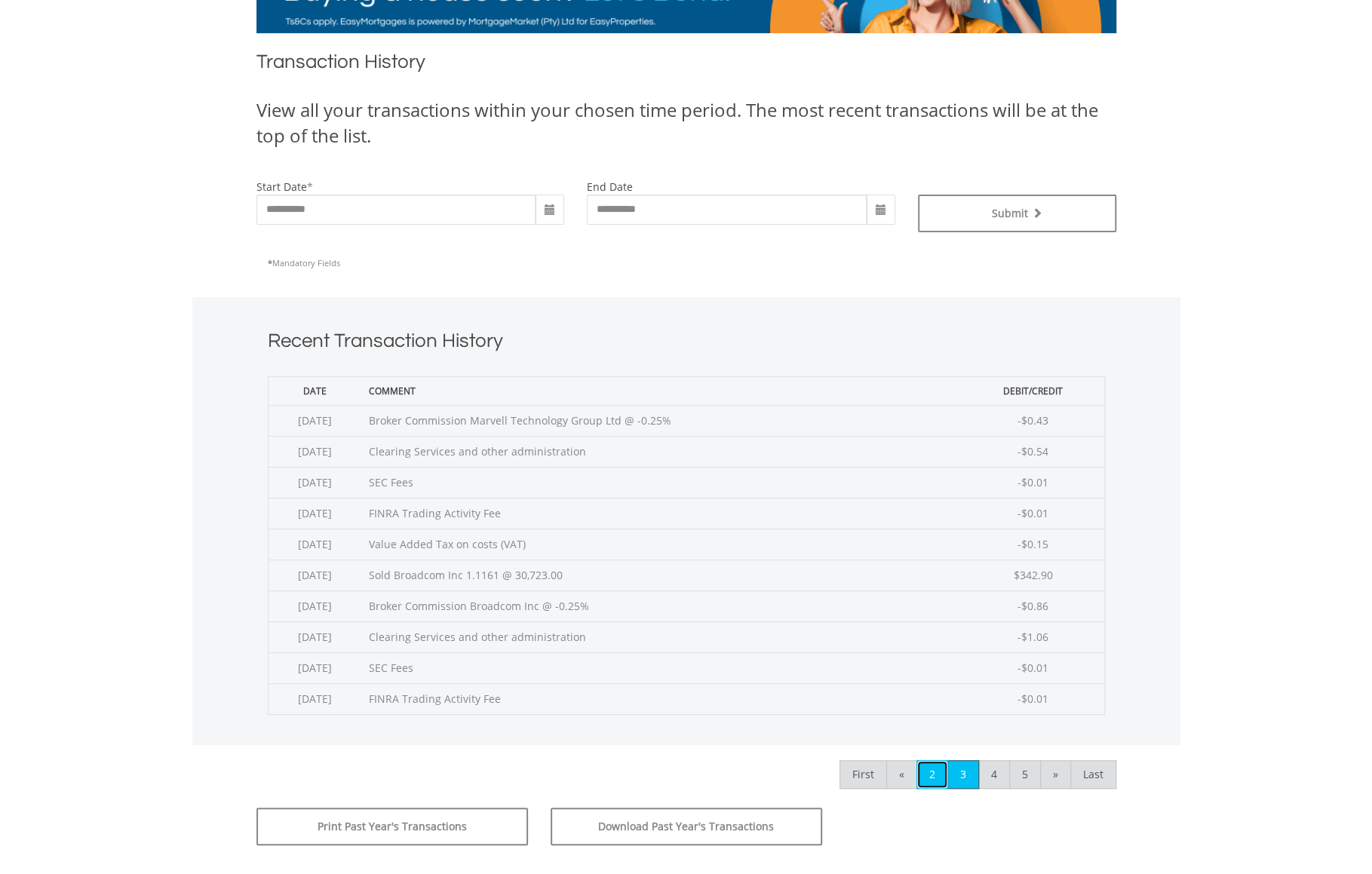
click at [941, 771] on link "2" at bounding box center [931, 774] width 32 height 29
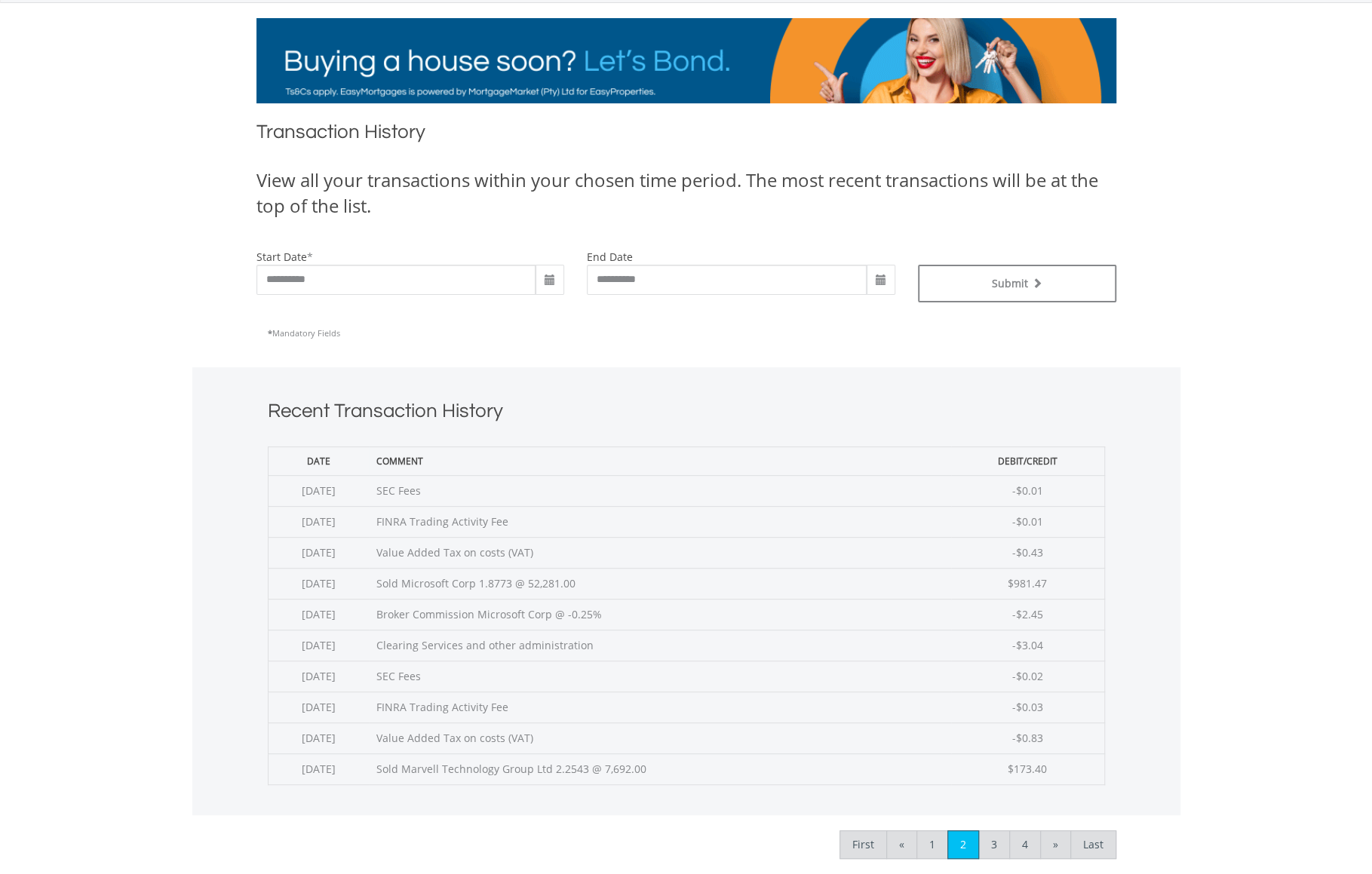
scroll to position [160, 0]
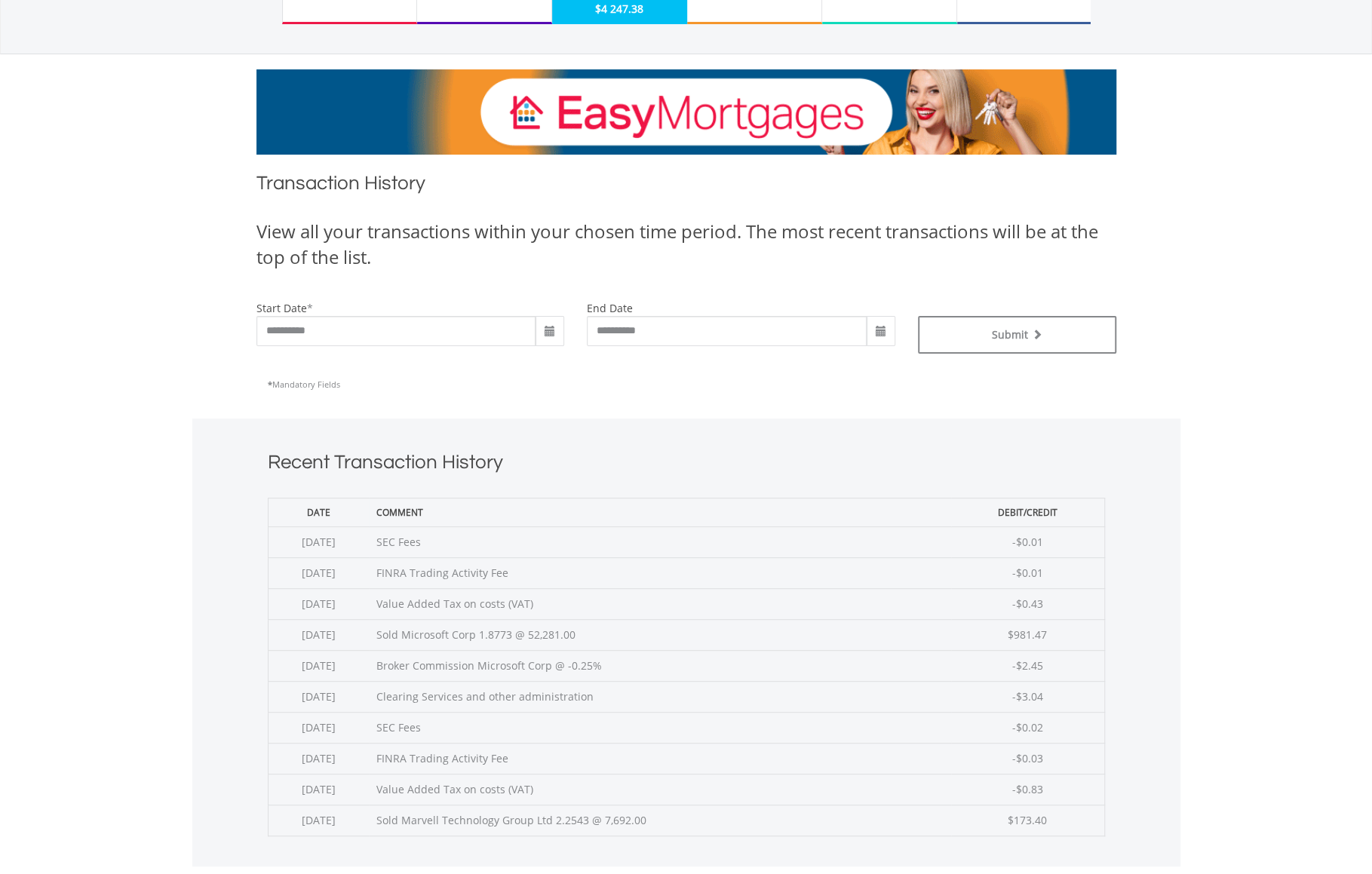
click at [542, 330] on span at bounding box center [550, 331] width 29 height 30
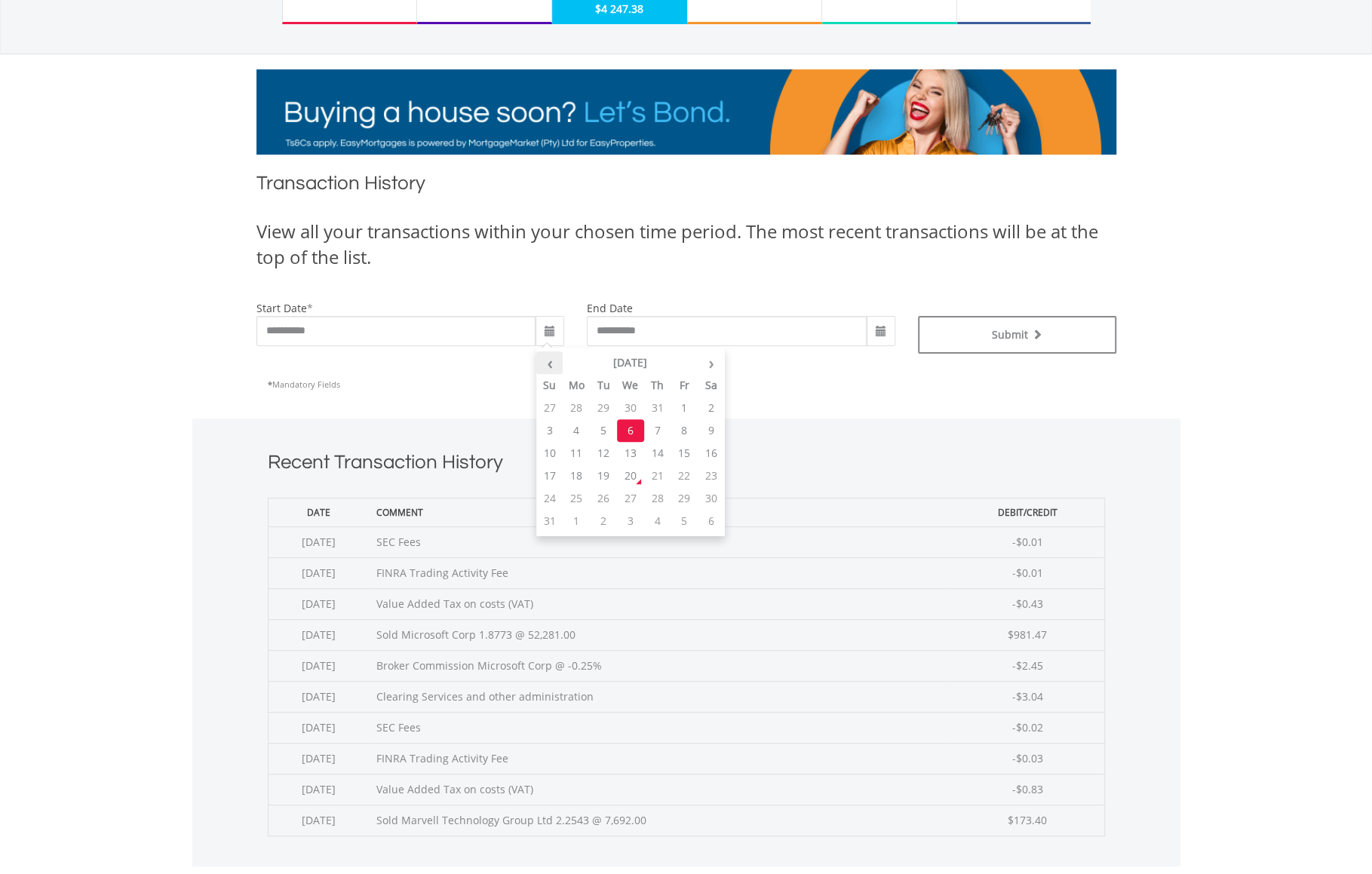
click at [552, 369] on th "‹" at bounding box center [550, 362] width 27 height 23
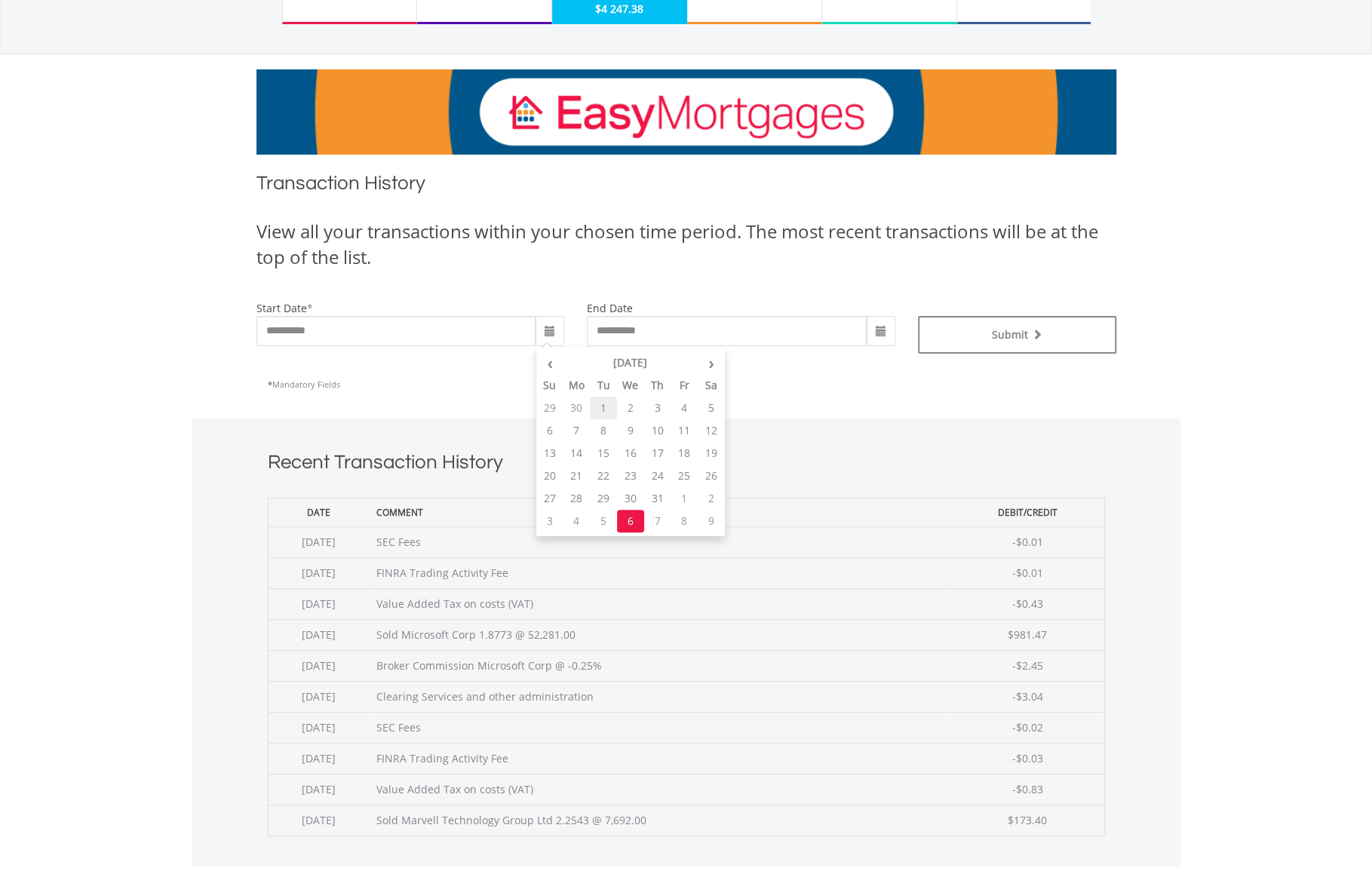
click at [605, 405] on td "1" at bounding box center [603, 407] width 27 height 23
type input "**********"
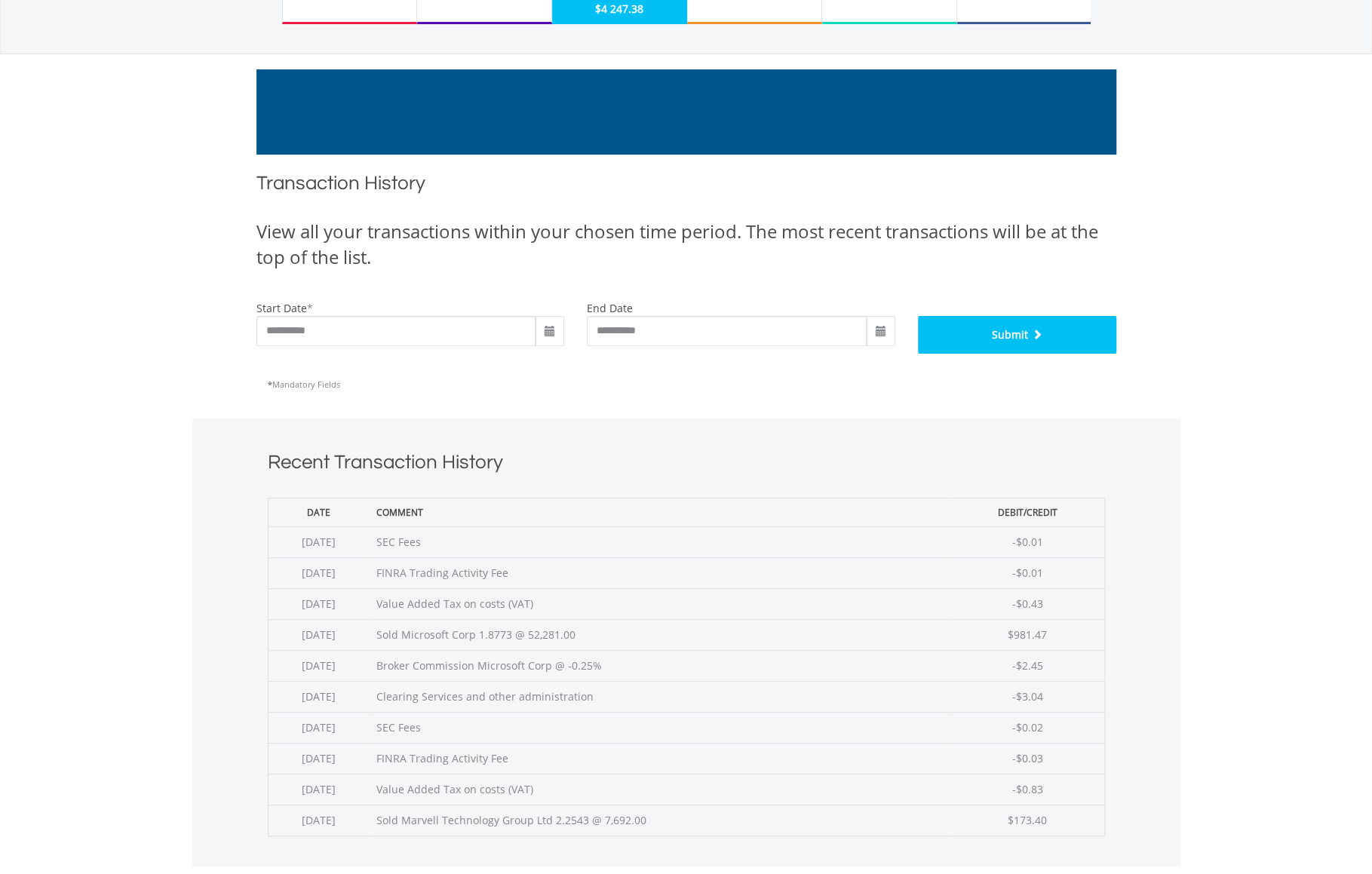
click at [1035, 336] on span "submit" at bounding box center [1035, 334] width 14 height 10
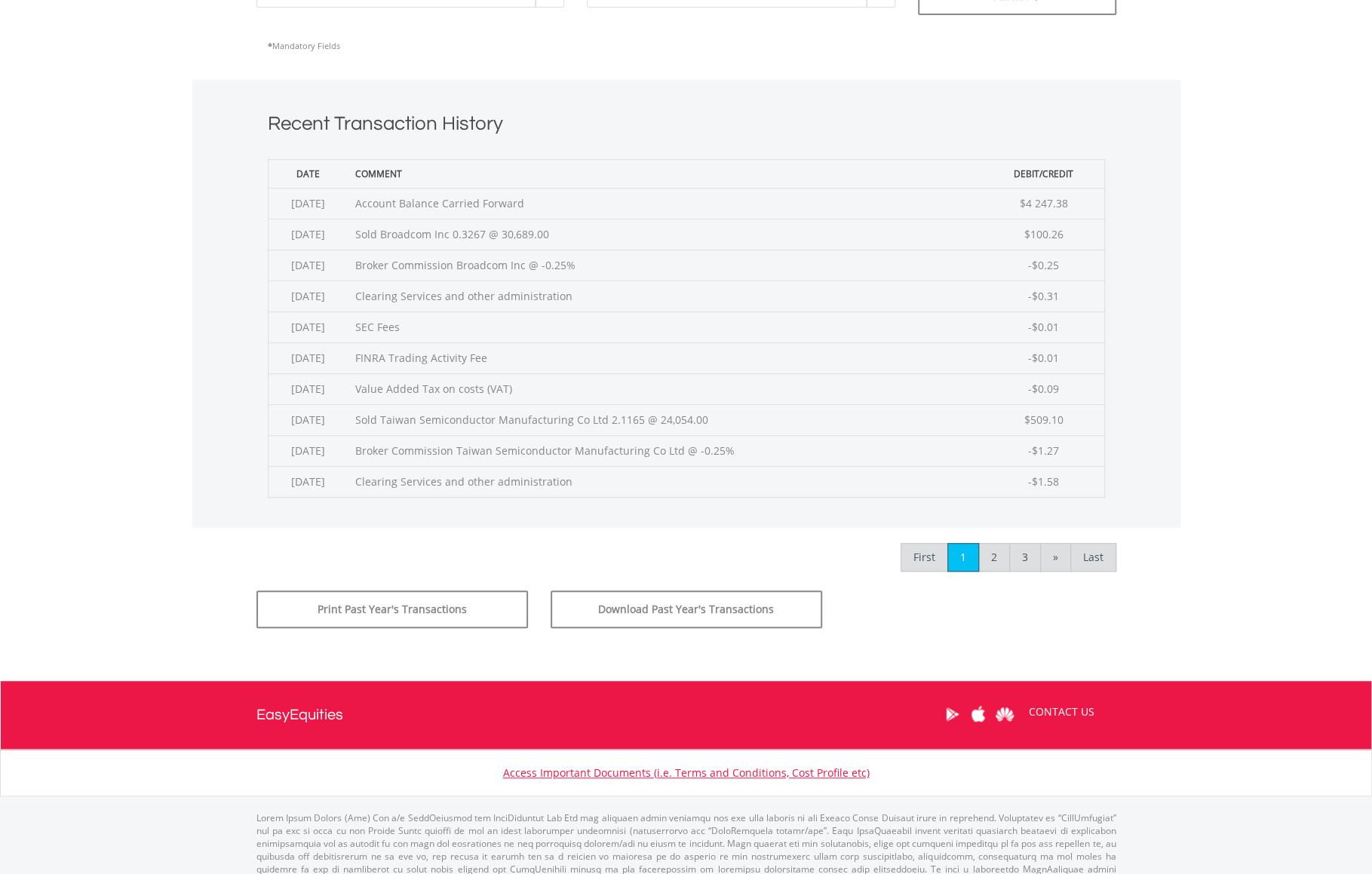
scroll to position [517, 0]
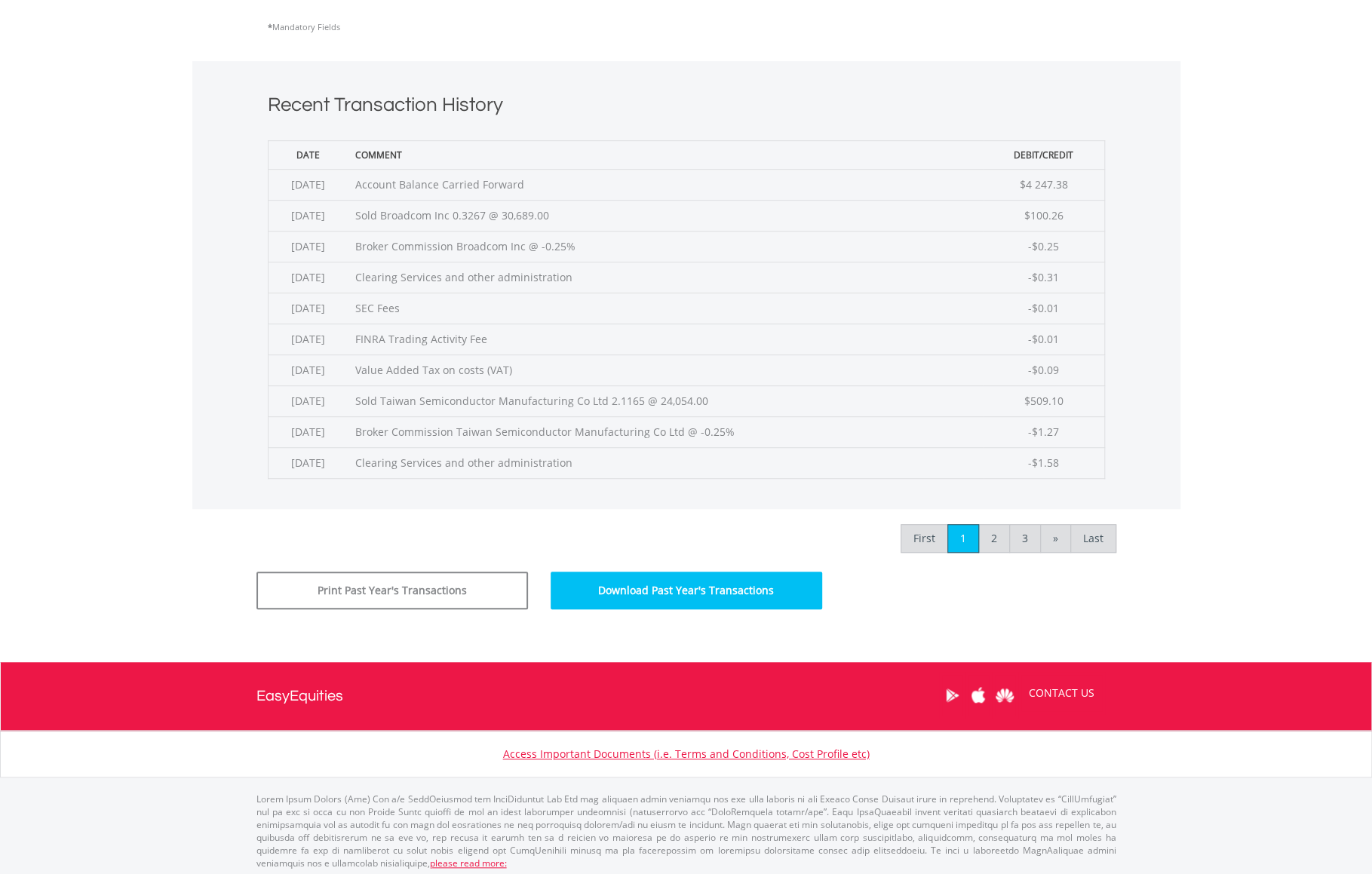
click at [730, 595] on button "Download Past Year's Transactions" at bounding box center [686, 590] width 272 height 37
click at [646, 41] on div "* Mandatory Fields" at bounding box center [686, 26] width 837 height 38
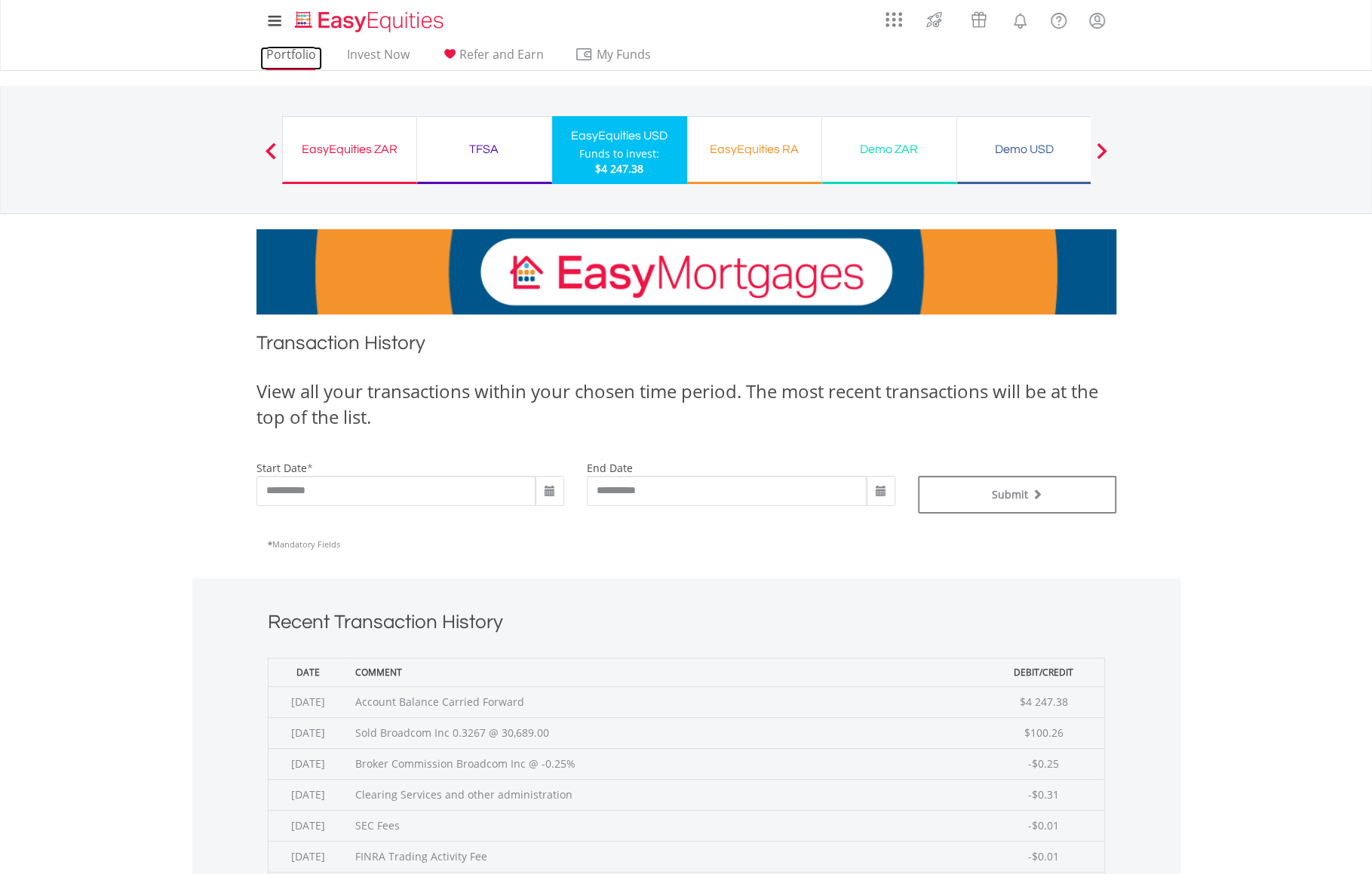
click at [294, 55] on link "Portfolio" at bounding box center [291, 58] width 62 height 23
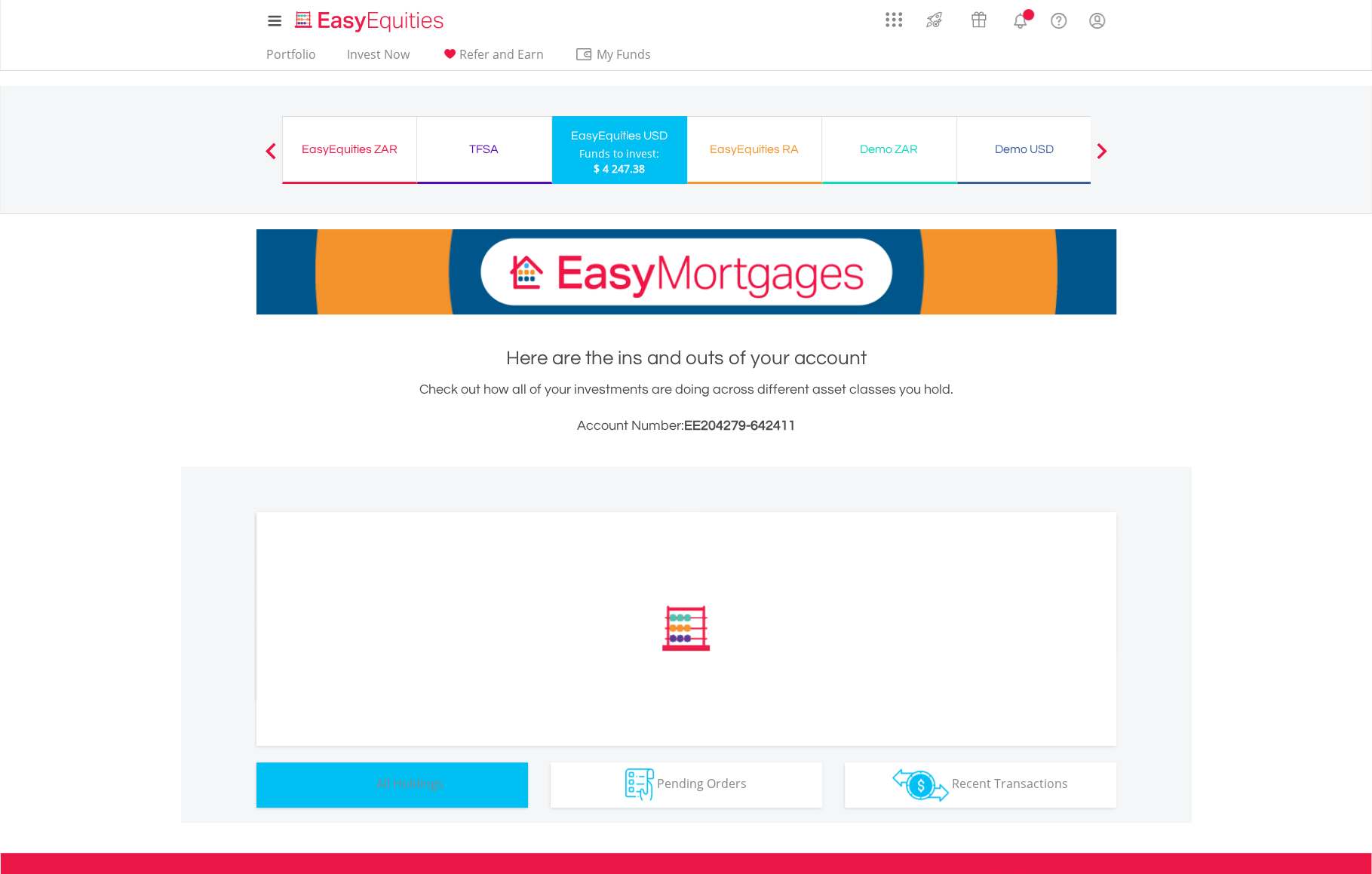
click at [445, 783] on button "Holdings All Holdings" at bounding box center [392, 785] width 272 height 45
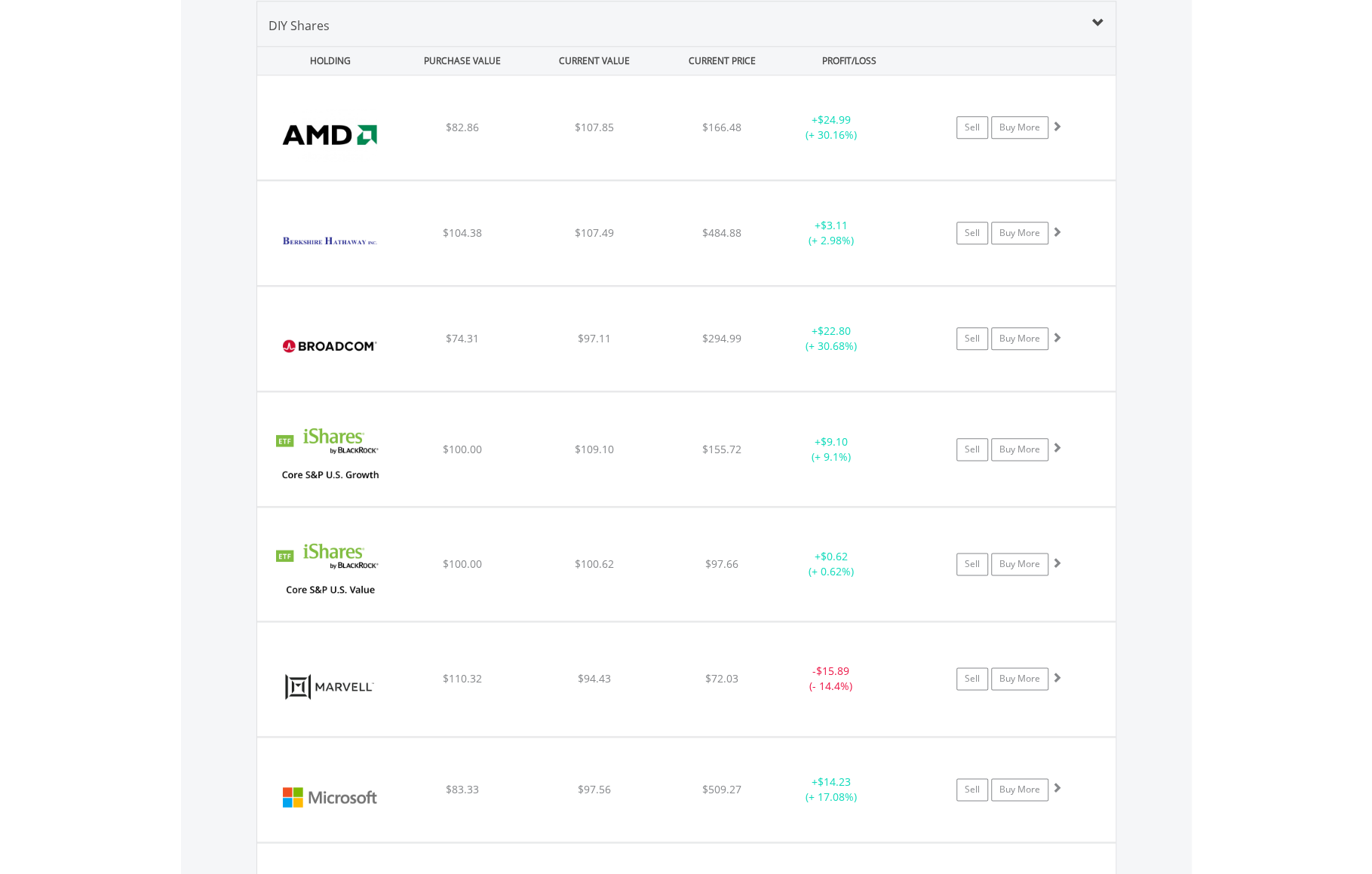
scroll to position [145, 286]
click at [306, 342] on img at bounding box center [331, 346] width 130 height 82
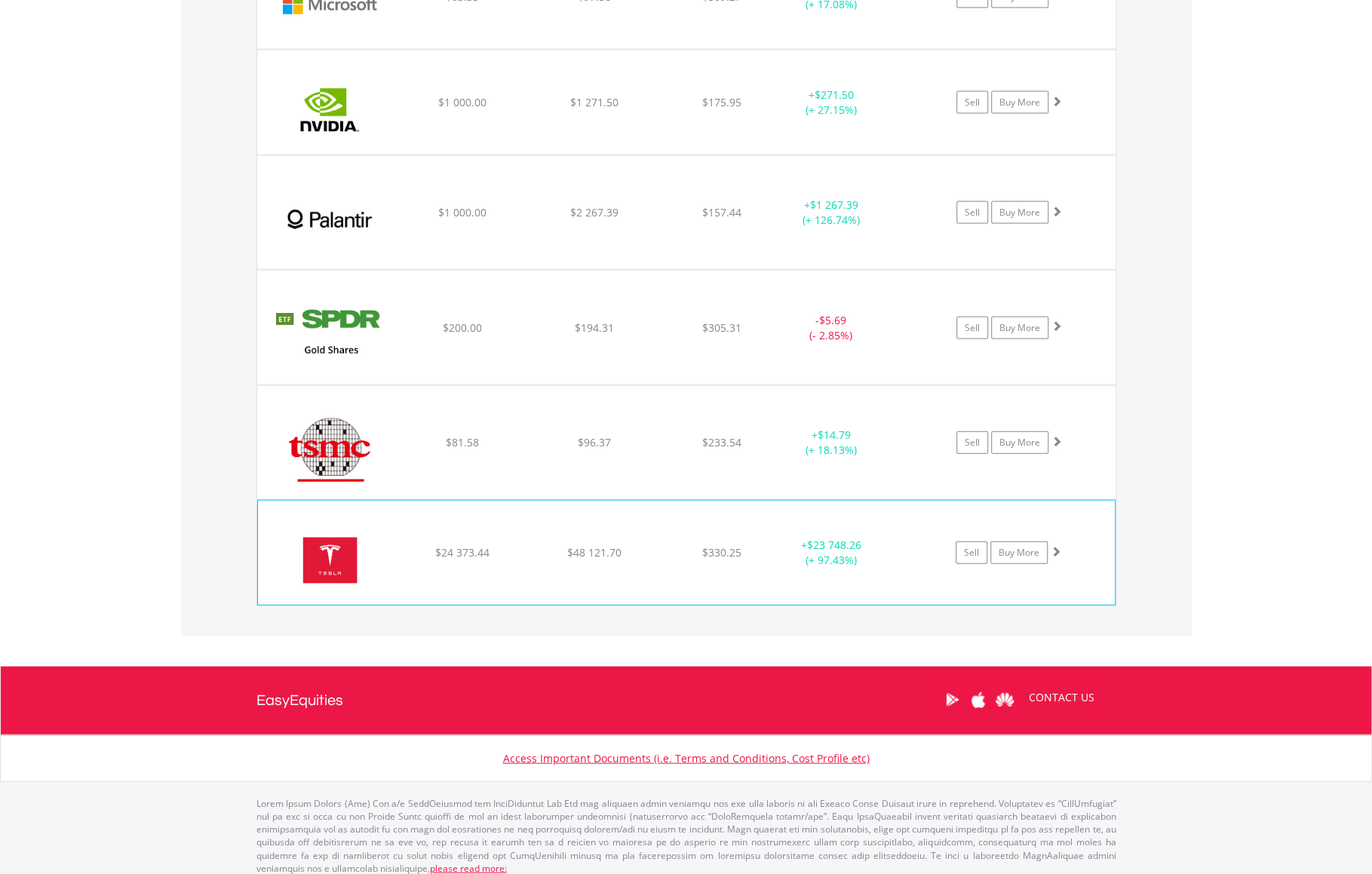
scroll to position [2188, 0]
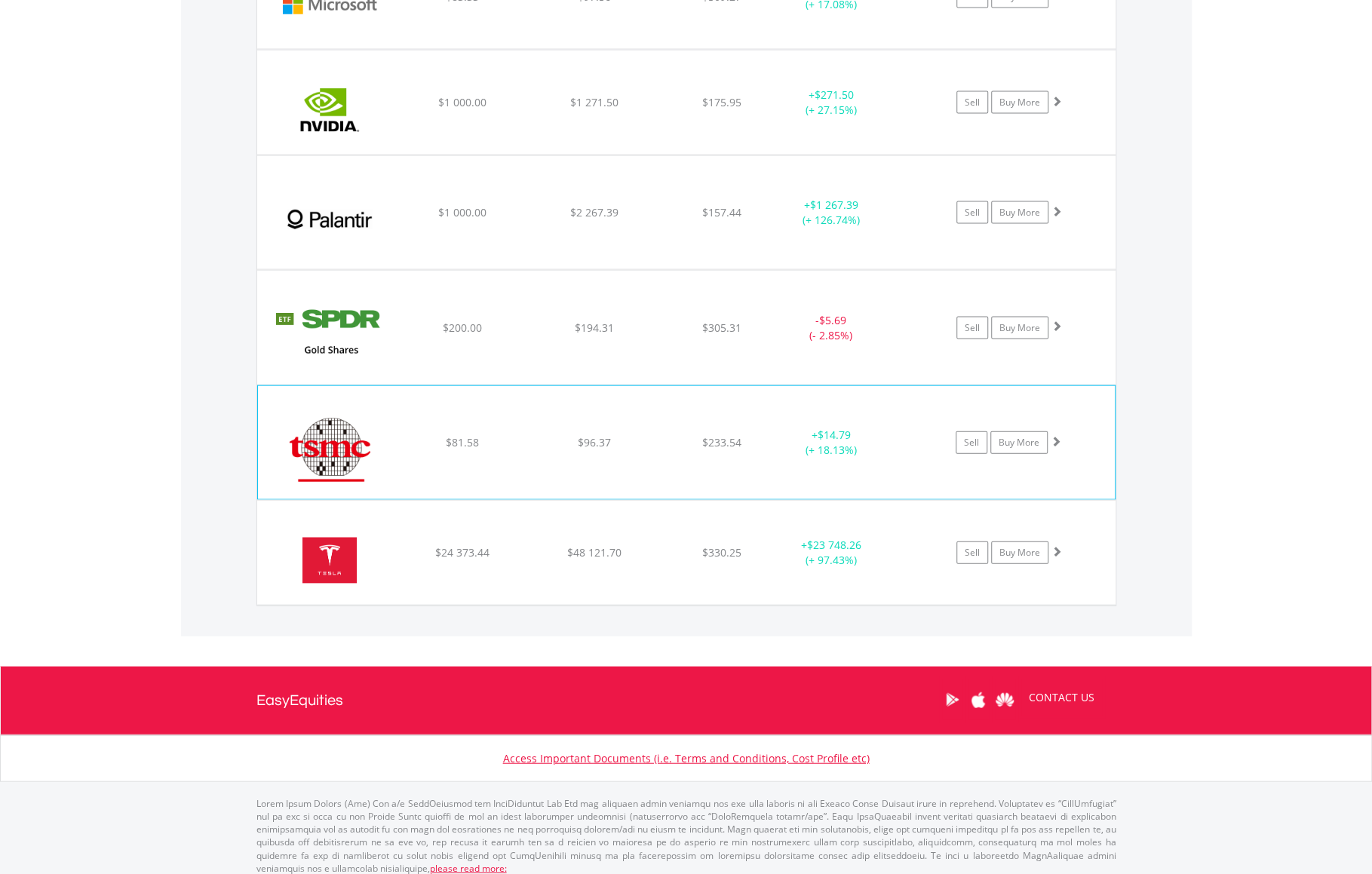
click at [315, 443] on img at bounding box center [331, 450] width 130 height 90
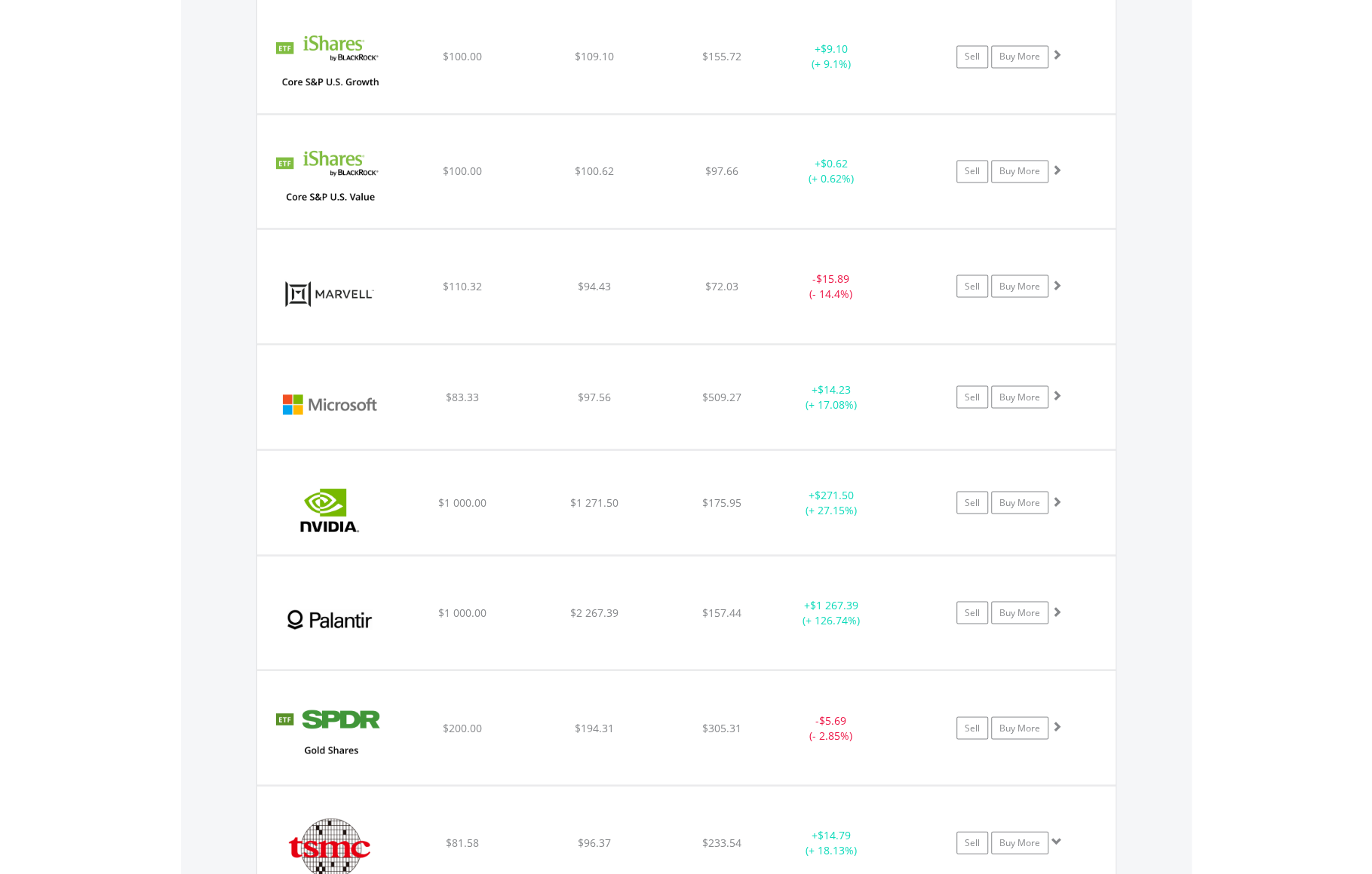
scroll to position [1791, 0]
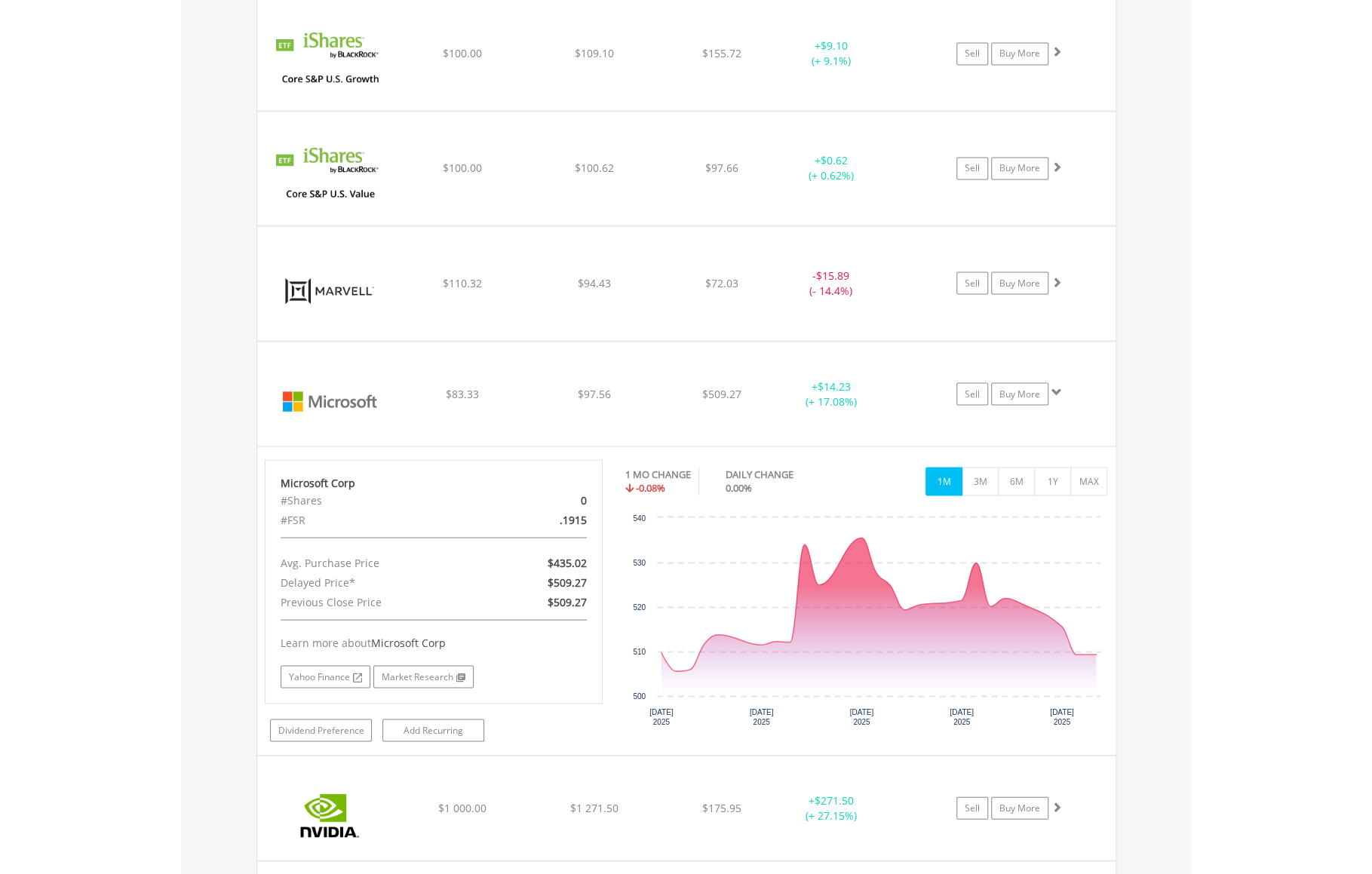
click at [1279, 34] on body "My Investments Invest Now New Listings Sell My Recurring Investments Pending Or…" at bounding box center [686, 66] width 1372 height 3717
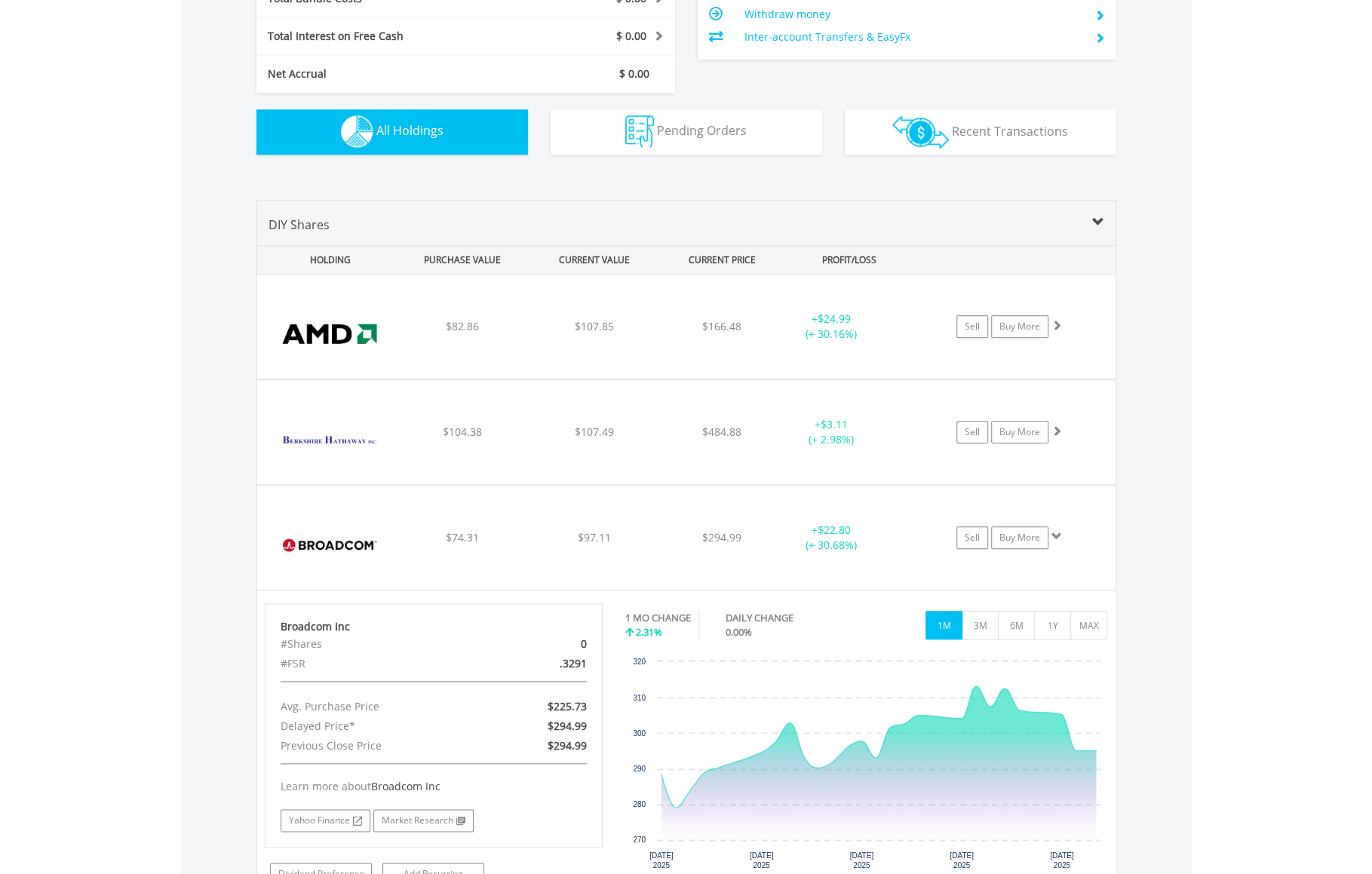
scroll to position [903, 0]
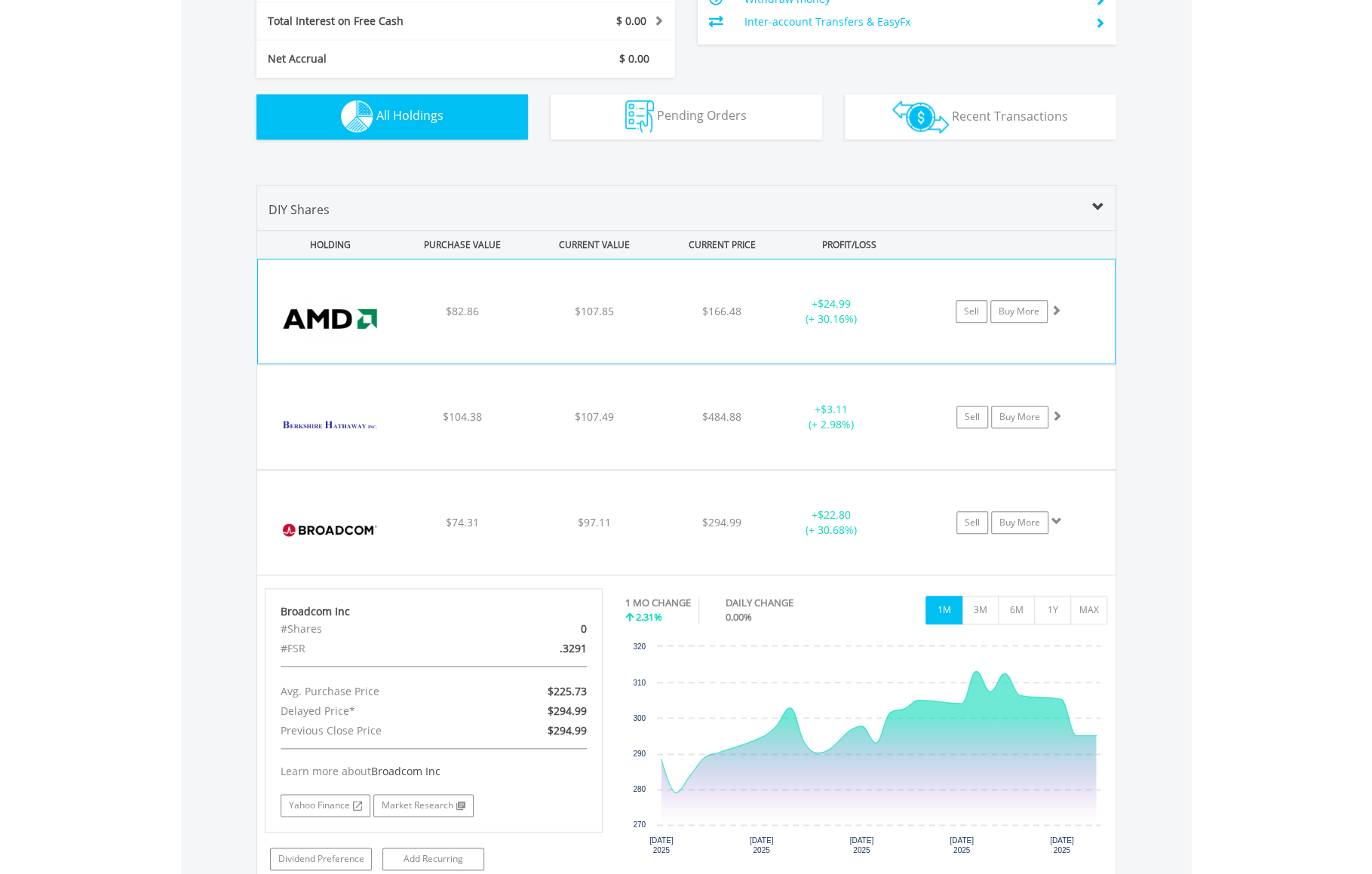
click at [314, 324] on img at bounding box center [331, 319] width 130 height 82
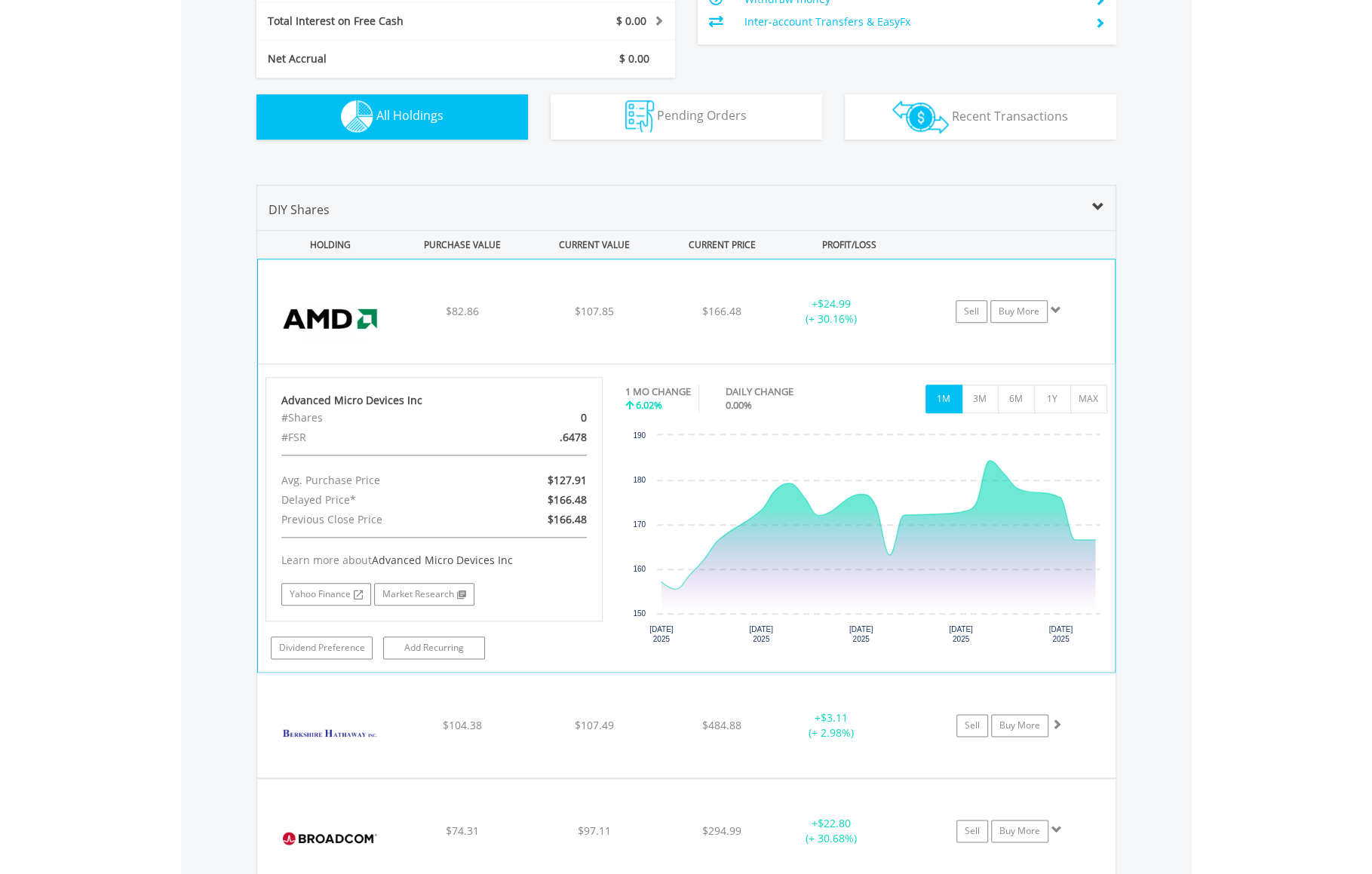
click at [333, 313] on img at bounding box center [331, 319] width 130 height 82
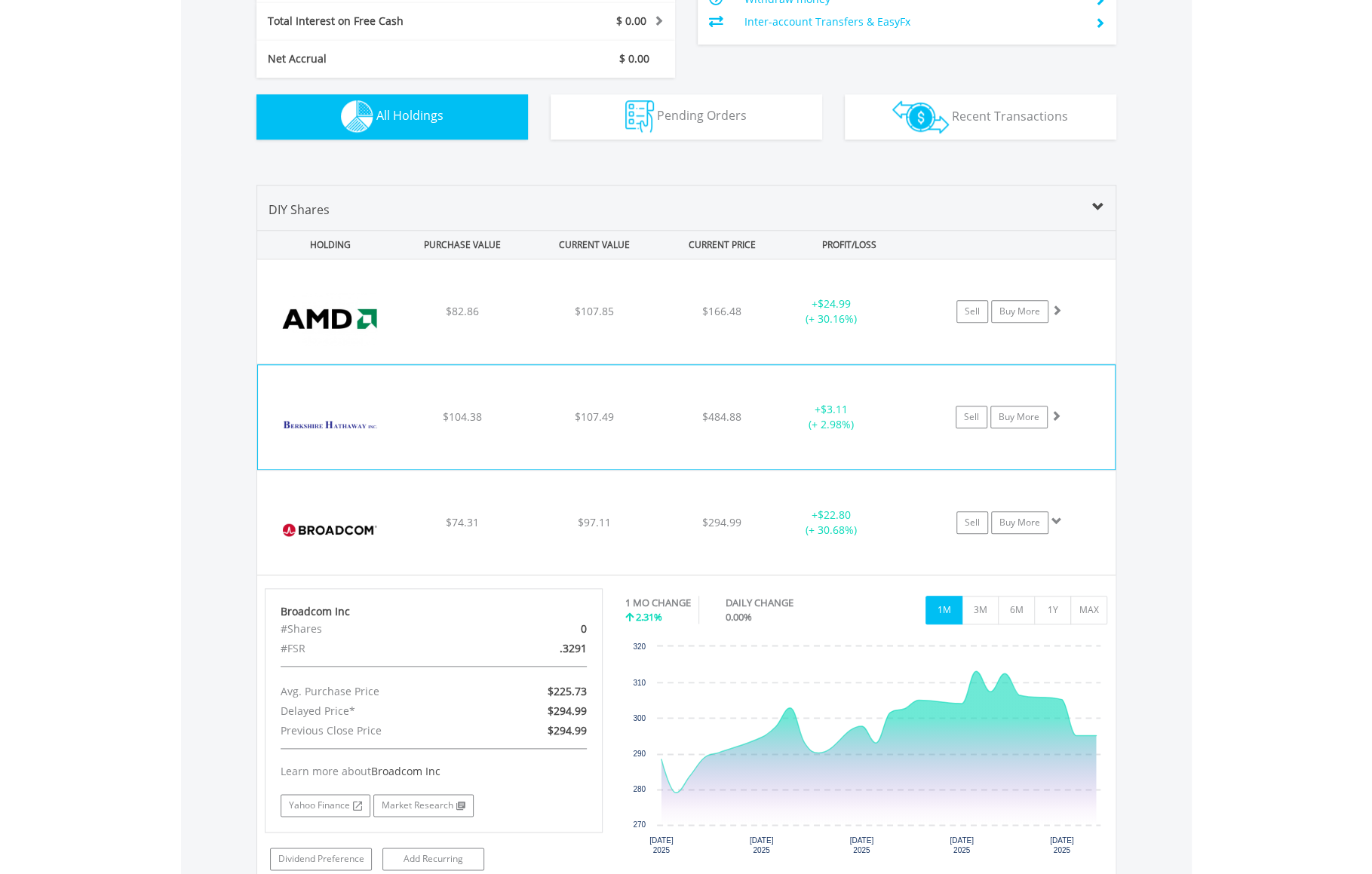
click at [320, 408] on img at bounding box center [331, 424] width 130 height 82
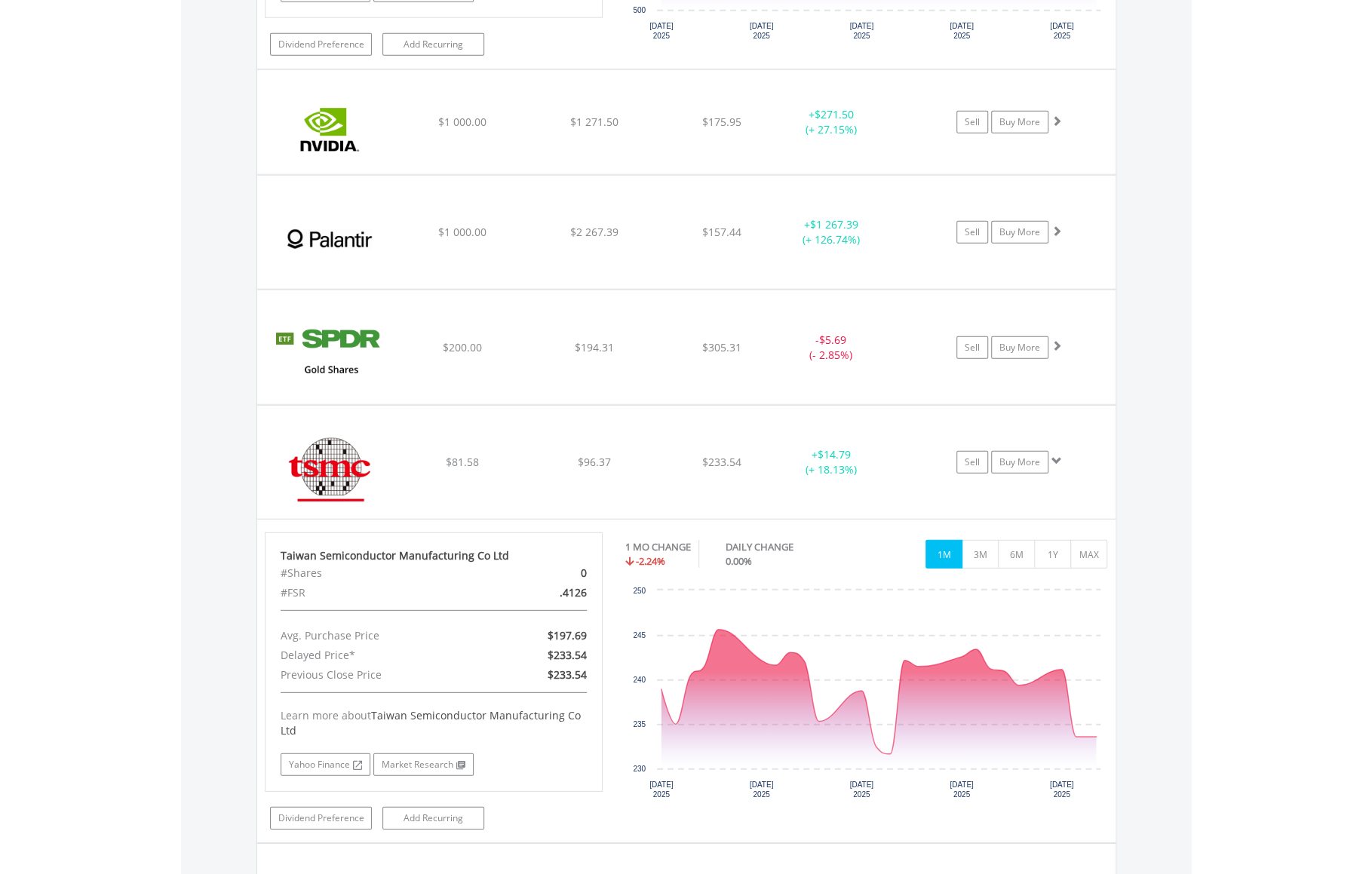
scroll to position [2801, 0]
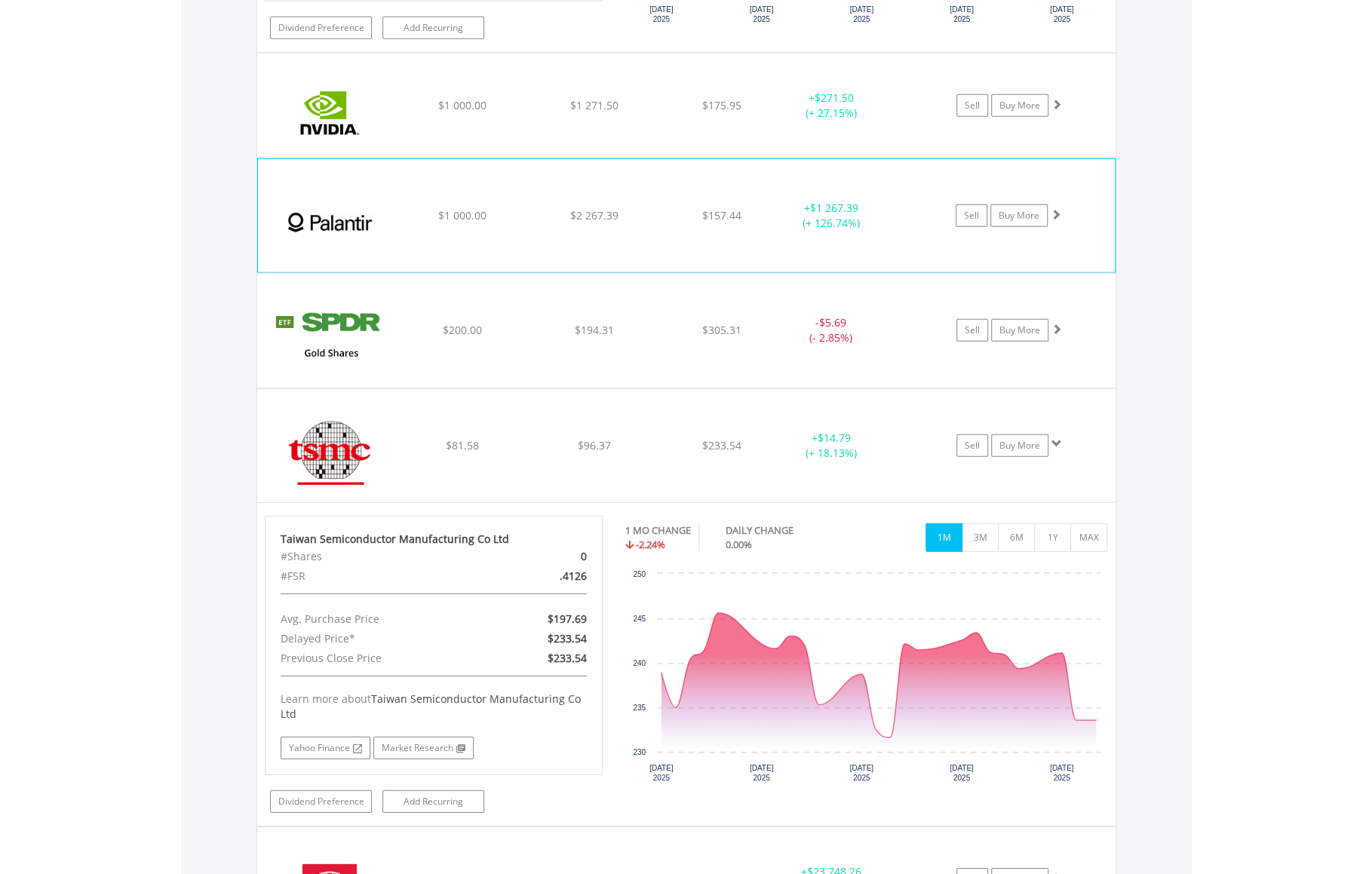
click at [297, 224] on img at bounding box center [331, 223] width 130 height 90
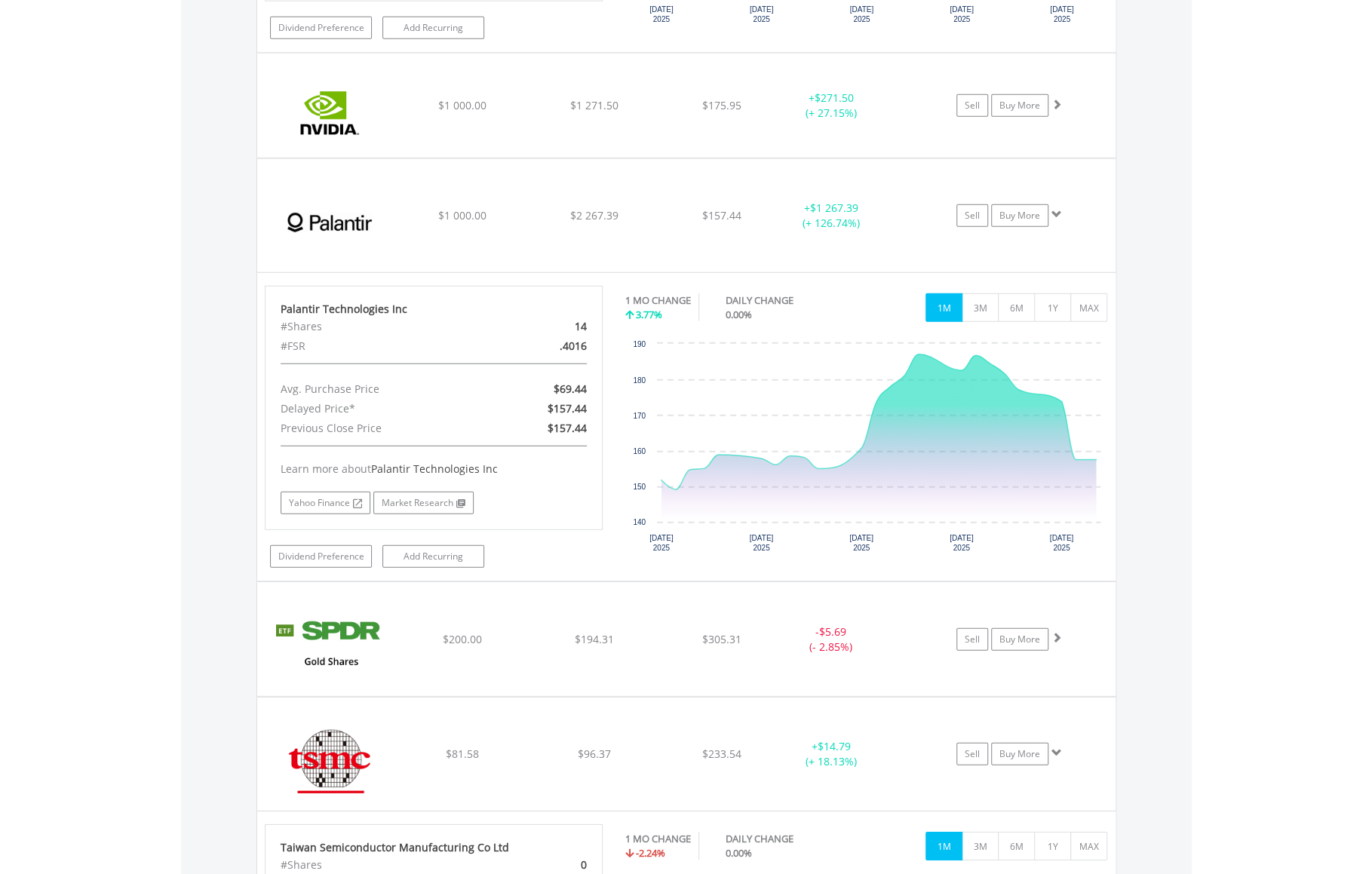
scroll to position [3427, 0]
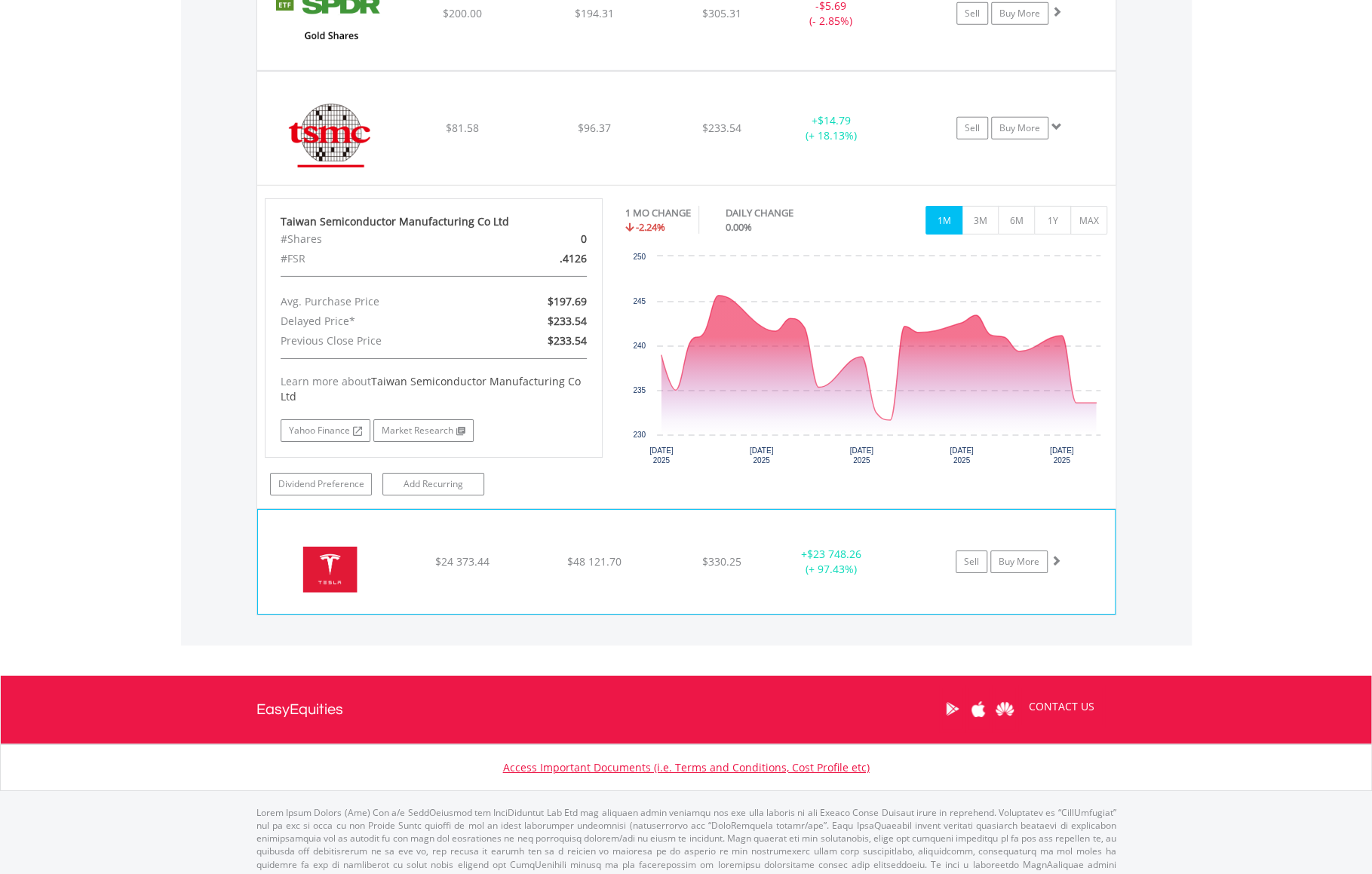
click at [325, 561] on img at bounding box center [331, 569] width 130 height 82
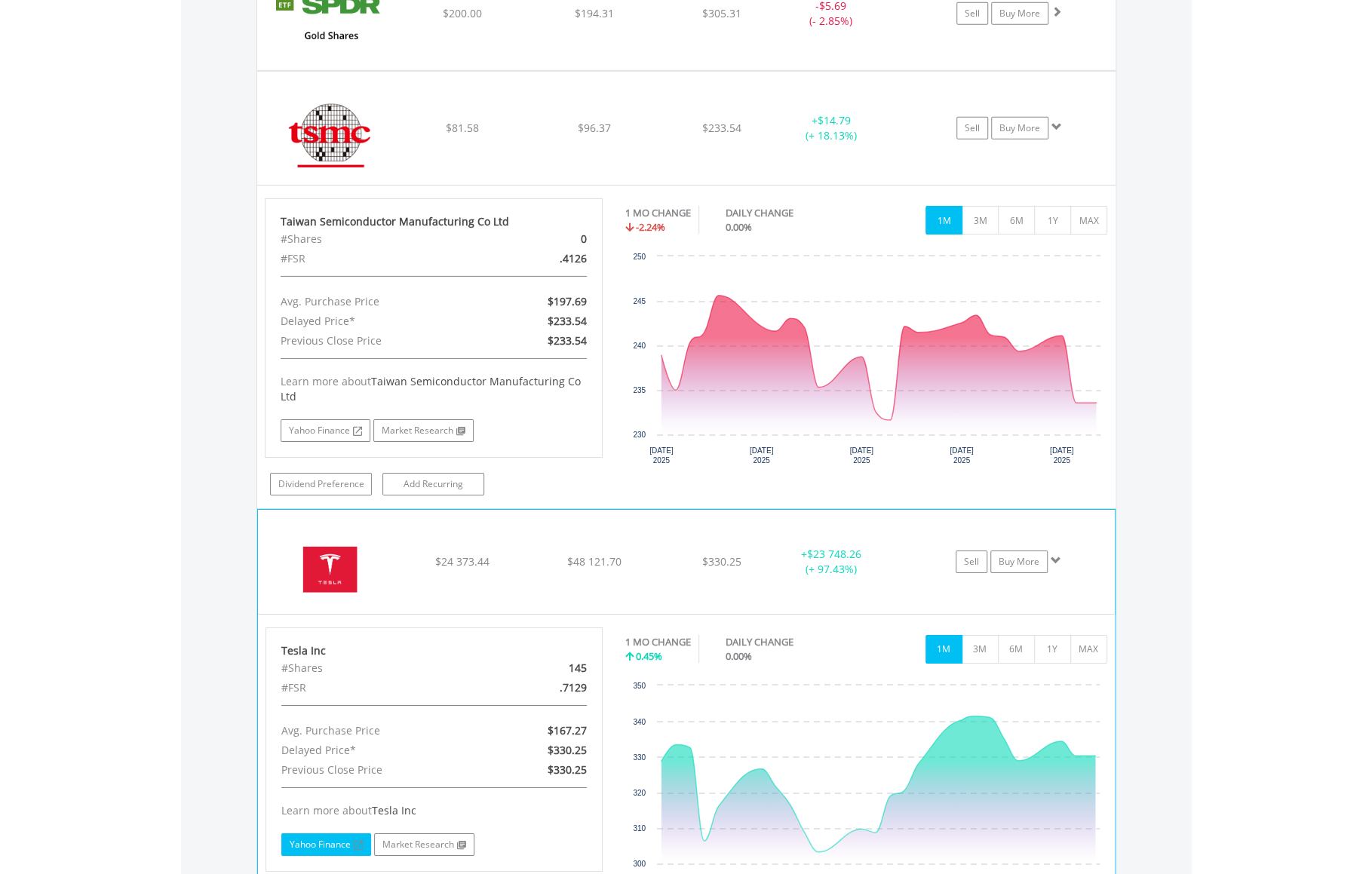
click at [326, 833] on link "Yahoo Finance" at bounding box center [326, 844] width 89 height 23
